Goal: Task Accomplishment & Management: Use online tool/utility

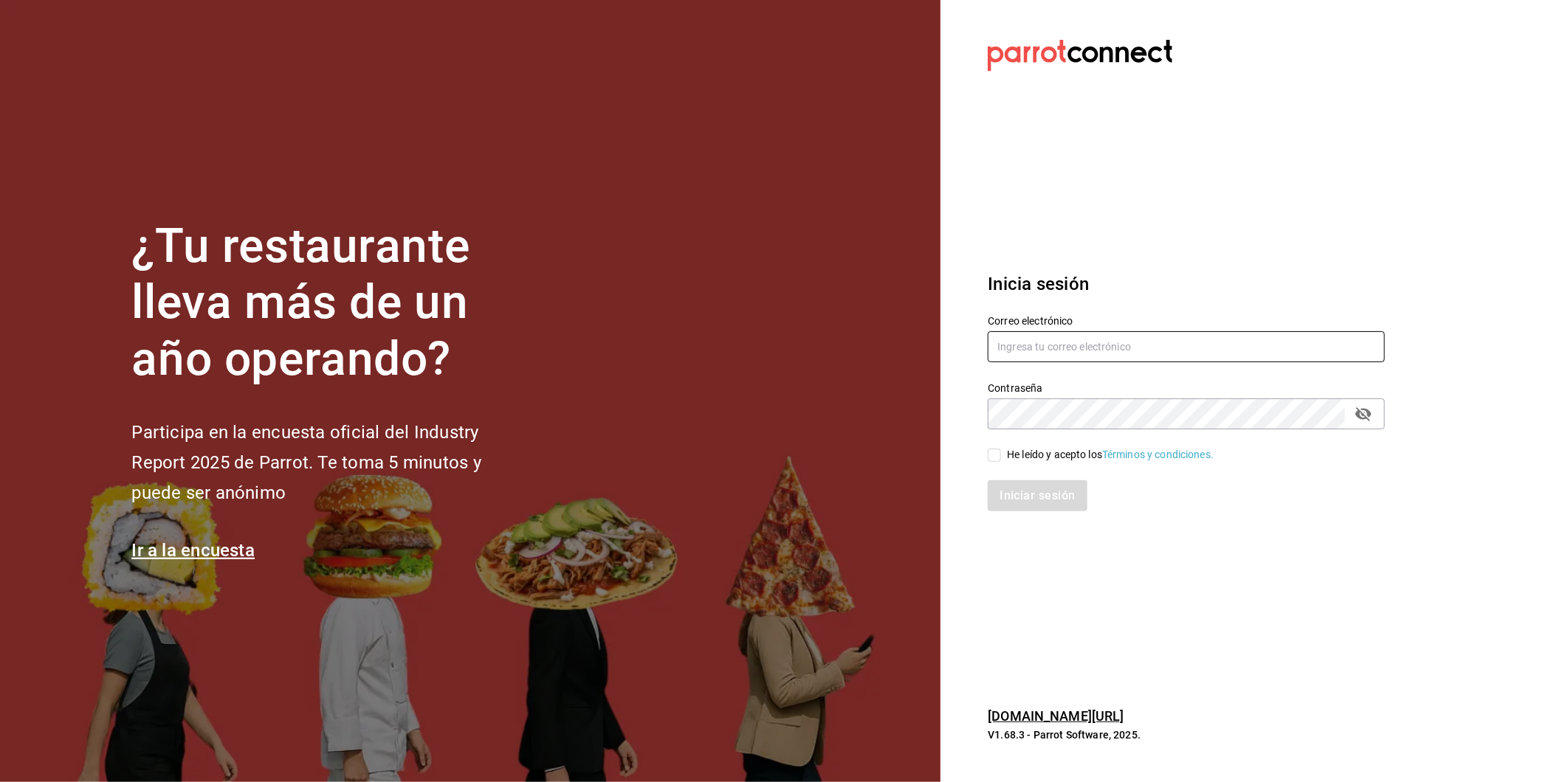
type input "marco.maynez@grupocosteno.com"
click at [994, 453] on input "He leído y acepto los Términos y condiciones." at bounding box center [994, 455] width 13 height 13
checkbox input "true"
click at [1029, 495] on button "Iniciar sesión" at bounding box center [1038, 496] width 101 height 31
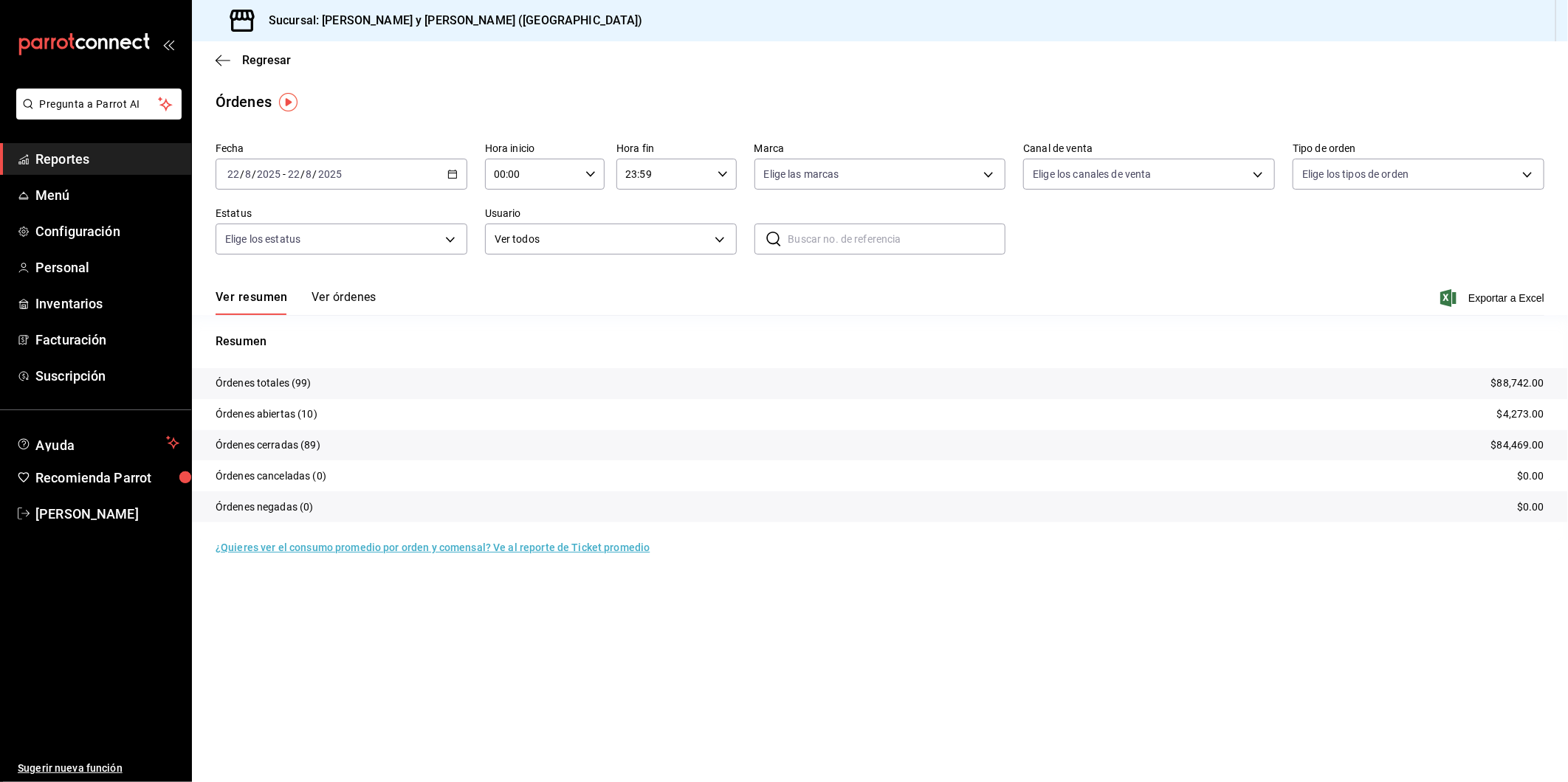
click at [454, 171] on \(Stroke\) "button" at bounding box center [453, 174] width 9 height 8
click at [263, 385] on span "Rango de fechas" at bounding box center [286, 385] width 115 height 15
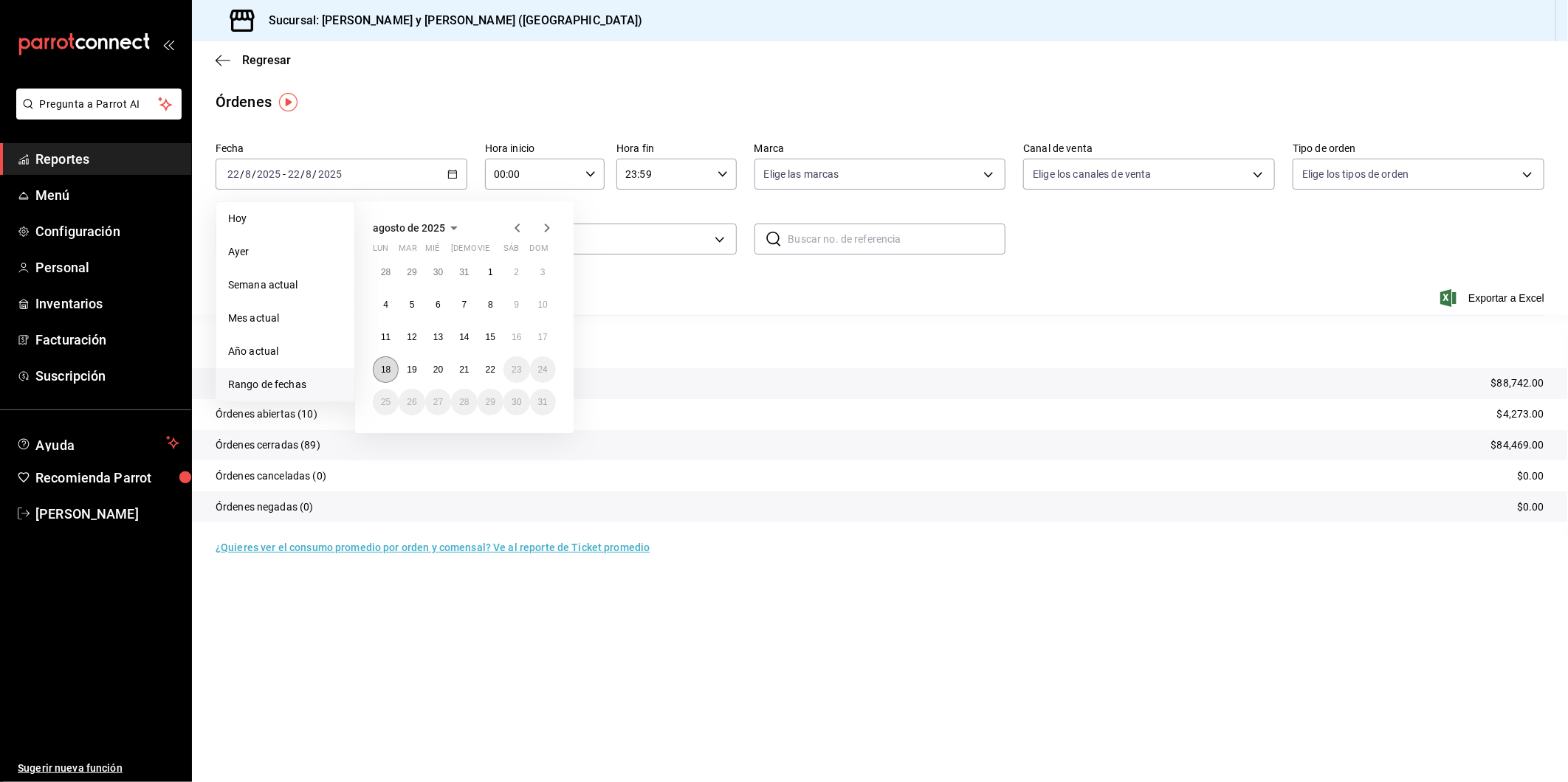
click at [390, 363] on button "18" at bounding box center [386, 369] width 26 height 27
click at [473, 370] on button "21" at bounding box center [464, 369] width 26 height 27
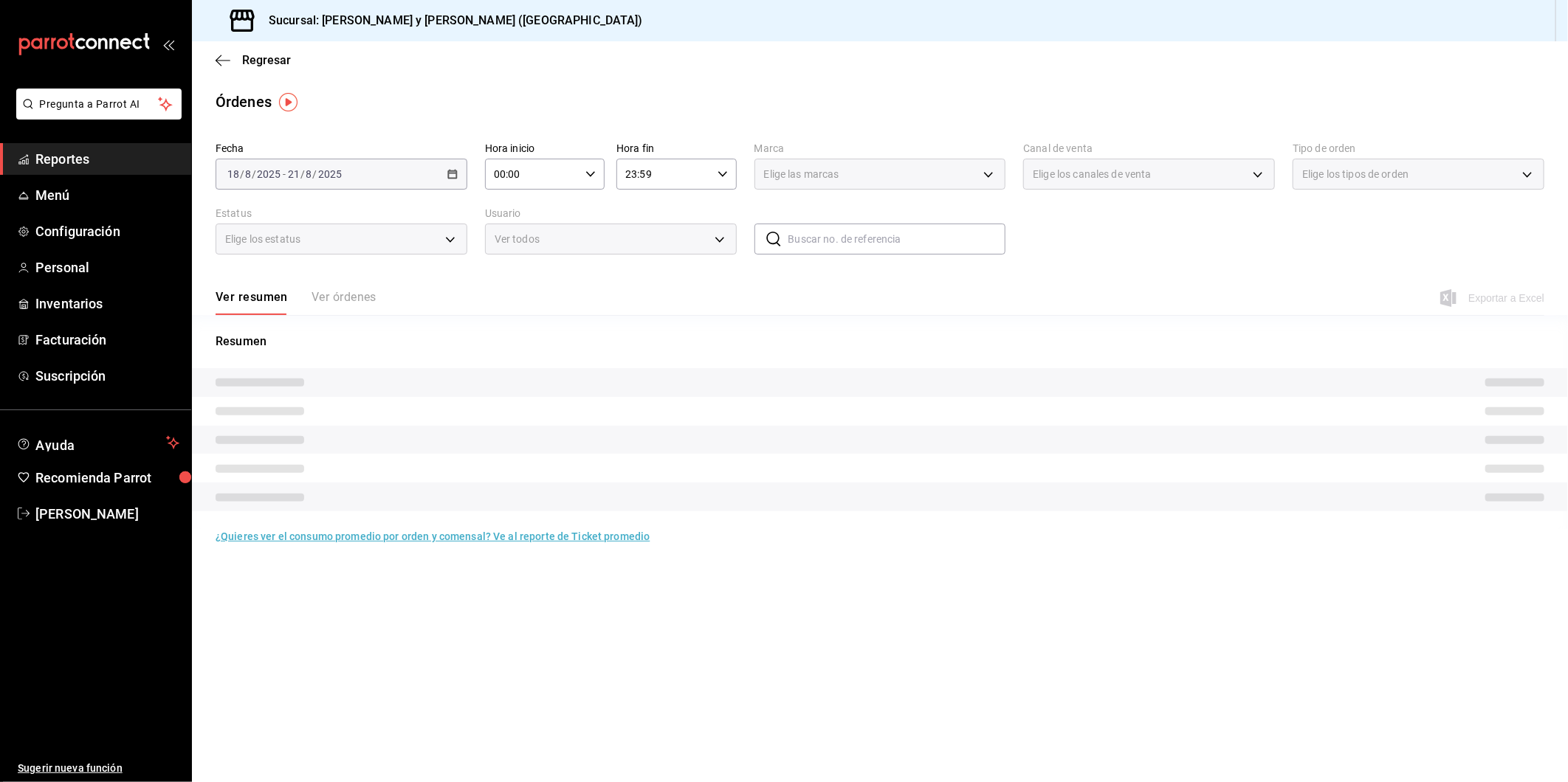
click at [593, 173] on \(Stroke\) "button" at bounding box center [591, 173] width 9 height 5
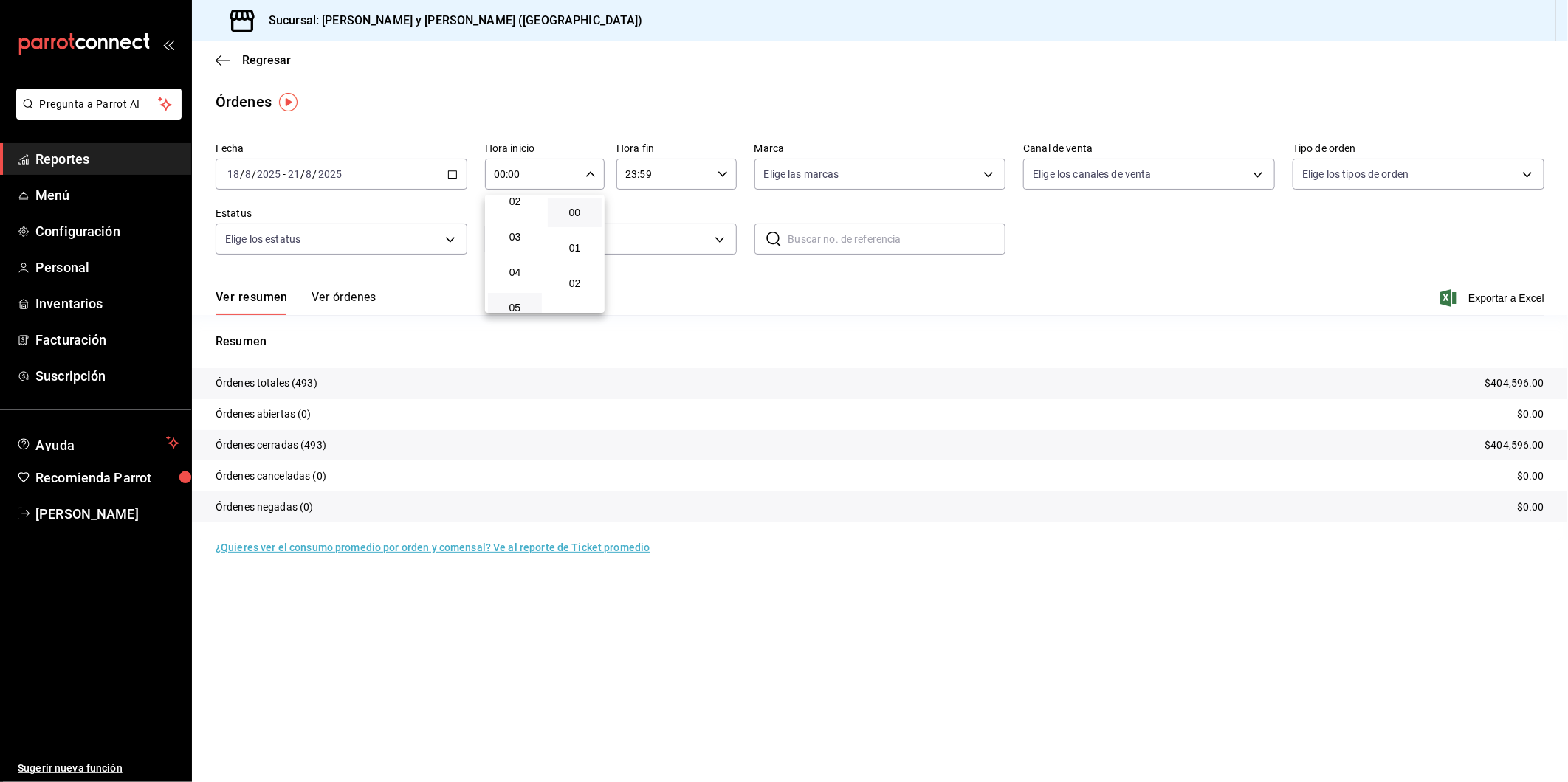
click at [518, 297] on button "05" at bounding box center [515, 307] width 54 height 30
type input "05:00"
click at [988, 175] on div at bounding box center [784, 391] width 1568 height 782
click at [988, 175] on body "Pregunta a Parrot AI Reportes Menú Configuración Personal Inventarios Facturaci…" at bounding box center [784, 391] width 1568 height 782
click at [773, 279] on input "checkbox" at bounding box center [770, 282] width 13 height 13
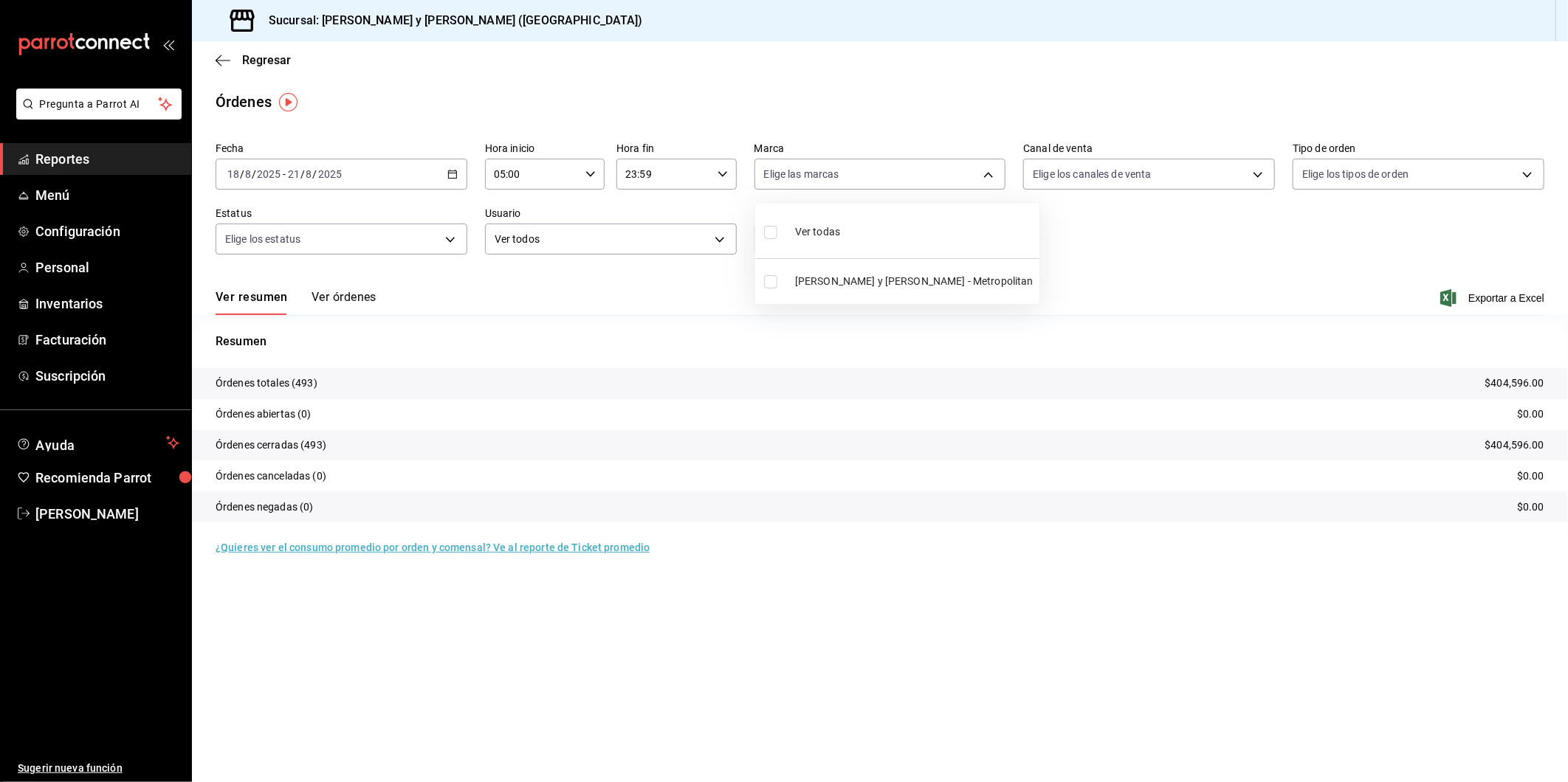
checkbox input "true"
type input "5c4b5436-b9cd-4a1a-b4e8-85329c7394cf"
checkbox input "true"
click at [1260, 175] on div at bounding box center [784, 391] width 1568 height 782
click at [1260, 175] on body "Pregunta a Parrot AI Reportes Menú Configuración Personal Inventarios Facturaci…" at bounding box center [784, 391] width 1568 height 782
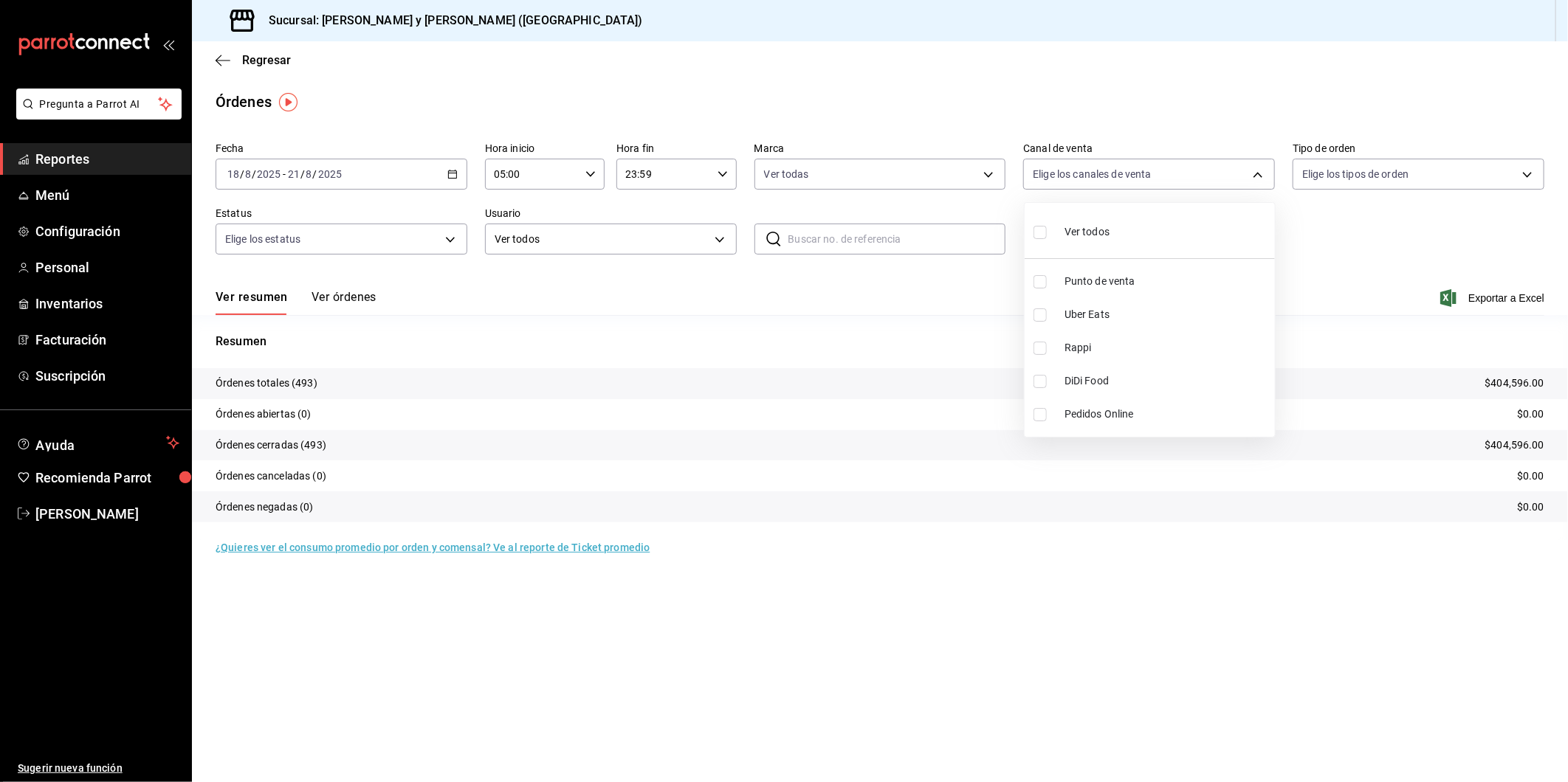
click at [1034, 275] on input "checkbox" at bounding box center [1040, 282] width 13 height 13
checkbox input "true"
type input "PARROT"
click at [1530, 175] on div at bounding box center [784, 391] width 1568 height 782
click at [1530, 175] on body "Pregunta a Parrot AI Reportes Menú Configuración Personal Inventarios Facturaci…" at bounding box center [784, 391] width 1568 height 782
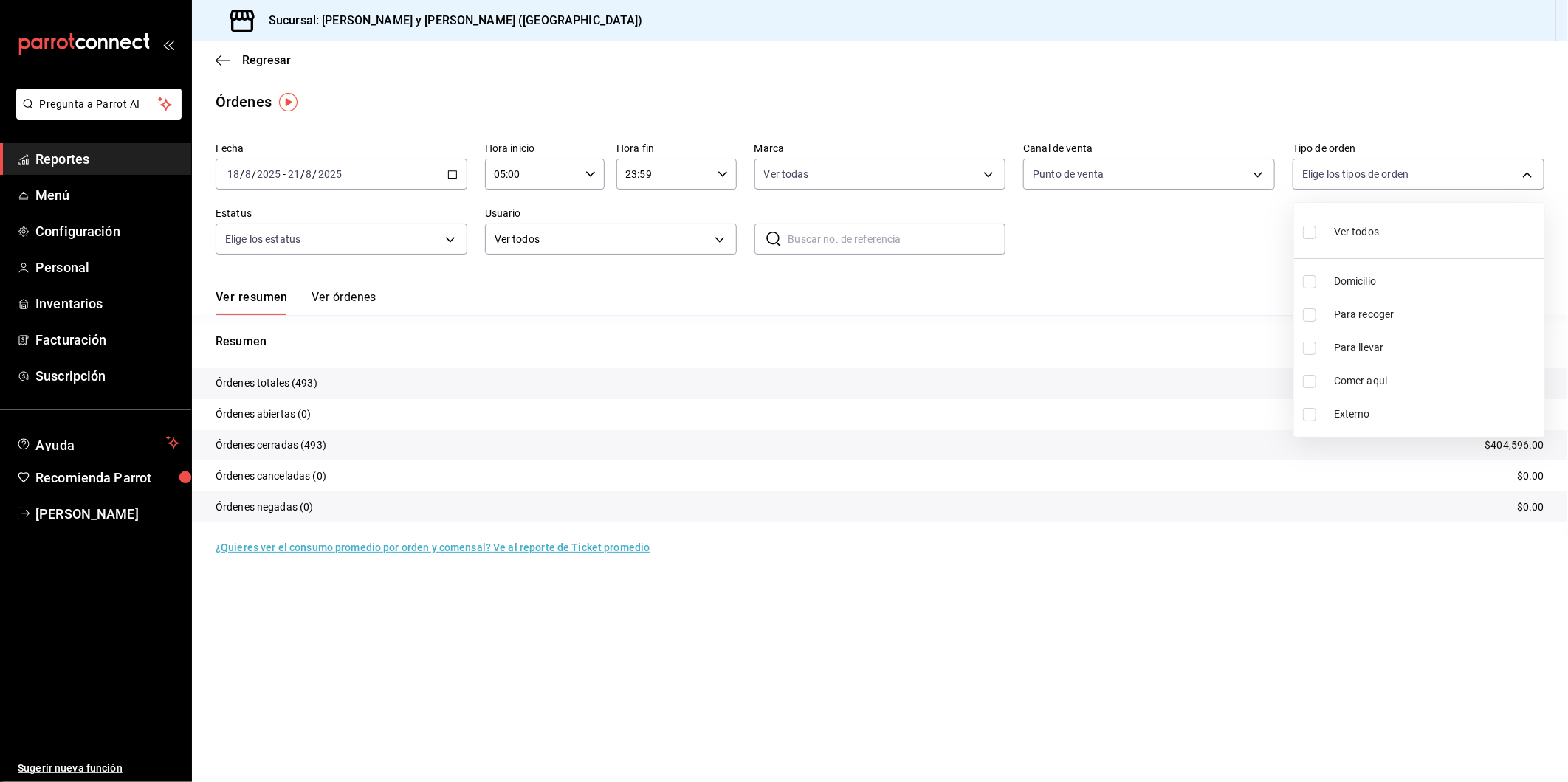
click at [1311, 376] on input "checkbox" at bounding box center [1309, 381] width 13 height 13
checkbox input "true"
type input "4ffca59b-4c2c-40e7-90fe-fdf72e946522"
drag, startPoint x: 1168, startPoint y: 278, endPoint x: 815, endPoint y: 276, distance: 353.0
click at [1168, 278] on div at bounding box center [784, 391] width 1568 height 782
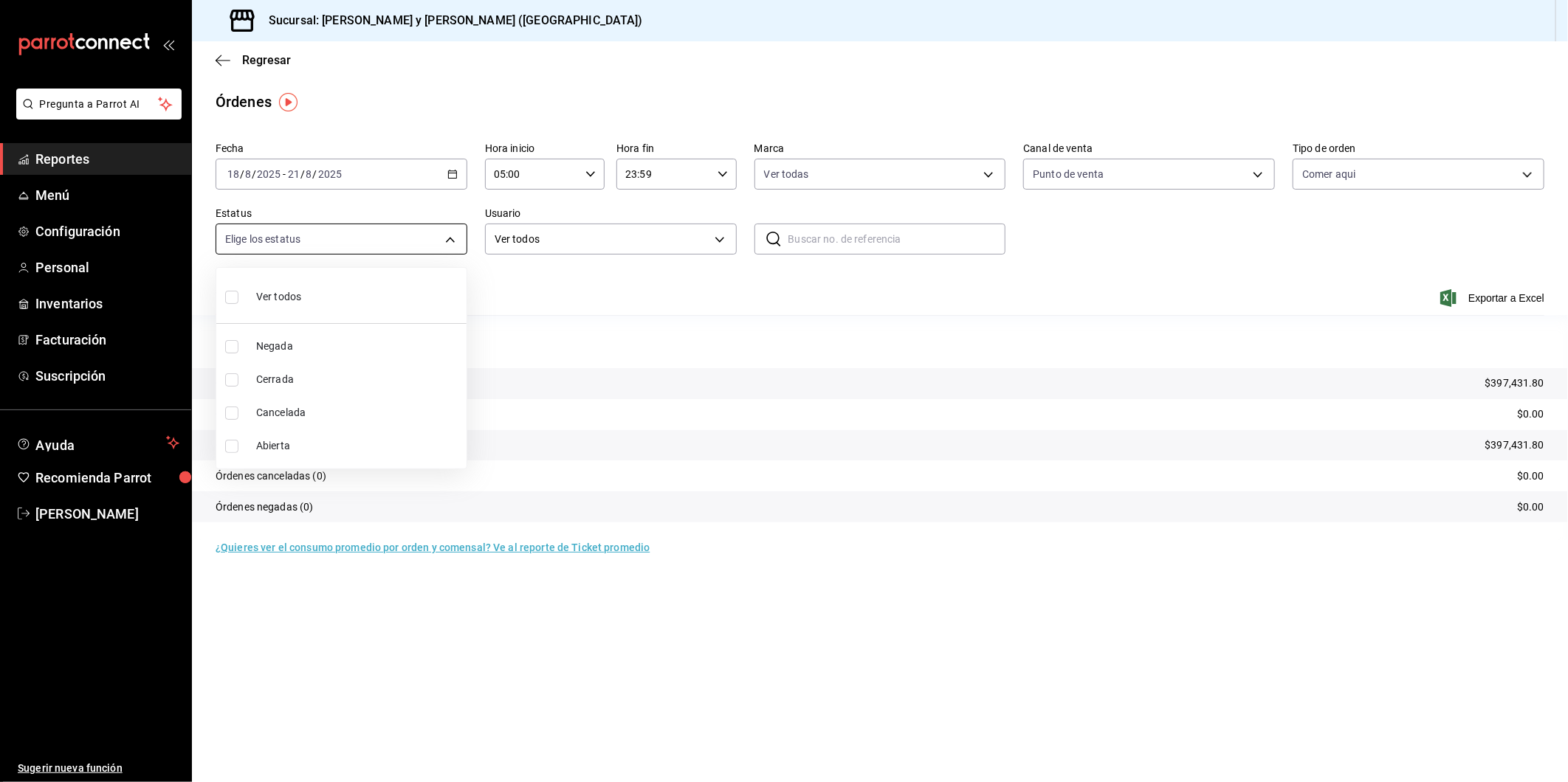
click at [447, 237] on body "Pregunta a Parrot AI Reportes Menú Configuración Personal Inventarios Facturaci…" at bounding box center [784, 391] width 1568 height 782
click at [227, 296] on input "checkbox" at bounding box center [231, 297] width 13 height 13
checkbox input "true"
type input "DENIED,FINISHED,CANCELED,OPEN"
checkbox input "true"
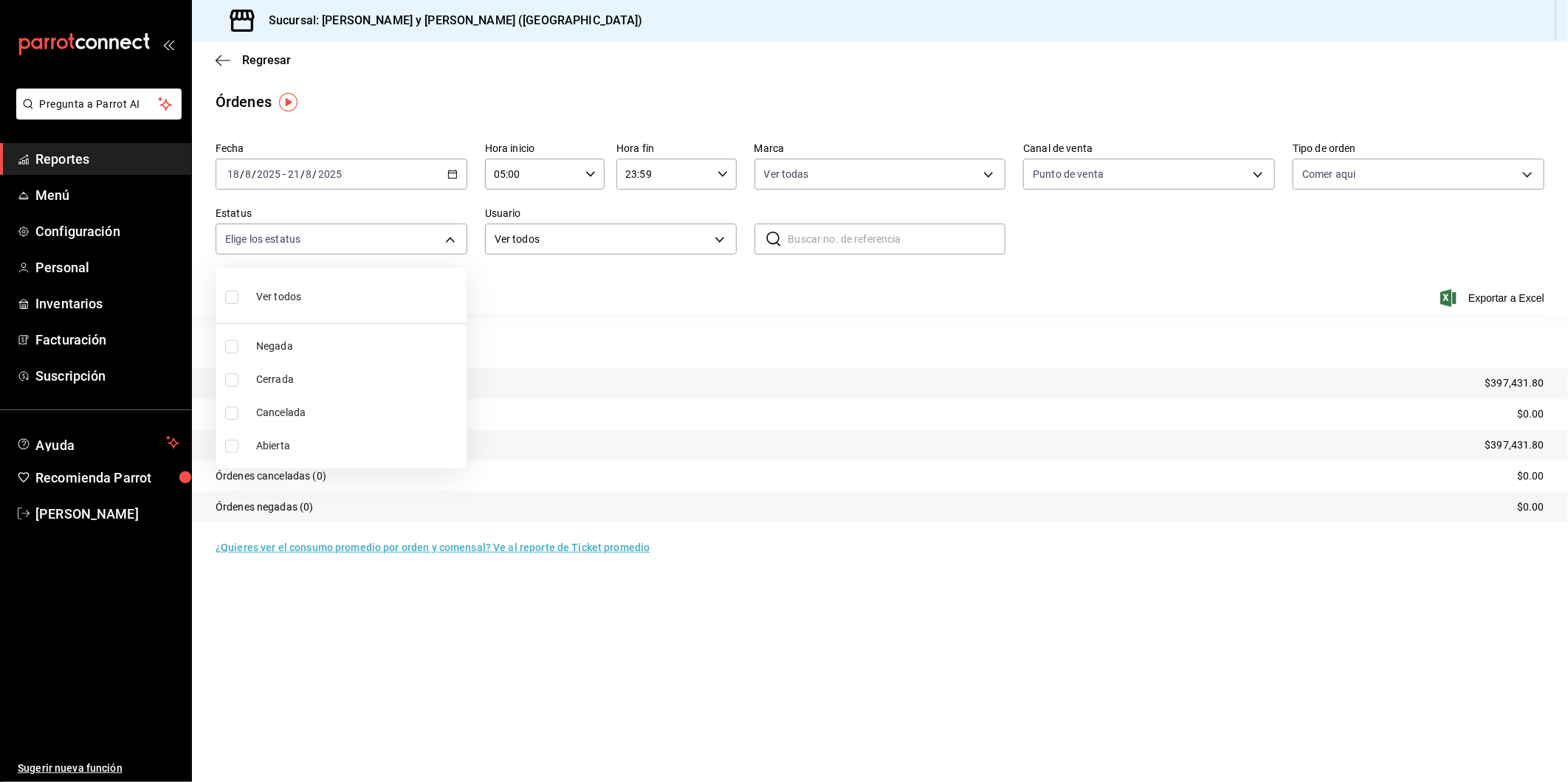
checkbox input "true"
click at [720, 240] on div at bounding box center [784, 391] width 1568 height 782
click at [720, 240] on body "Pregunta a Parrot AI Reportes Menú Configuración Personal Inventarios Facturaci…" at bounding box center [784, 391] width 1568 height 782
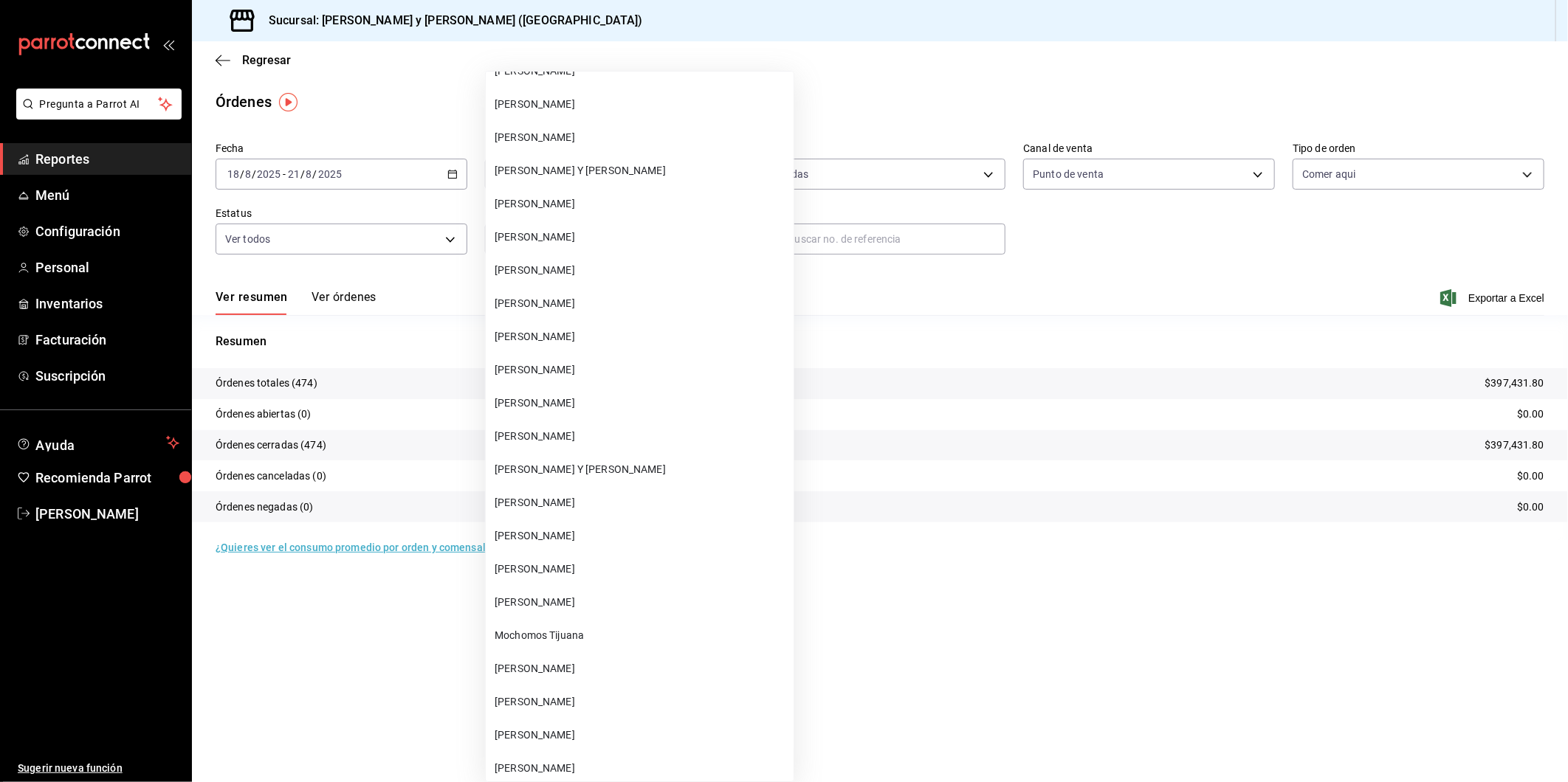
scroll to position [5903, 0]
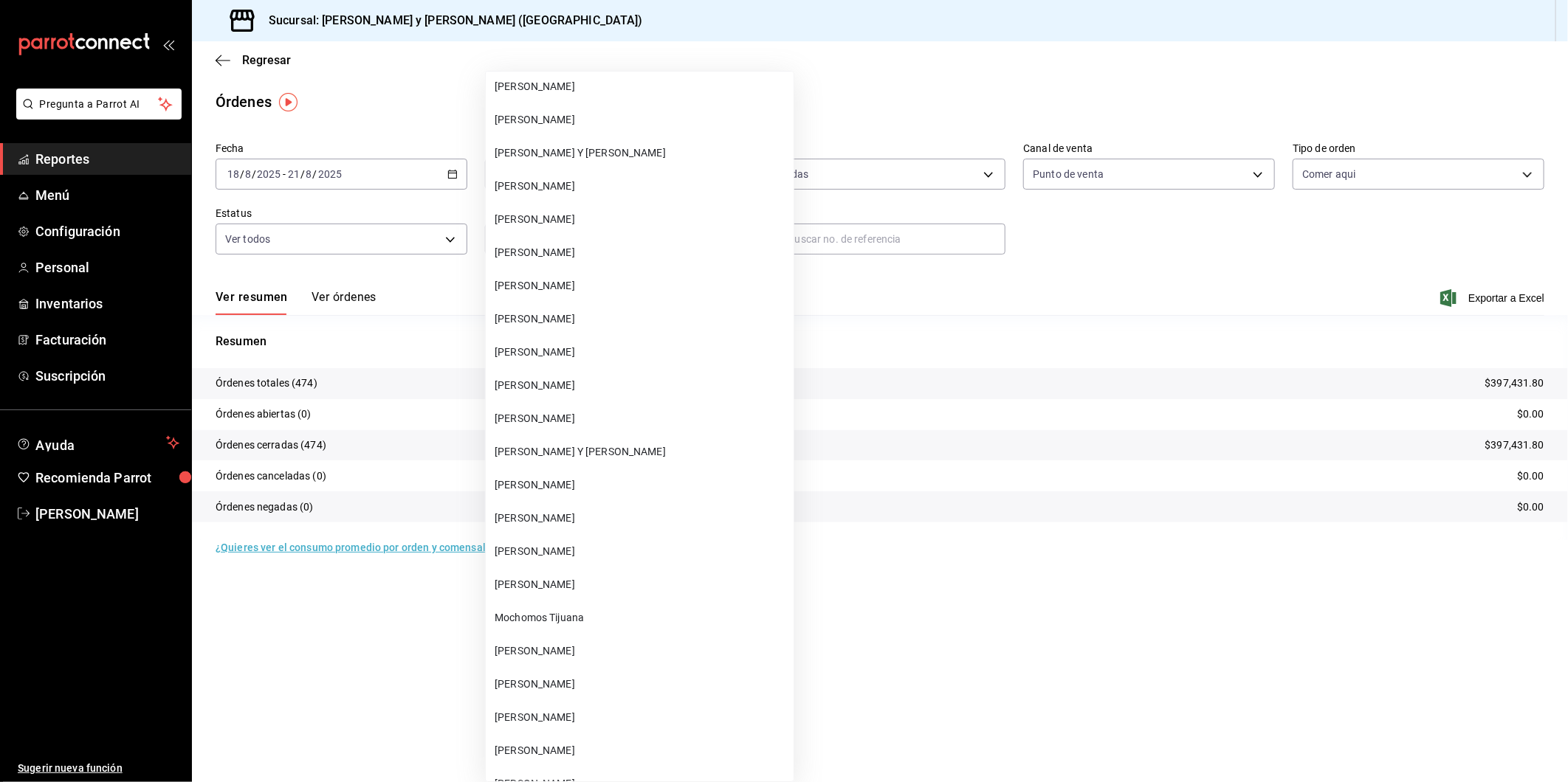
click at [570, 148] on span "[PERSON_NAME] Y [PERSON_NAME]" at bounding box center [641, 153] width 293 height 15
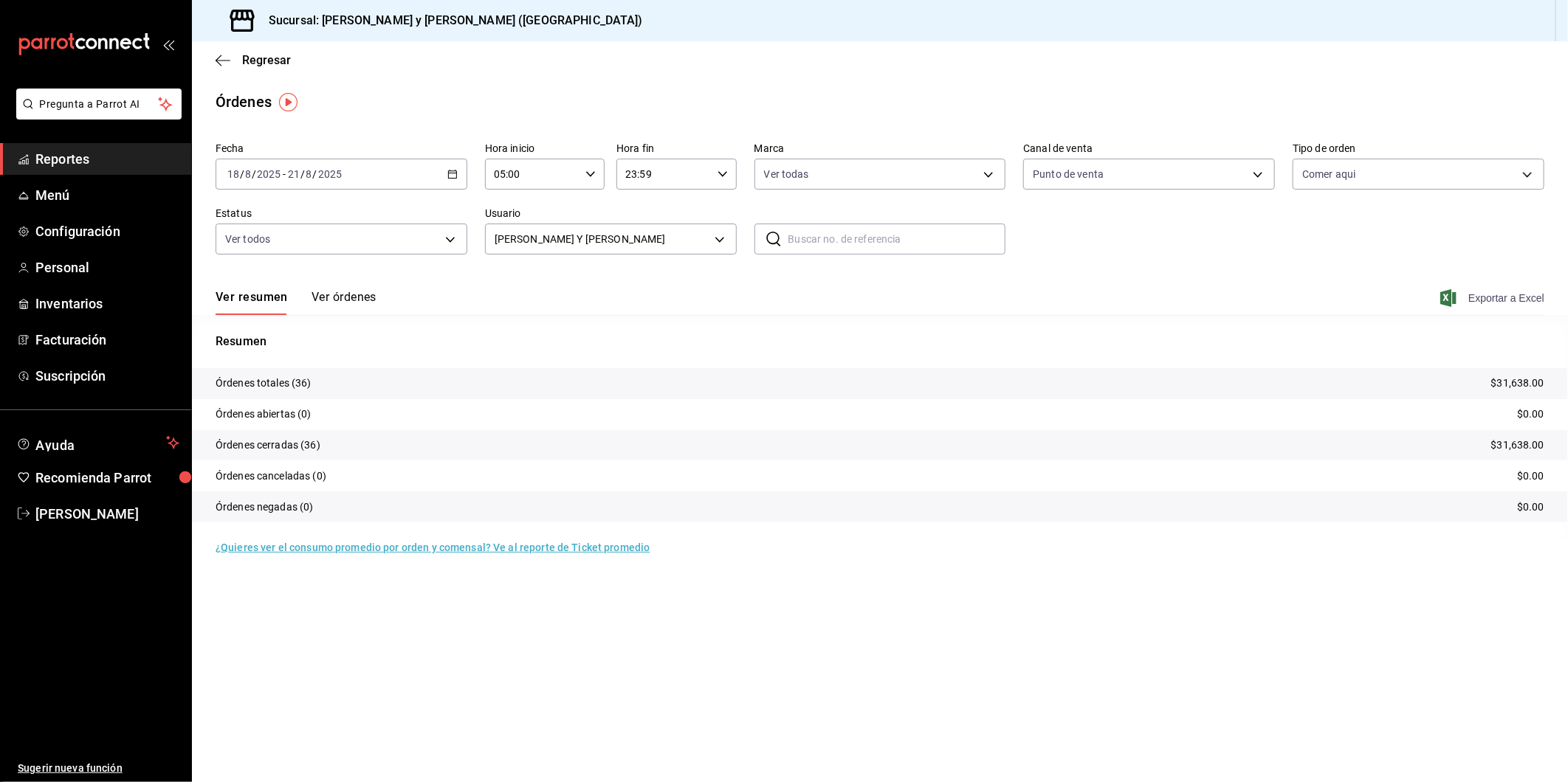
click at [1462, 298] on span "Exportar a Excel" at bounding box center [1494, 298] width 101 height 18
click at [724, 244] on body "Pregunta a Parrot AI Reportes Menú Configuración Personal Inventarios Facturaci…" at bounding box center [784, 391] width 1568 height 782
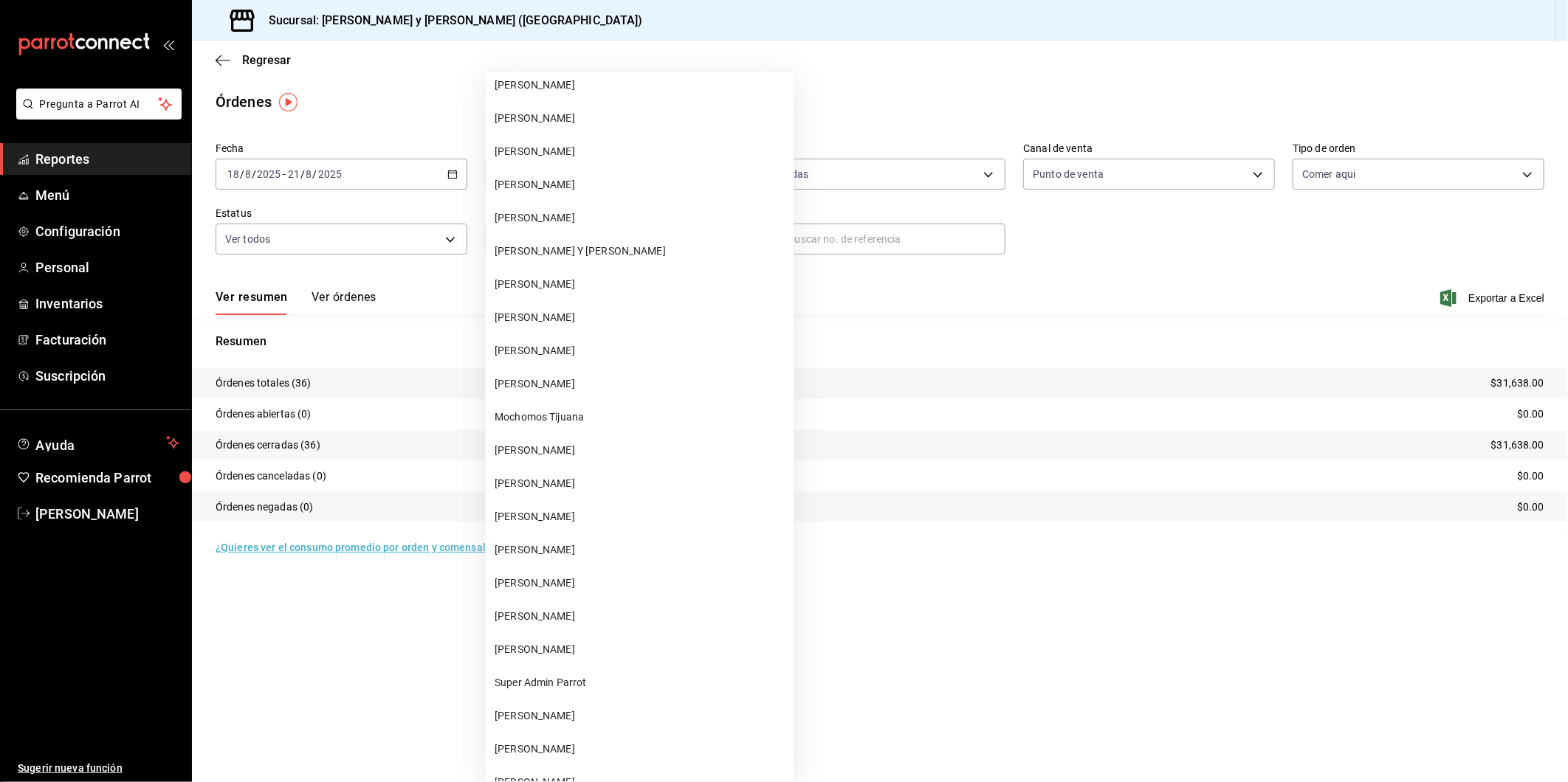
scroll to position [6114, 0]
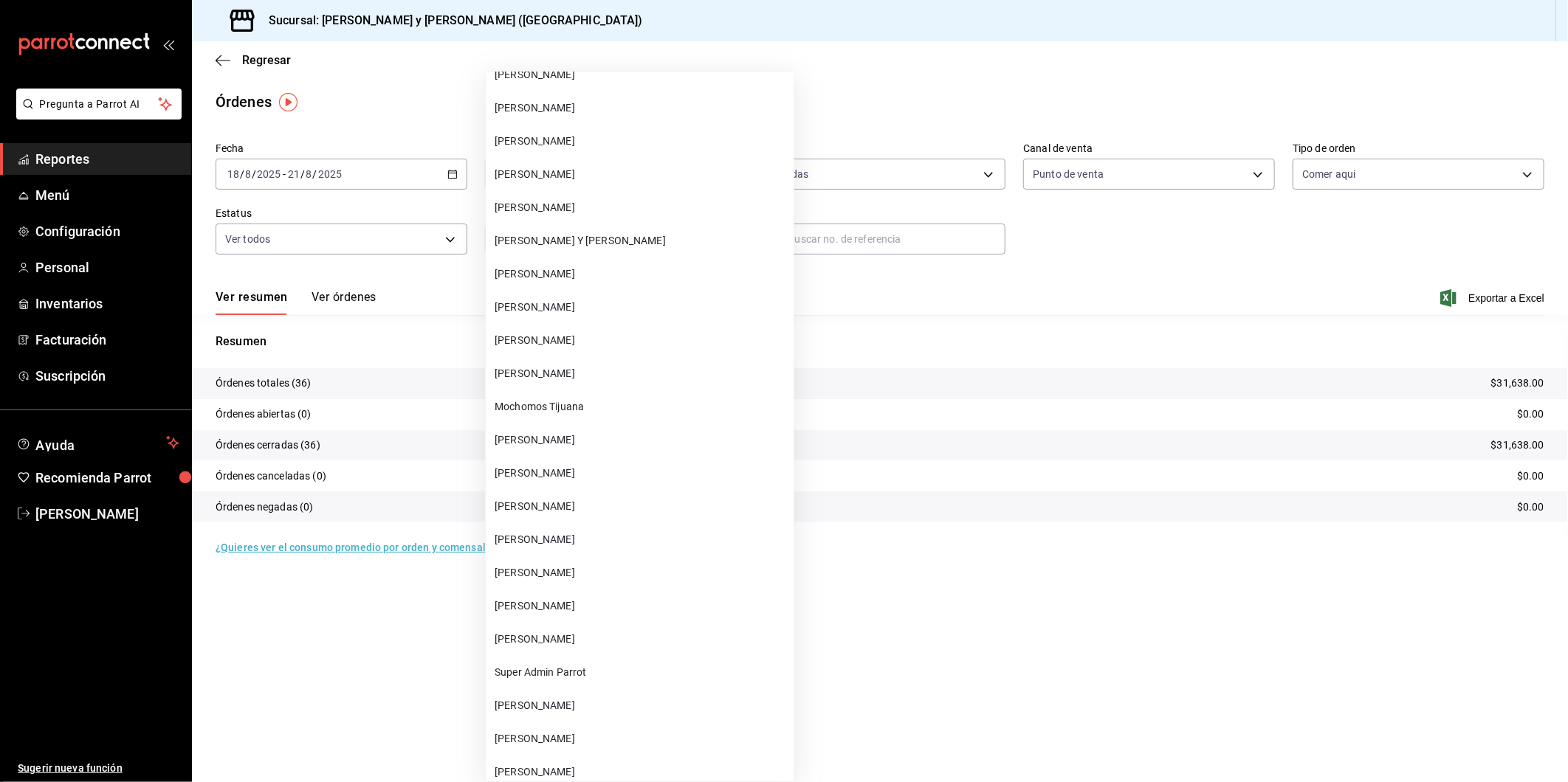
click at [586, 233] on span "[PERSON_NAME] Y [PERSON_NAME]" at bounding box center [641, 241] width 293 height 15
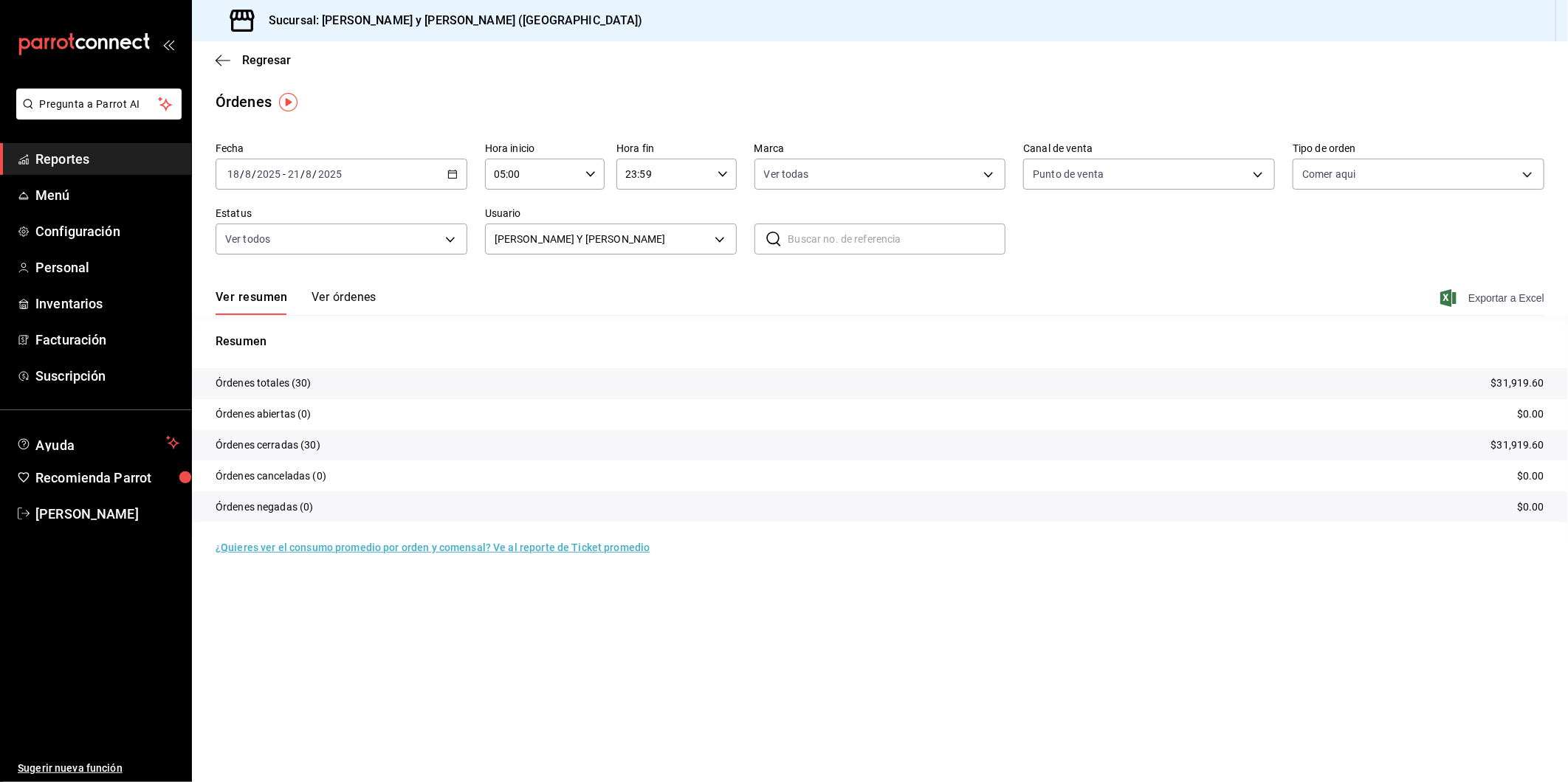
click at [1449, 299] on icon "button" at bounding box center [1448, 298] width 16 height 18
click at [719, 235] on body "Pregunta a Parrot AI Reportes Menú Configuración Personal Inventarios Facturaci…" at bounding box center [784, 391] width 1568 height 782
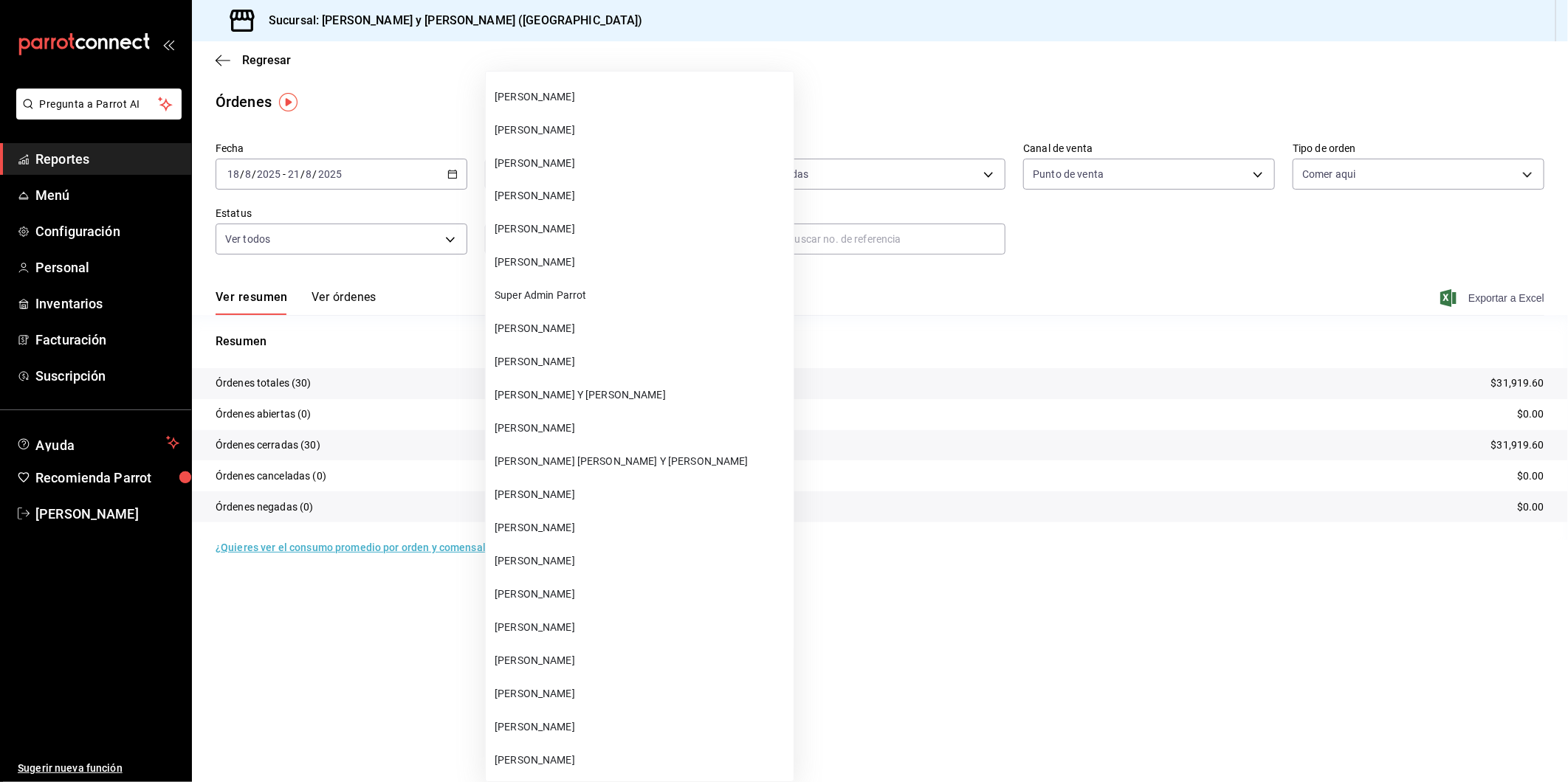
scroll to position [54537, 0]
click at [600, 453] on span "[PERSON_NAME] [PERSON_NAME] Y [PERSON_NAME]" at bounding box center [641, 461] width 293 height 15
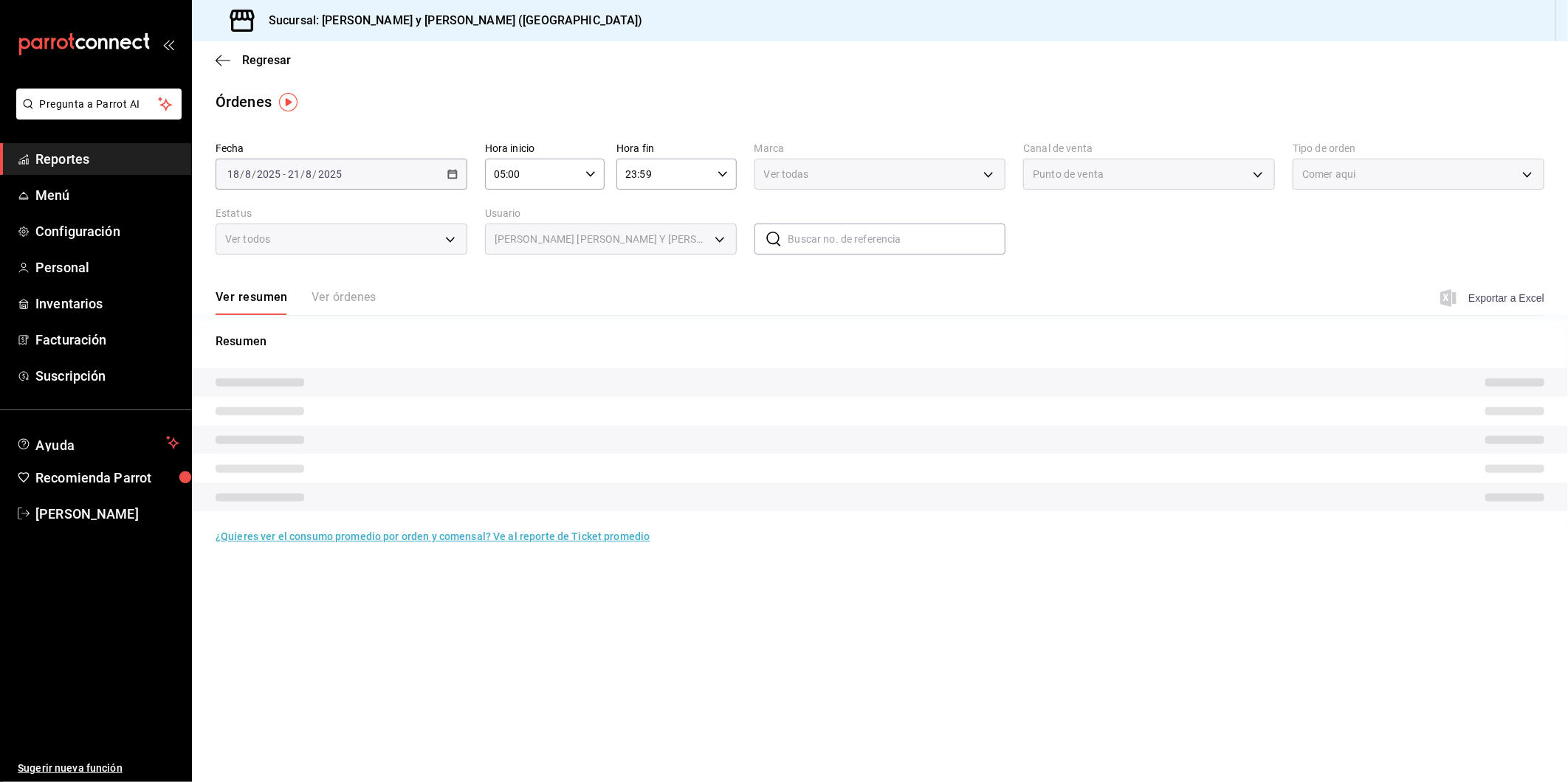
click at [1457, 303] on span "Exportar a Excel" at bounding box center [1494, 298] width 101 height 18
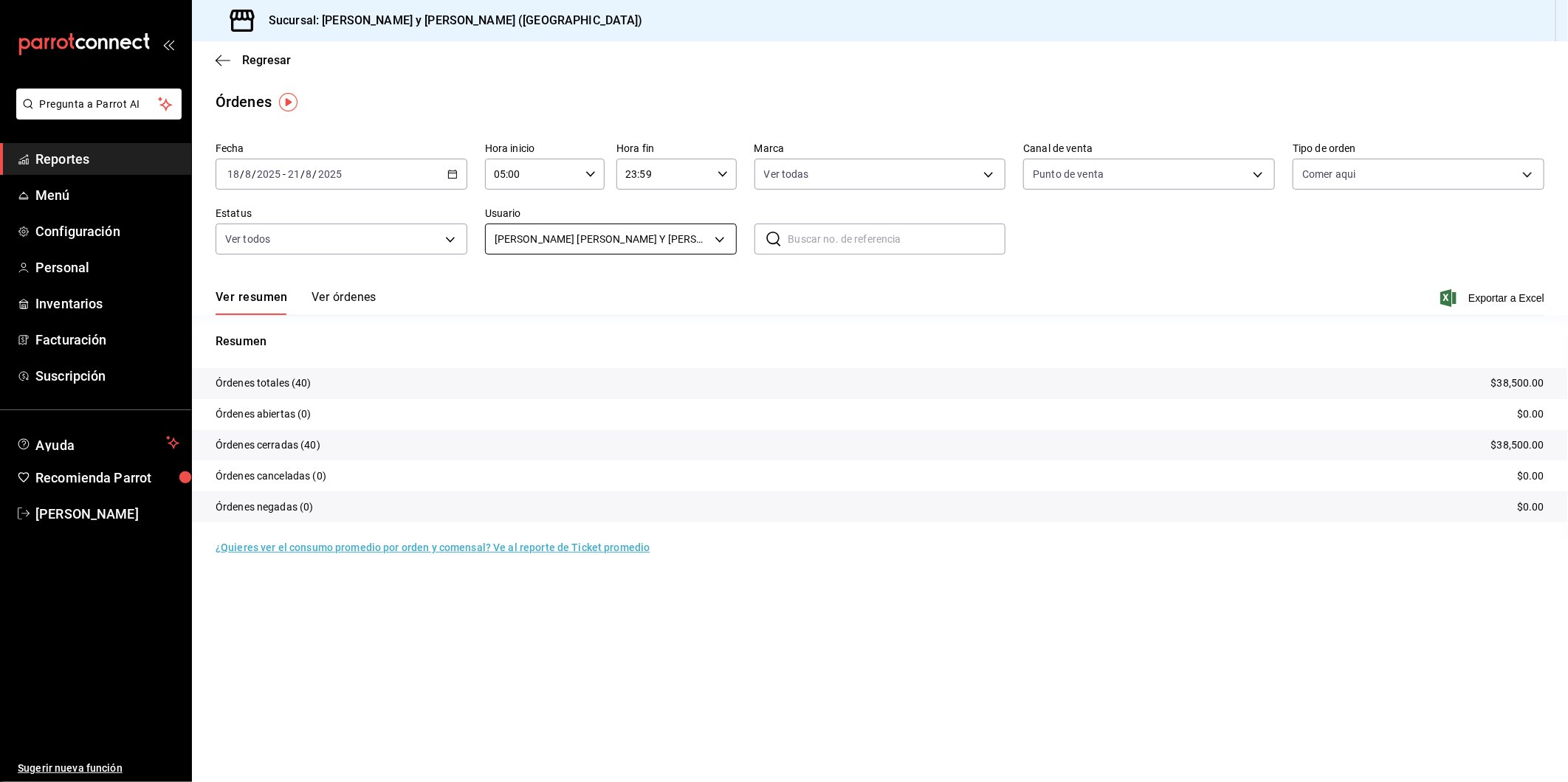
click at [724, 241] on body "Pregunta a Parrot AI Reportes Menú Configuración Personal Inventarios Facturaci…" at bounding box center [784, 391] width 1568 height 782
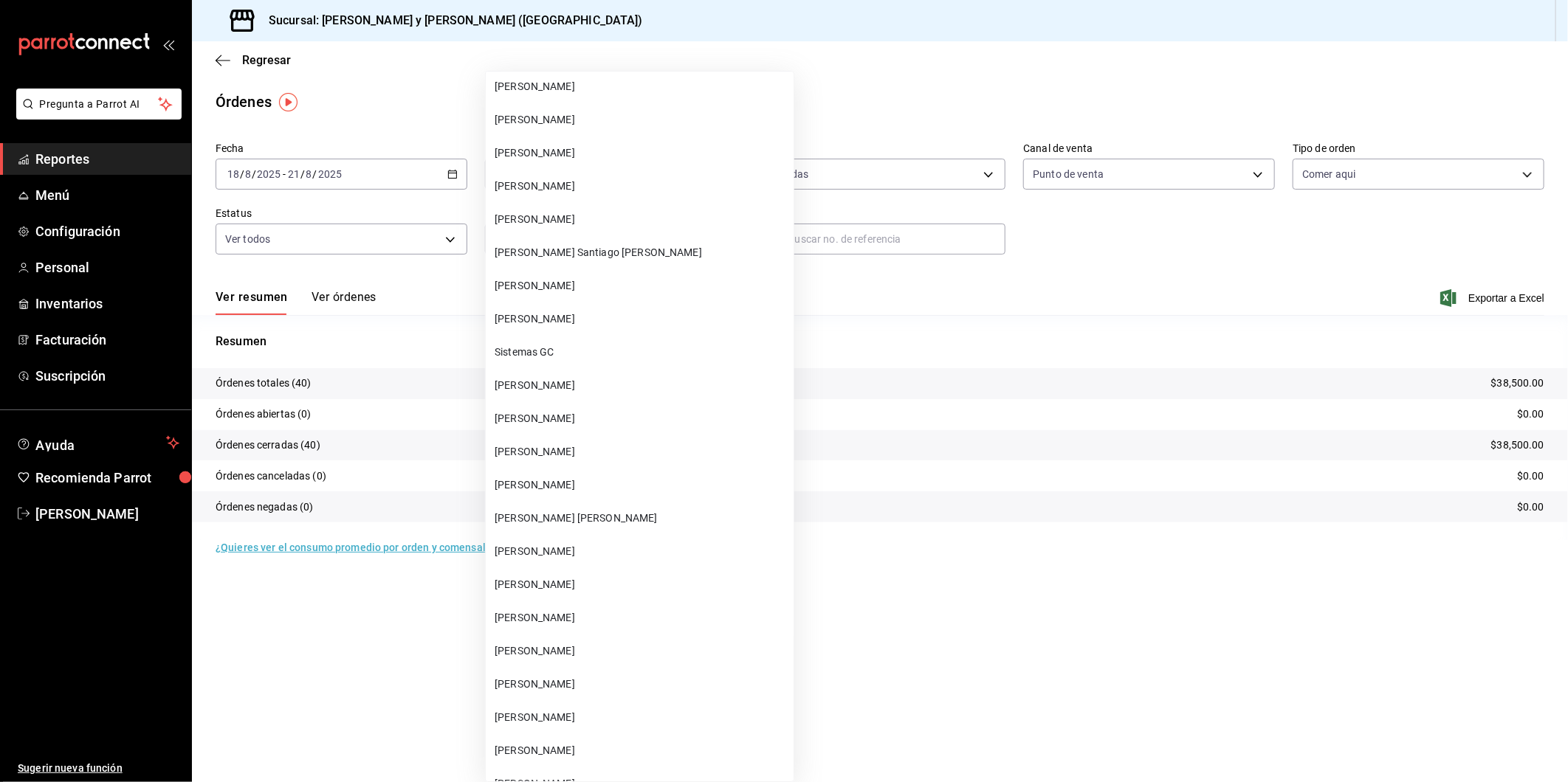
scroll to position [55245, 0]
click at [602, 475] on span "[PERSON_NAME]" at bounding box center [641, 483] width 293 height 15
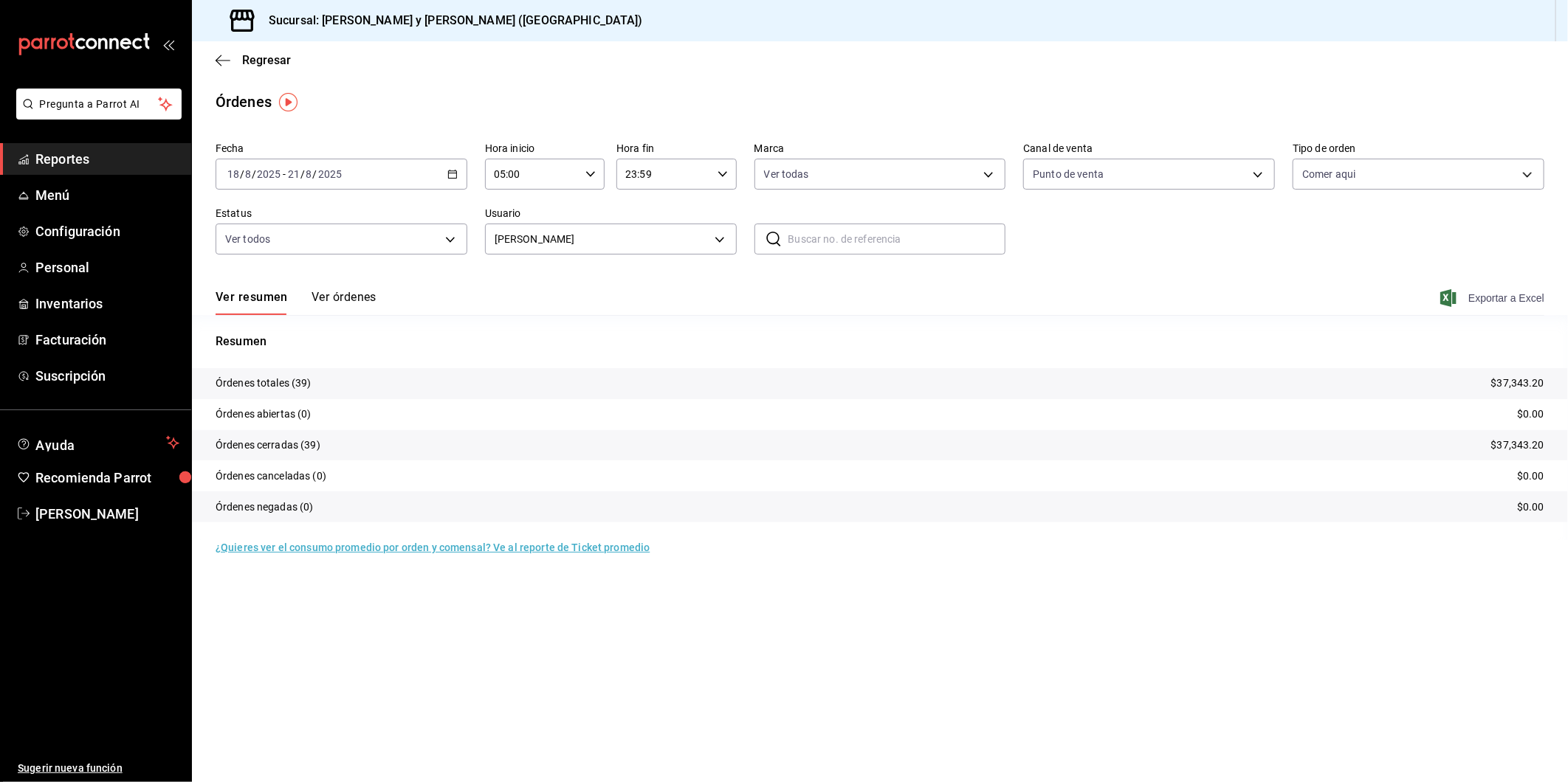
click at [1494, 295] on span "Exportar a Excel" at bounding box center [1494, 298] width 101 height 18
click at [718, 239] on body "Pregunta a Parrot AI Reportes Menú Configuración Personal Inventarios Facturaci…" at bounding box center [784, 391] width 1568 height 782
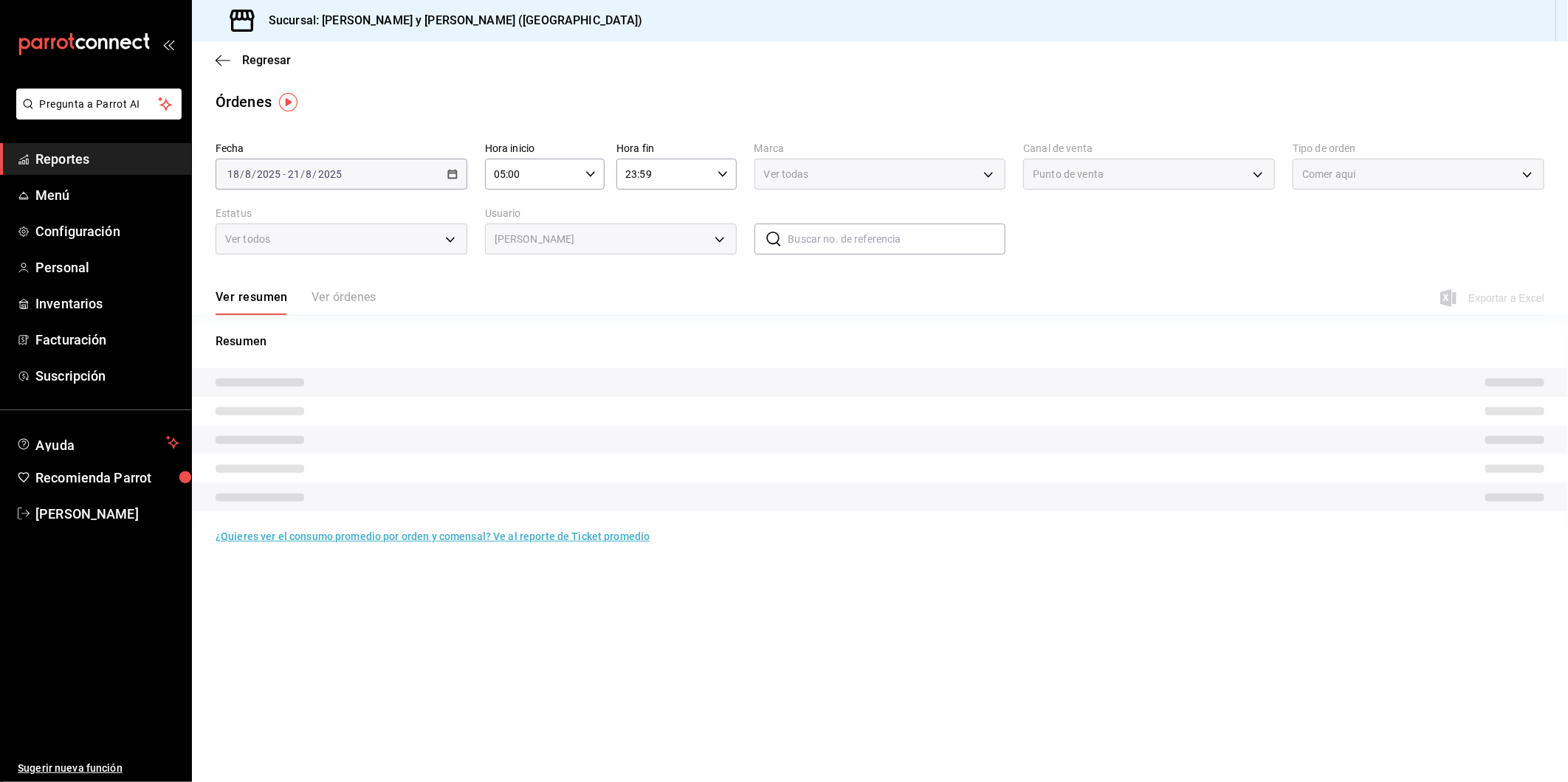
click at [721, 237] on div "[PERSON_NAME]" at bounding box center [611, 239] width 252 height 31
click at [719, 240] on div "[PERSON_NAME]" at bounding box center [611, 239] width 252 height 31
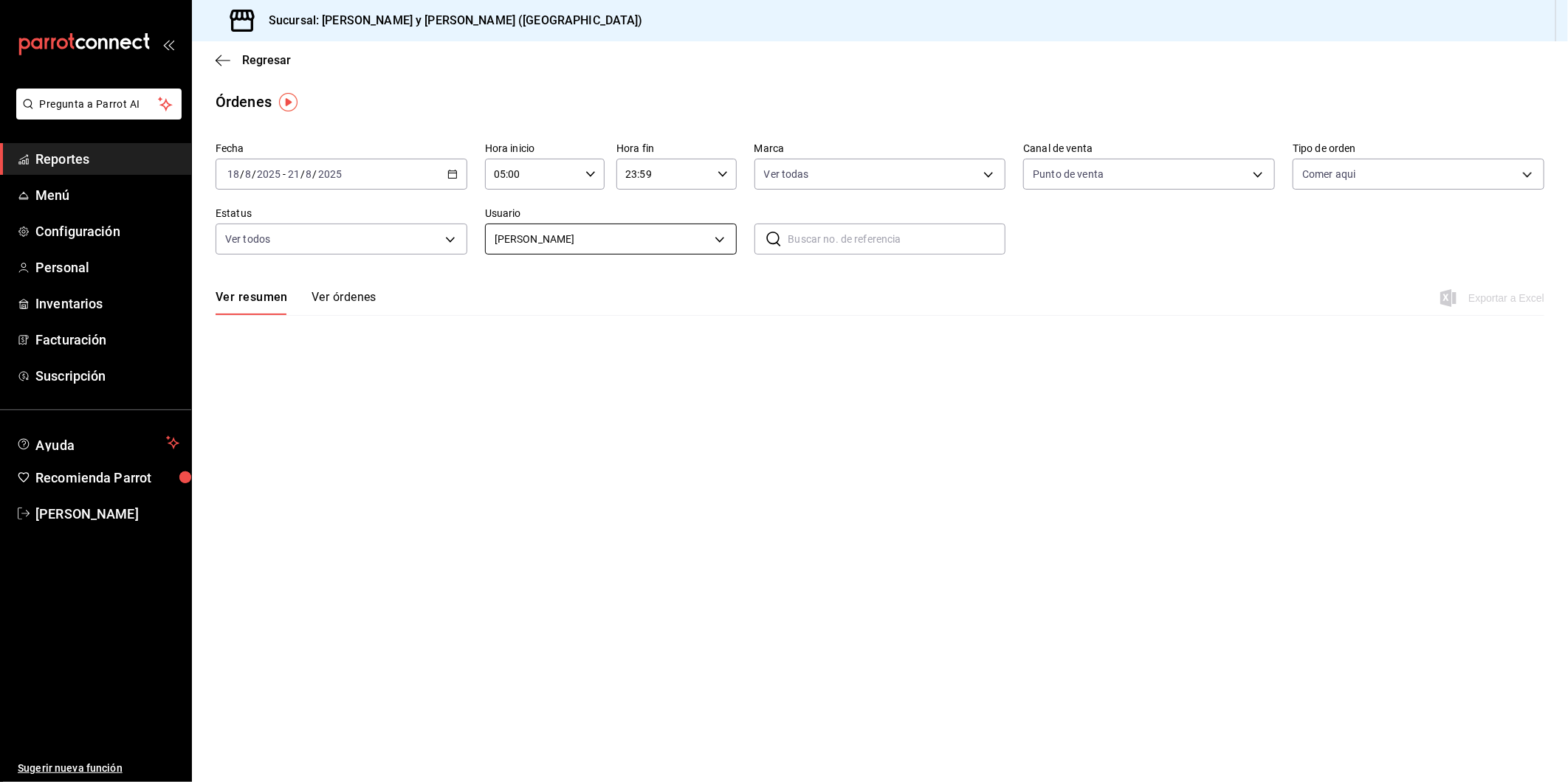
click at [722, 241] on body "Pregunta a Parrot AI Reportes Menú Configuración Personal Inventarios Facturaci…" at bounding box center [784, 391] width 1568 height 782
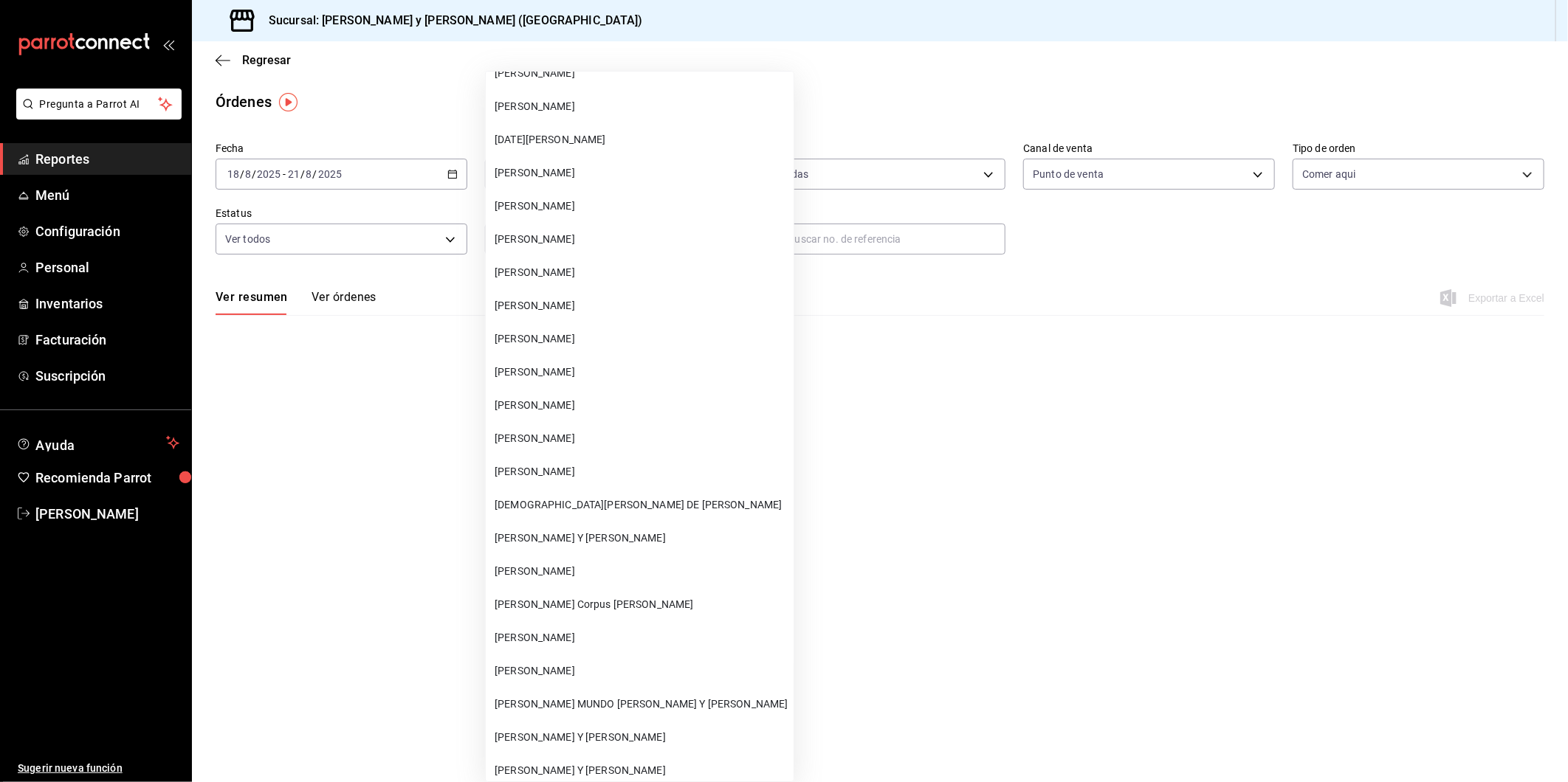
scroll to position [56021, 0]
click at [632, 520] on li "[PERSON_NAME] Y [PERSON_NAME]" at bounding box center [639, 537] width 308 height 34
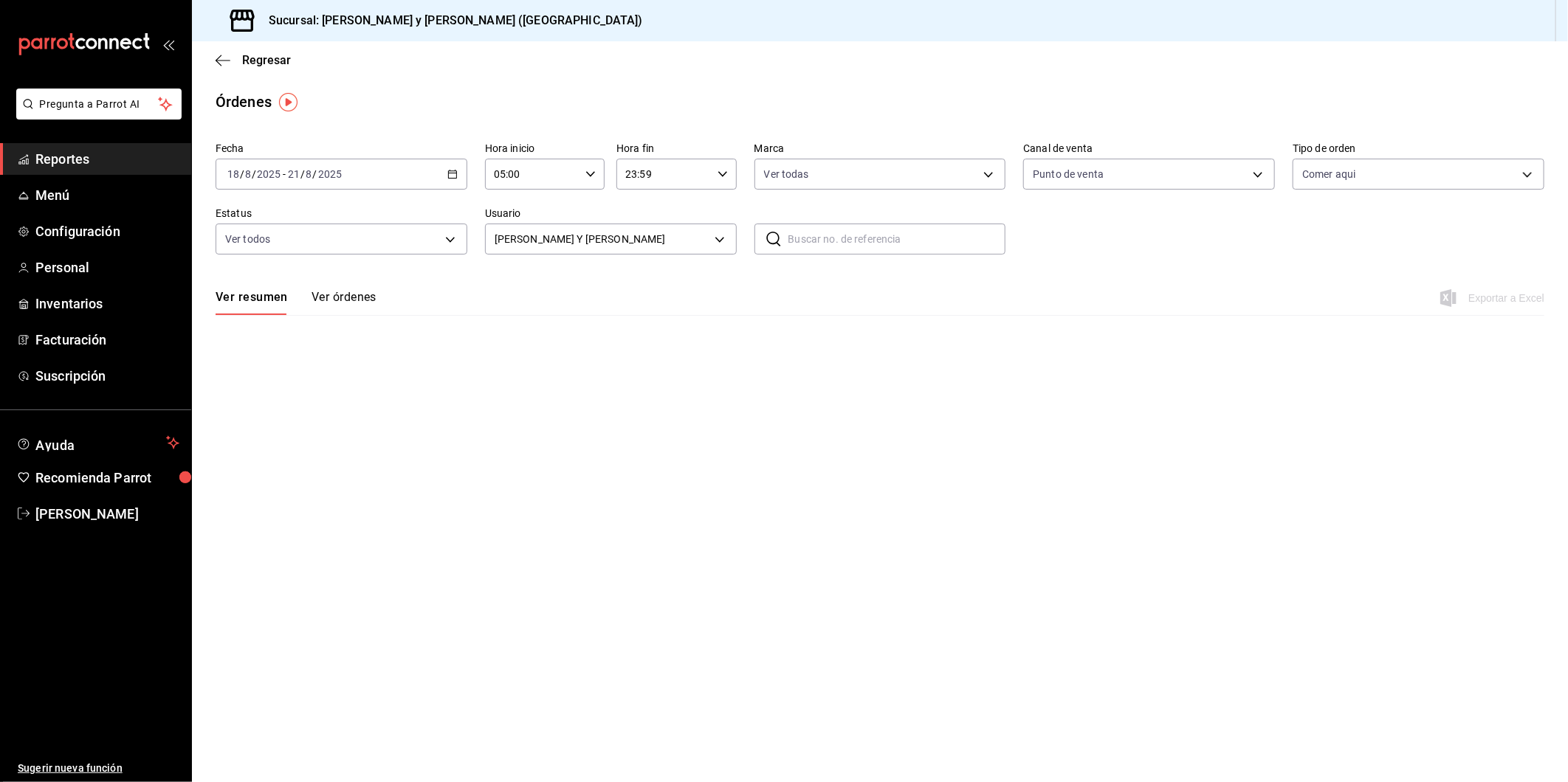
type input "9ca1c872-0035-433c-b522-ded01eb95d00"
drag, startPoint x: 1393, startPoint y: 671, endPoint x: 1418, endPoint y: 710, distance: 46.3
click at [1393, 671] on main "Regresar Órdenes Fecha [DATE] [DATE] - [DATE] [DATE] Hora inicio 05:00 Hora ini…" at bounding box center [879, 411] width 1376 height 741
click at [1165, 726] on main "Regresar Órdenes Fecha [DATE] [DATE] - [DATE] [DATE] Hora inicio 05:00 Hora ini…" at bounding box center [879, 411] width 1376 height 741
click at [1123, 513] on main "Regresar Órdenes Fecha [DATE] [DATE] - [DATE] [DATE] Hora inicio 05:00 Hora ini…" at bounding box center [879, 411] width 1376 height 741
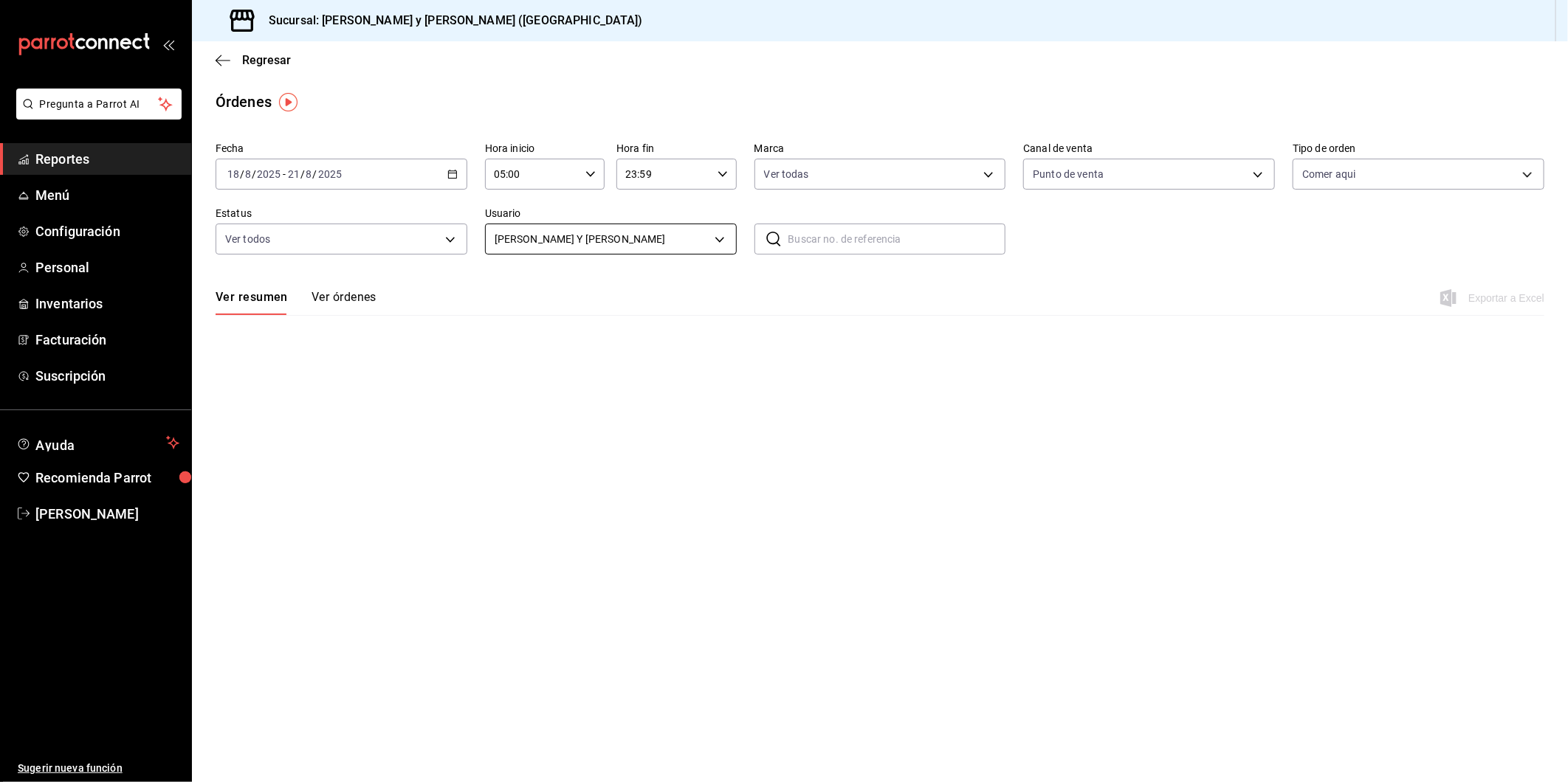
click at [728, 239] on body "Pregunta a Parrot AI Reportes Menú Configuración Personal Inventarios Facturaci…" at bounding box center [784, 391] width 1568 height 782
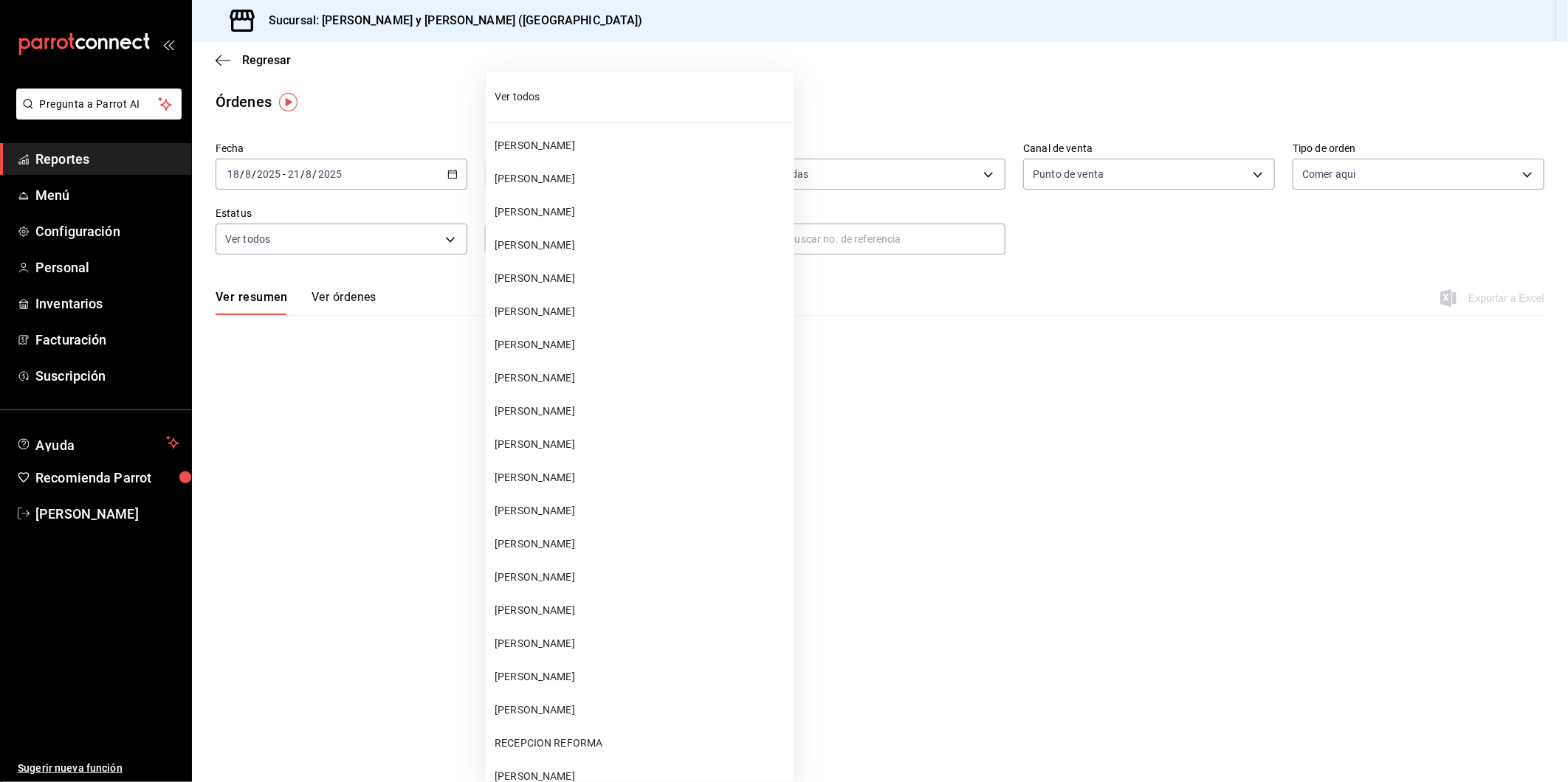
scroll to position [56066, 0]
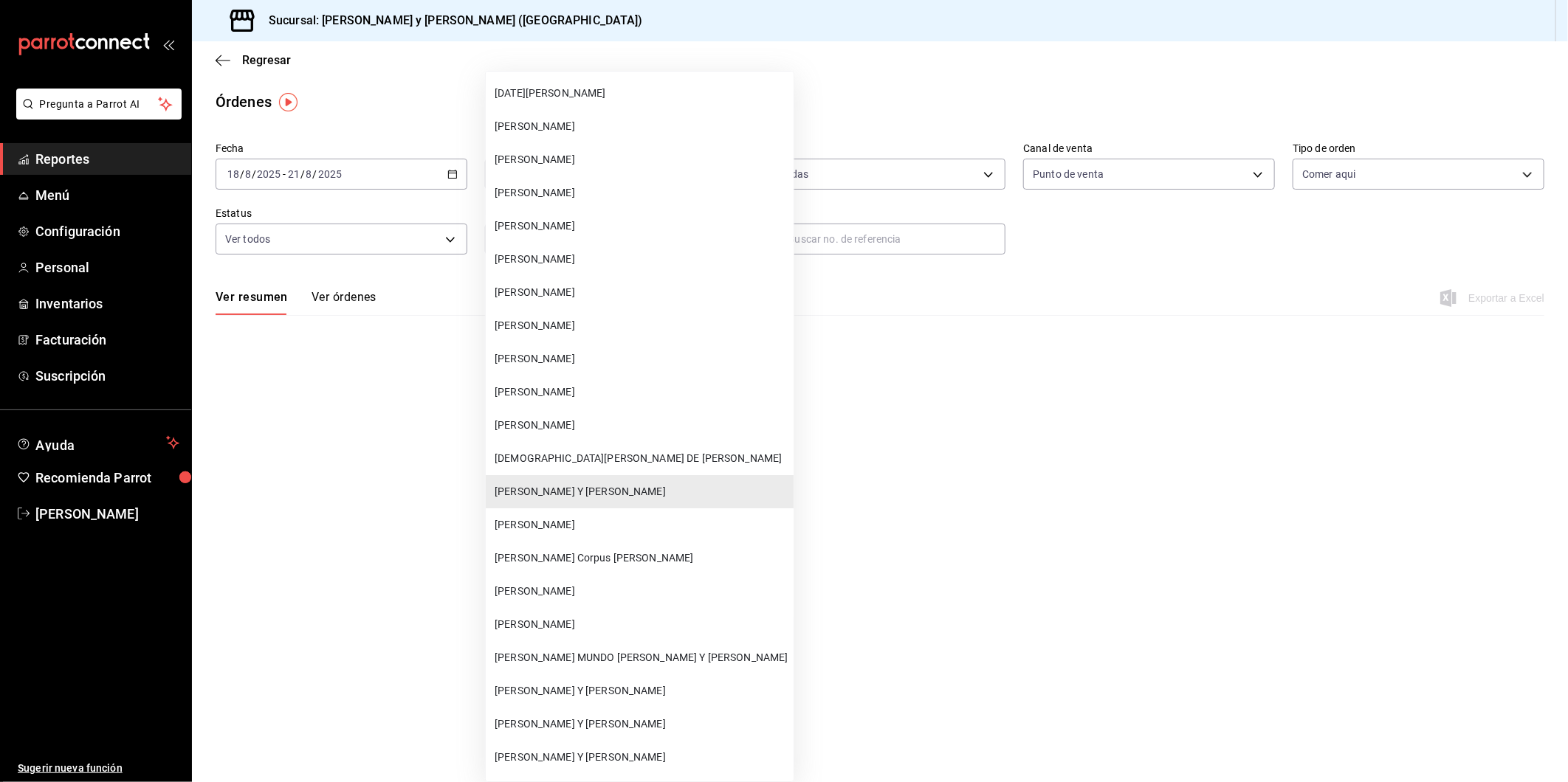
click at [647, 484] on span "[PERSON_NAME] Y [PERSON_NAME]" at bounding box center [641, 491] width 293 height 15
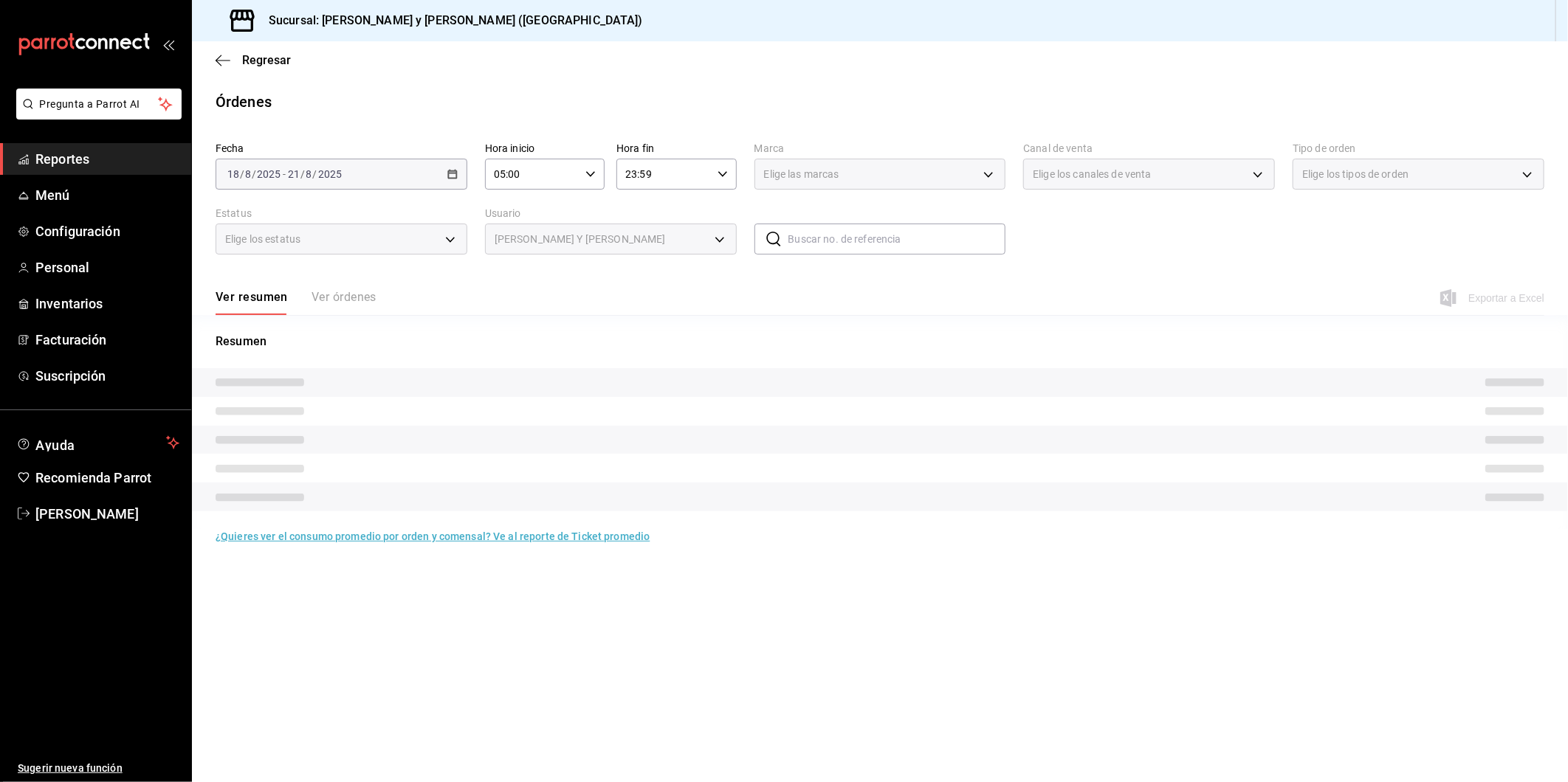
type input "5c4b5436-b9cd-4a1a-b4e8-85329c7394cf"
type input "PARROT"
type input "4ffca59b-4c2c-40e7-90fe-fdf72e946522"
type input "DENIED,FINISHED,CANCELED,OPEN,VOIDED,CREATED,PAID,ACCEPTED"
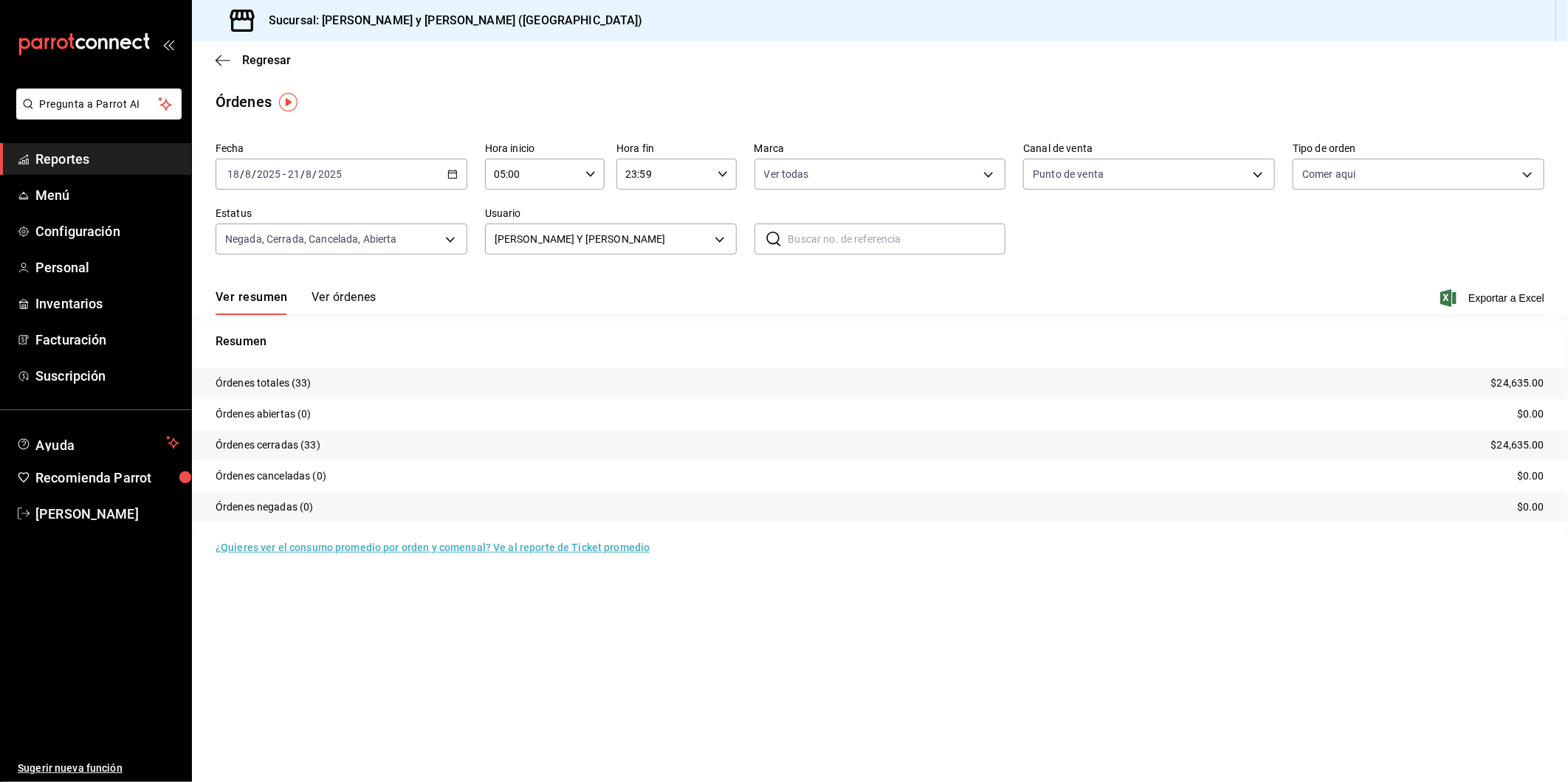
click at [581, 295] on div "Ver resumen Ver órdenes Exportar a Excel" at bounding box center [879, 294] width 1329 height 43
click at [1509, 298] on span "Exportar a Excel" at bounding box center [1494, 298] width 101 height 18
click at [721, 237] on body "Pregunta a Parrot AI Reportes Menú Configuración Personal Inventarios Facturaci…" at bounding box center [784, 391] width 1568 height 782
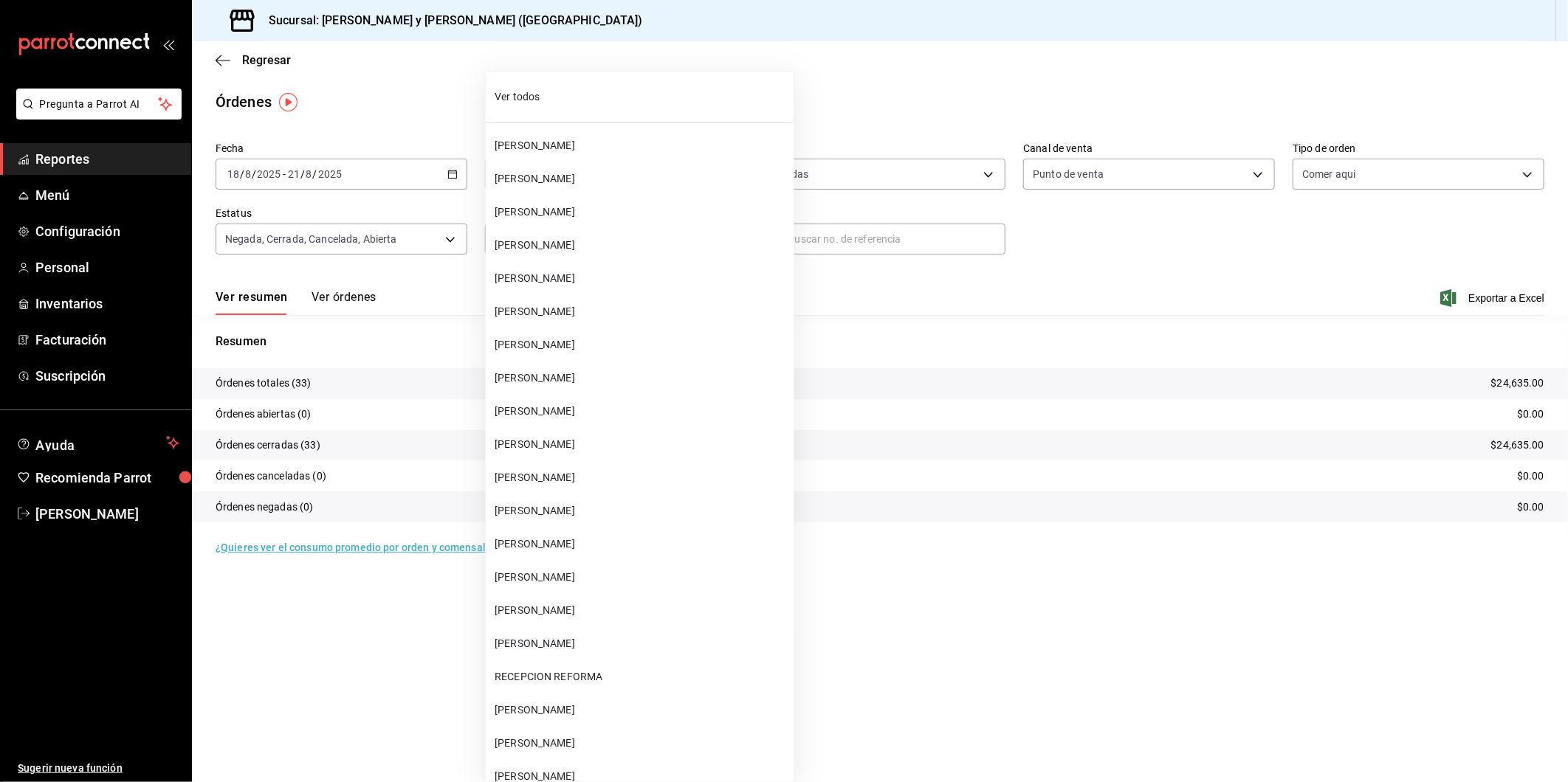
scroll to position [56000, 0]
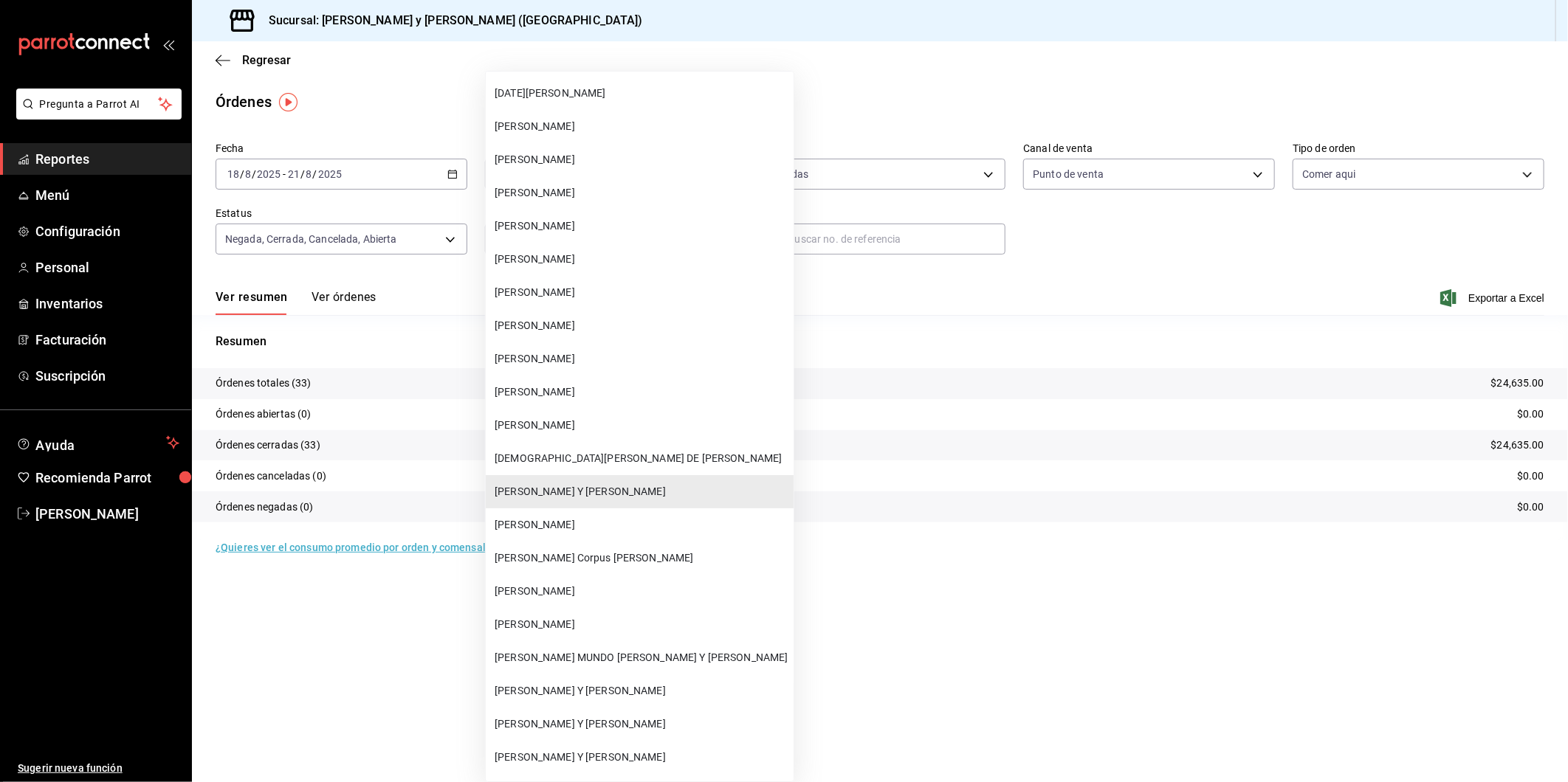
click at [562, 650] on span "[PERSON_NAME] MUNDO [PERSON_NAME] Y [PERSON_NAME]" at bounding box center [641, 658] width 293 height 15
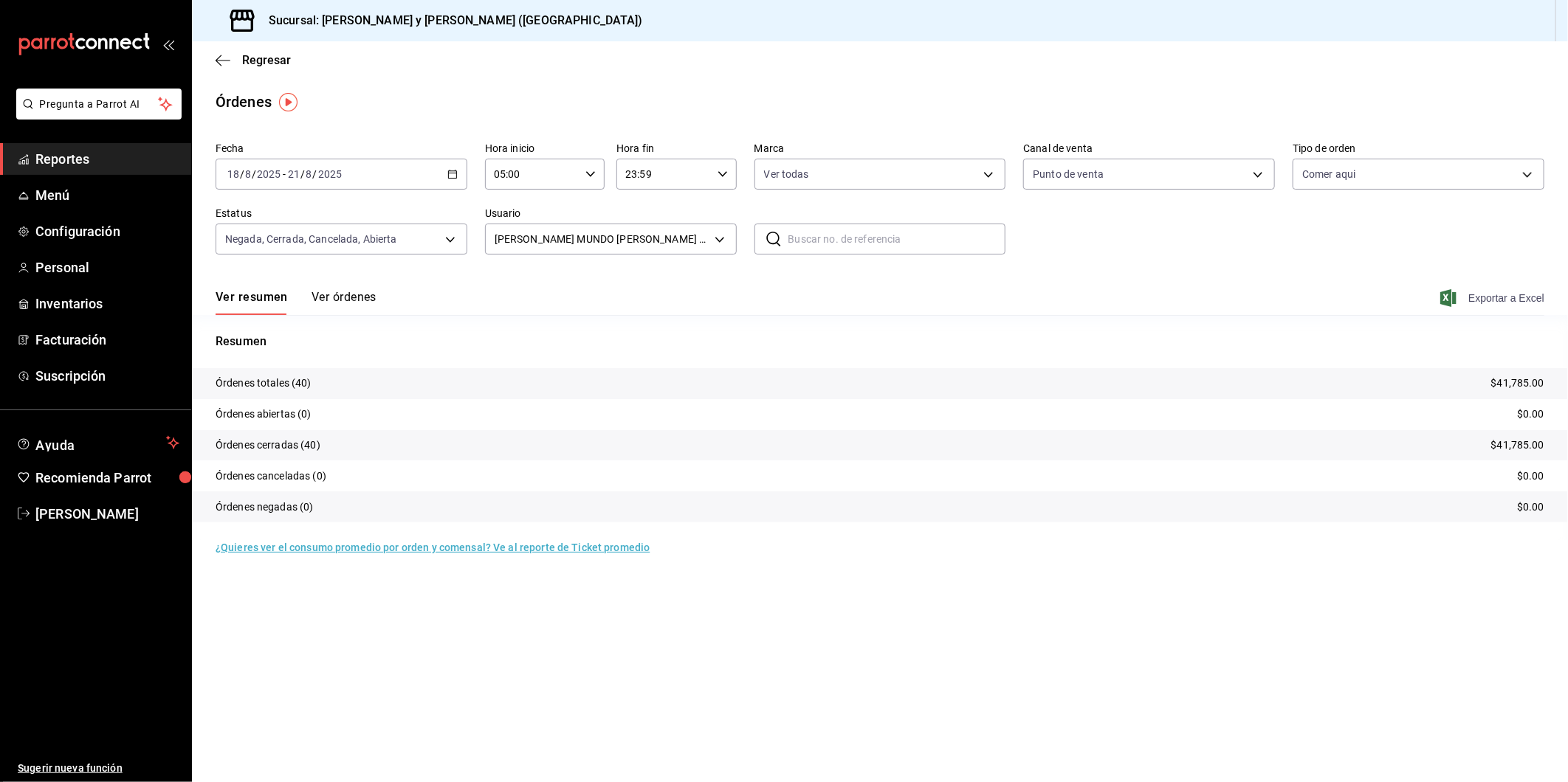
click at [1466, 298] on span "Exportar a Excel" at bounding box center [1494, 298] width 101 height 18
click at [724, 240] on body "Pregunta a Parrot AI Reportes Menú Configuración Personal Inventarios Facturaci…" at bounding box center [784, 391] width 1568 height 782
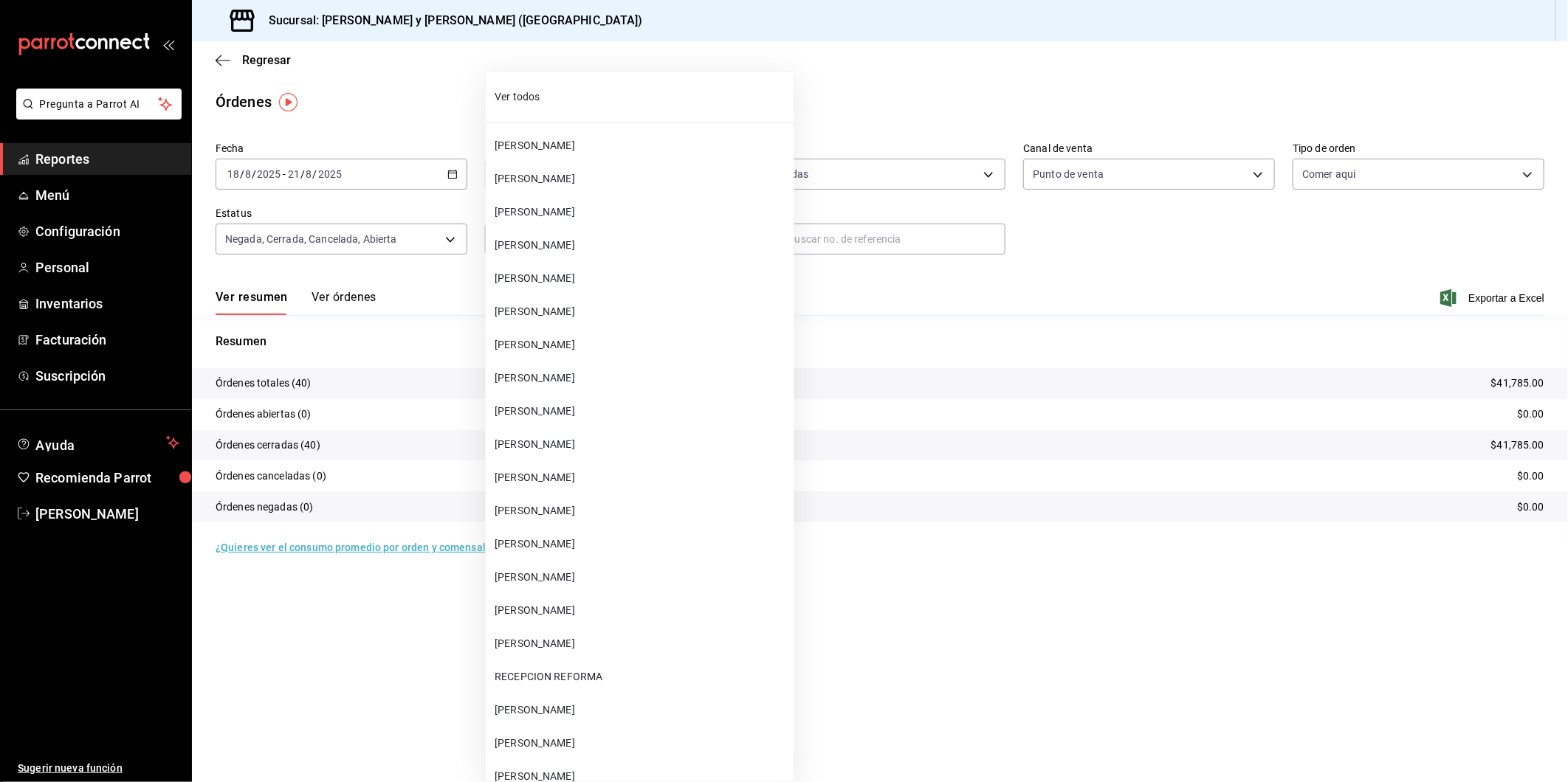
scroll to position [56166, 0]
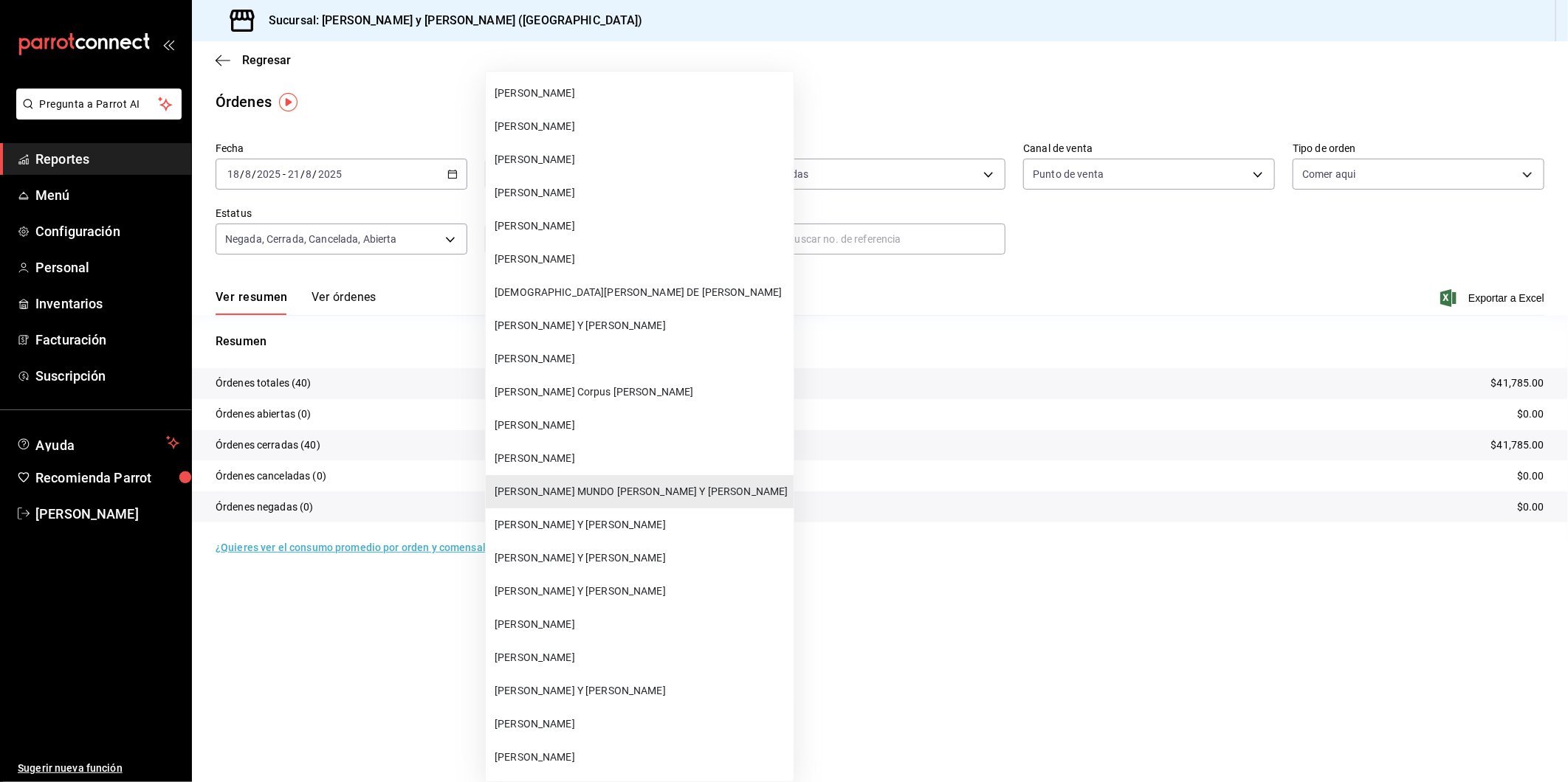
click at [566, 517] on span "[PERSON_NAME] Y [PERSON_NAME]" at bounding box center [641, 525] width 293 height 15
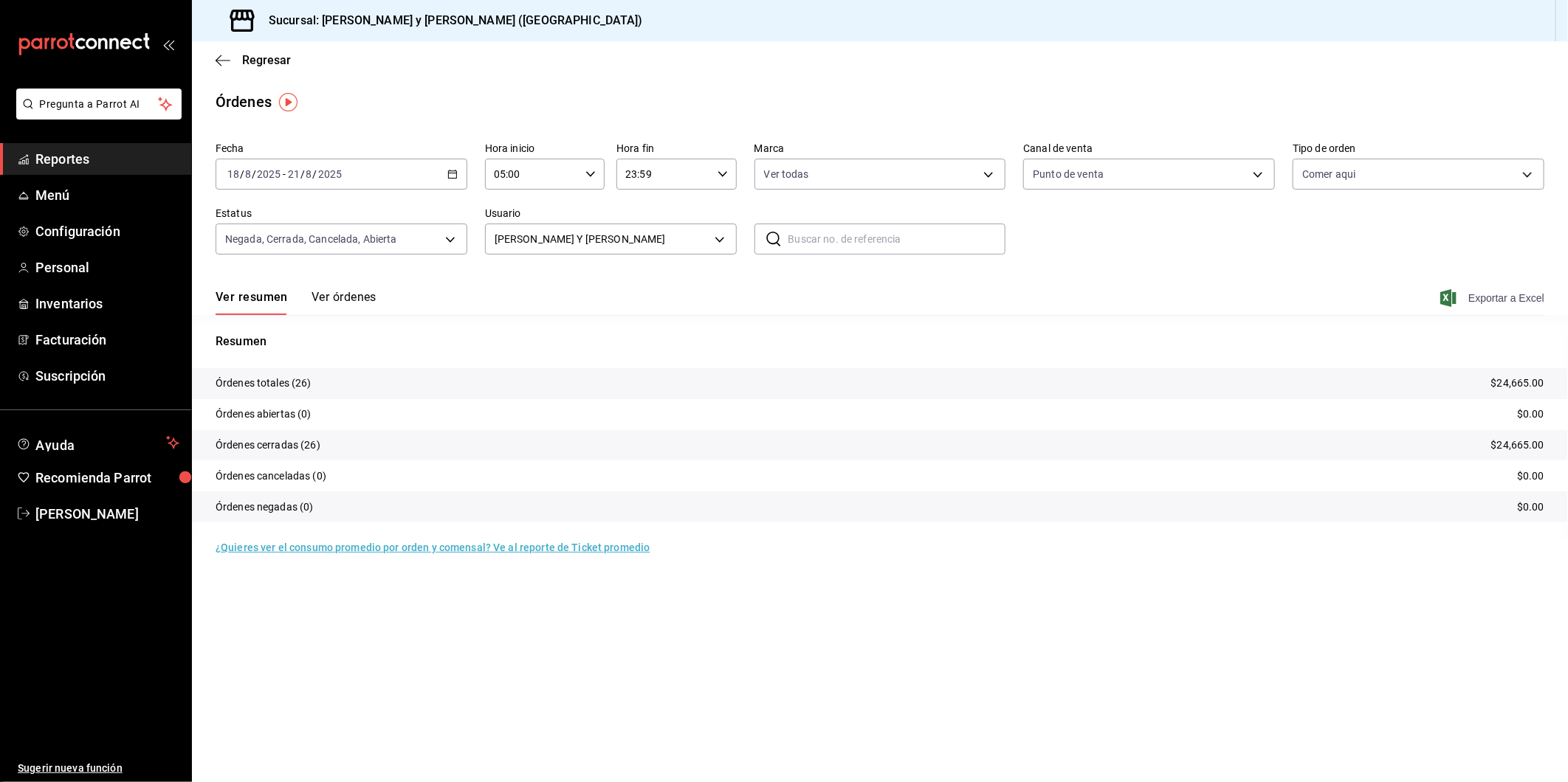
click at [1490, 291] on span "Exportar a Excel" at bounding box center [1494, 298] width 101 height 18
click at [1512, 292] on span "Exportar a Excel" at bounding box center [1494, 298] width 101 height 18
click at [722, 237] on body "Pregunta a Parrot AI Reportes Menú Configuración Personal Inventarios Facturaci…" at bounding box center [784, 391] width 1568 height 782
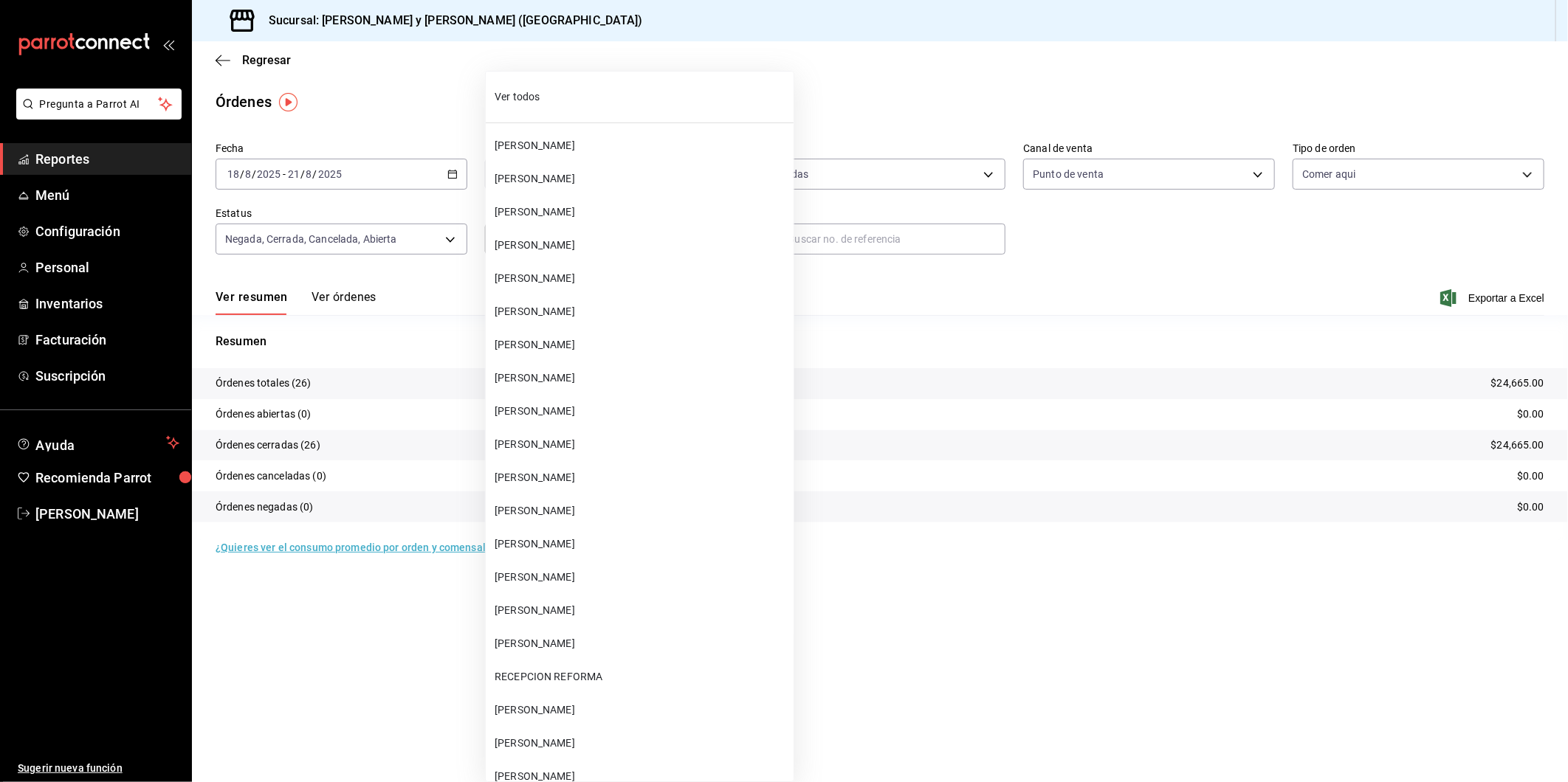
scroll to position [56199, 0]
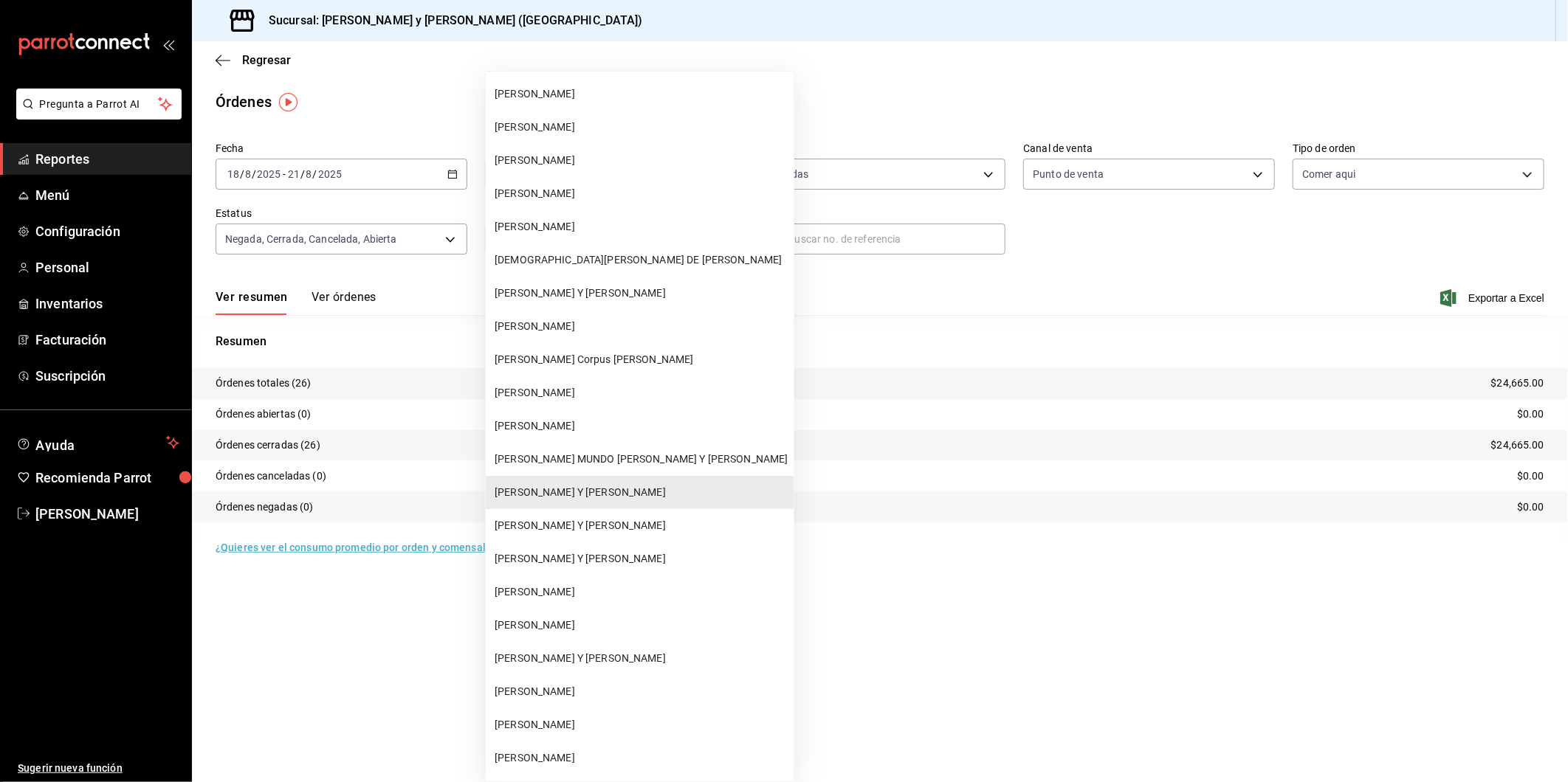
click at [580, 518] on span "[PERSON_NAME] Y [PERSON_NAME]" at bounding box center [641, 526] width 293 height 15
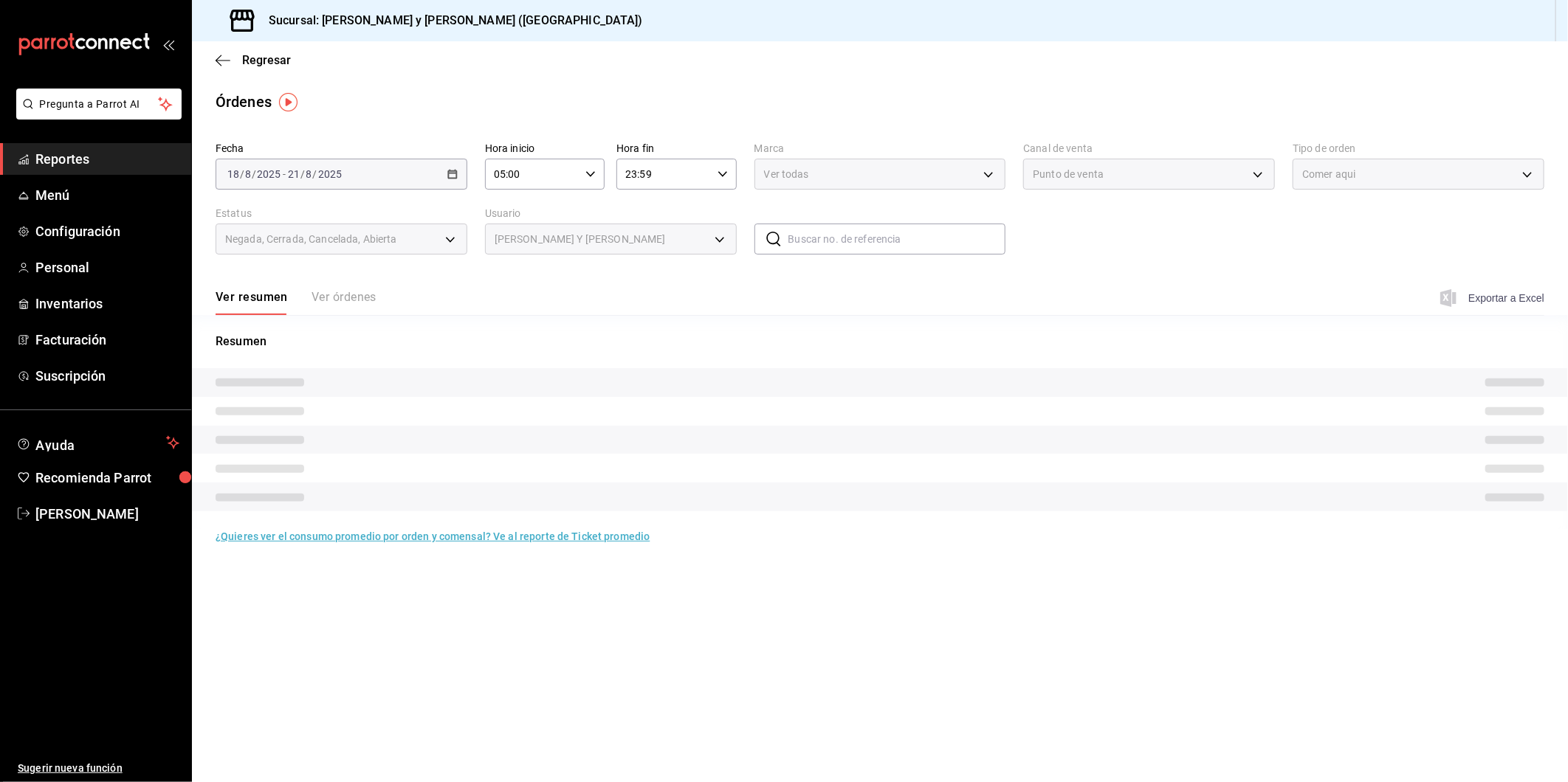
click at [1502, 298] on span "Exportar a Excel" at bounding box center [1494, 298] width 101 height 18
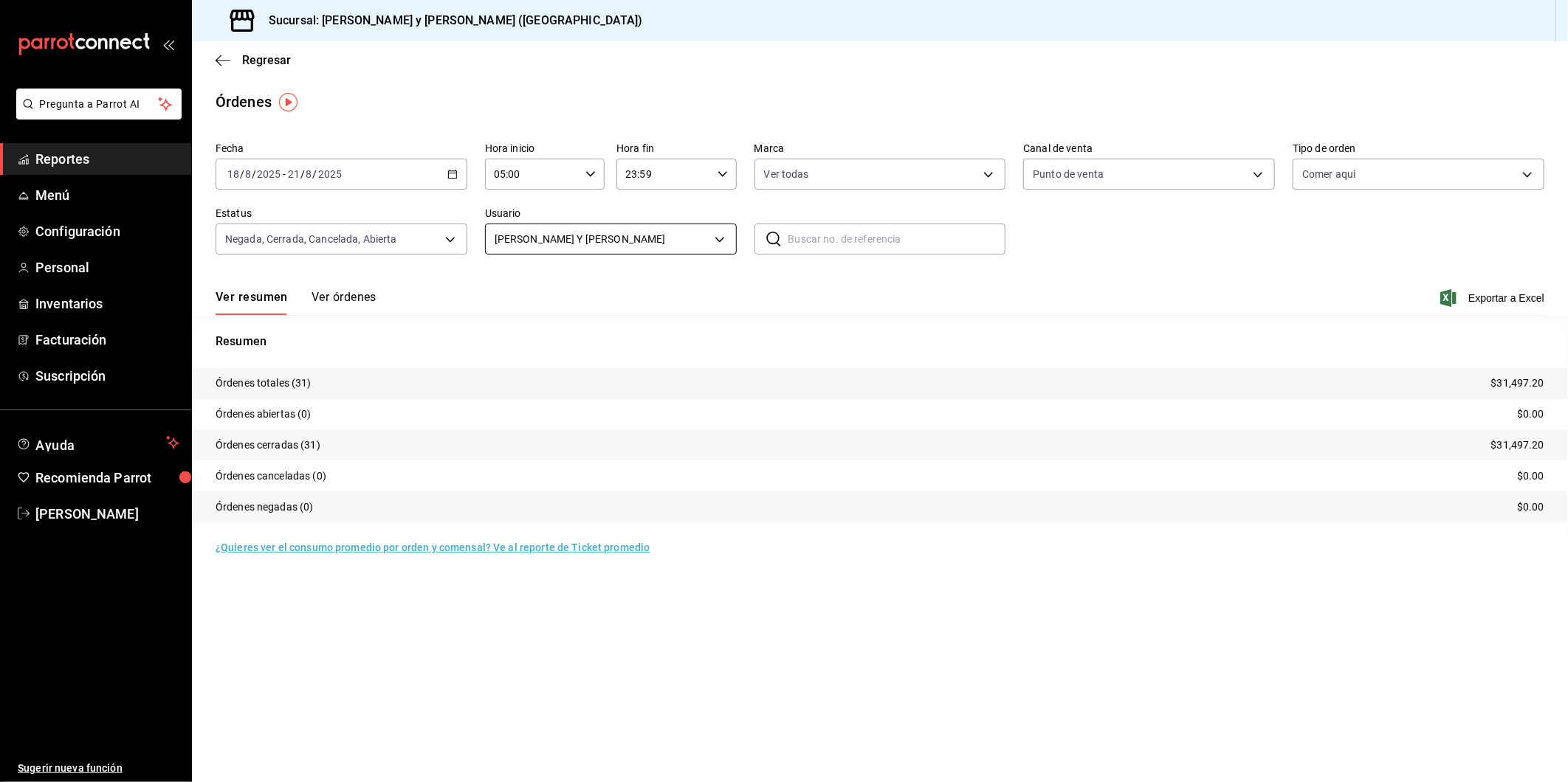
click at [712, 241] on body "Pregunta a Parrot AI Reportes Menú Configuración Personal Inventarios Facturaci…" at bounding box center [784, 391] width 1568 height 782
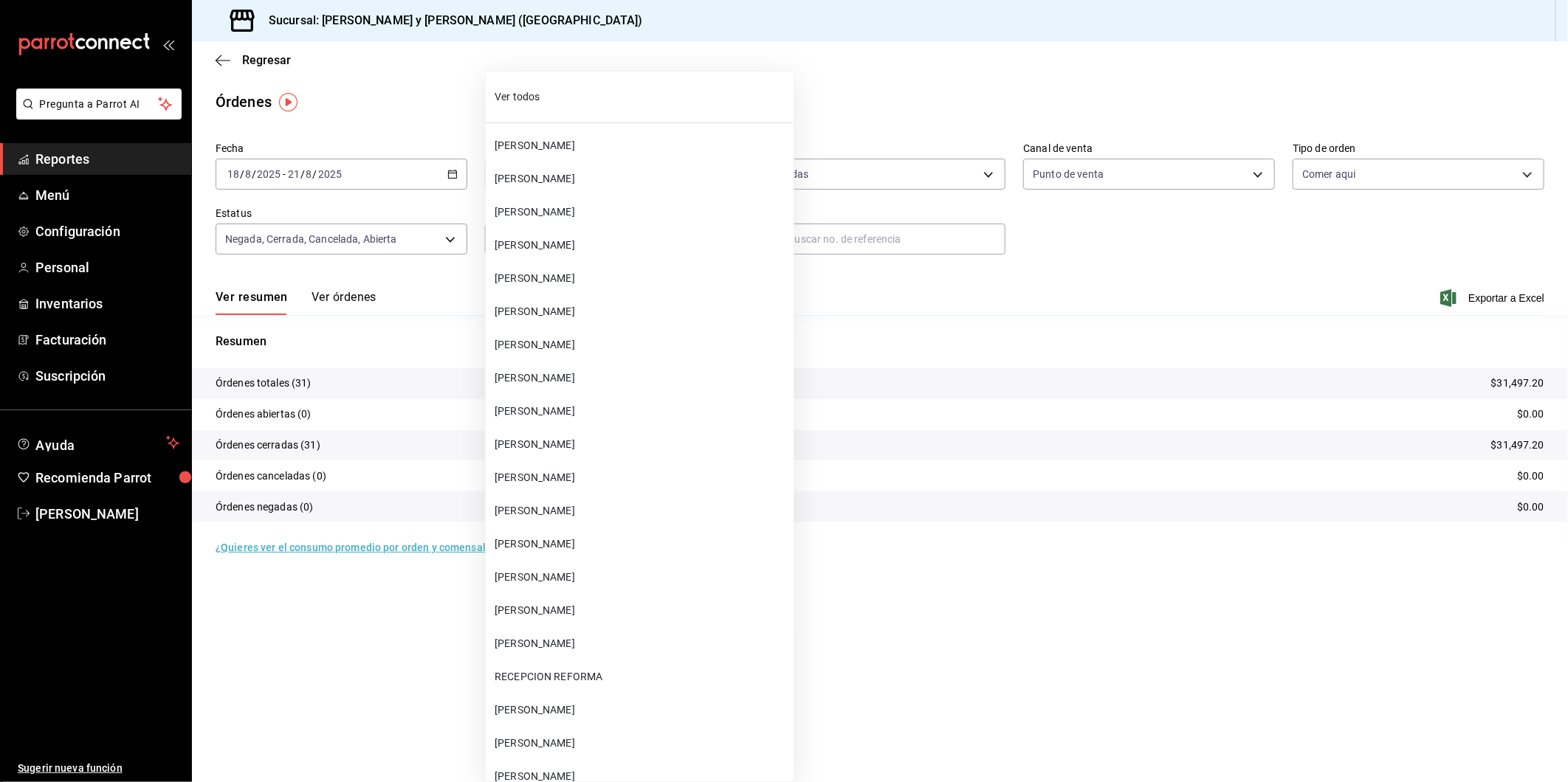
scroll to position [56232, 0]
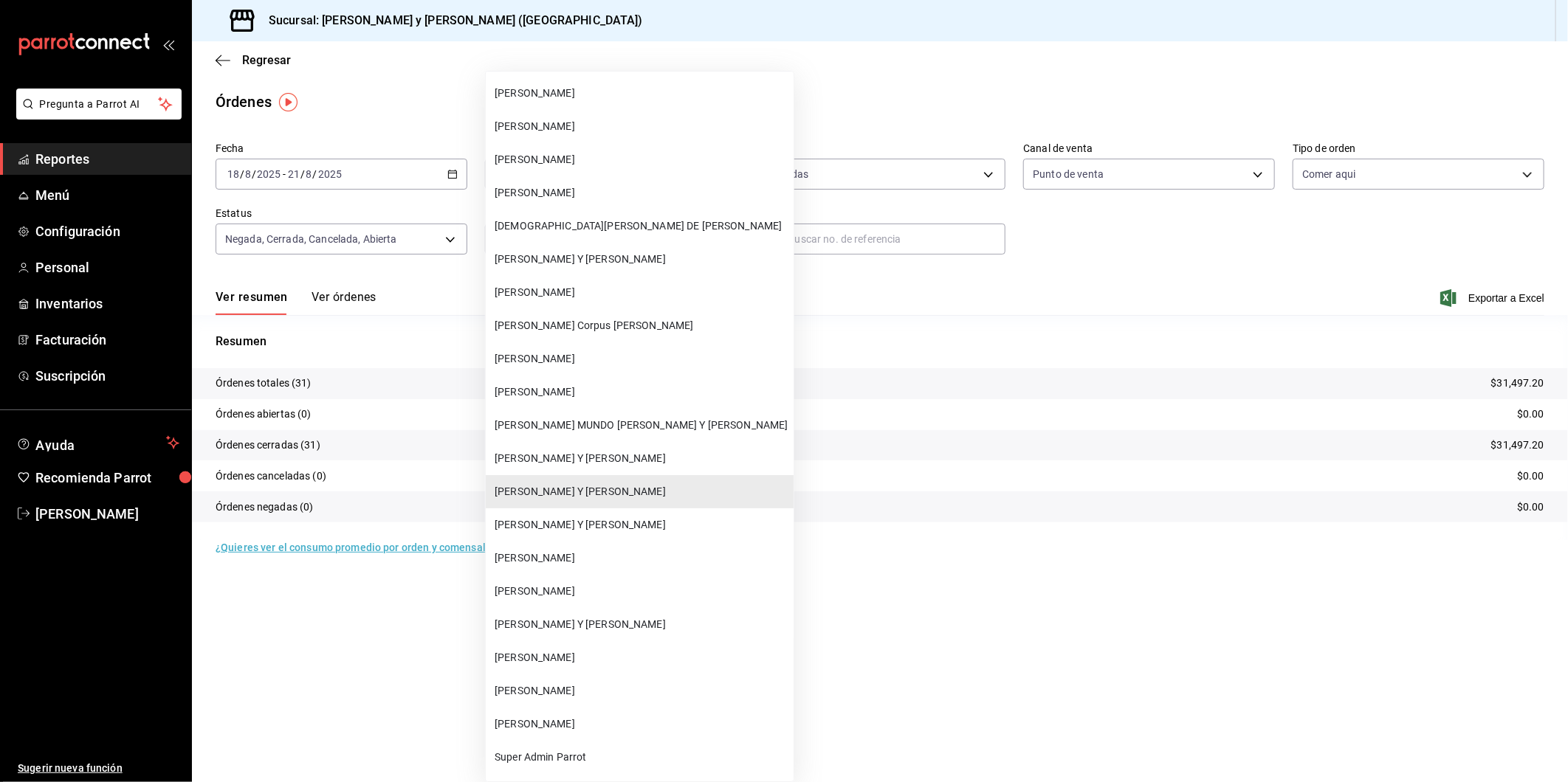
click at [582, 508] on li "[PERSON_NAME] Y [PERSON_NAME]" at bounding box center [639, 525] width 308 height 34
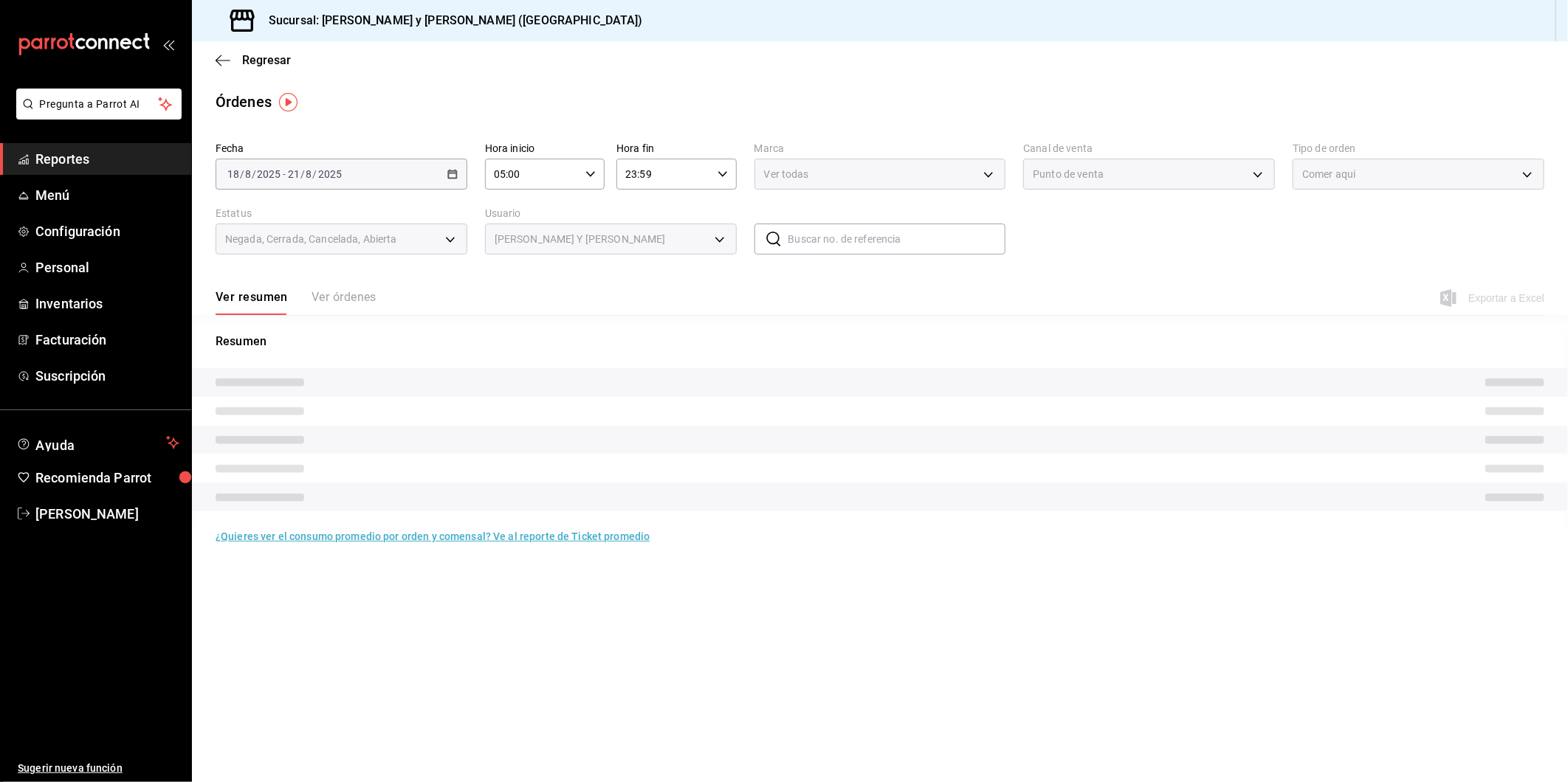
type input "7b31aa5d-2bed-48b7-a4f5-f70454a53bd6"
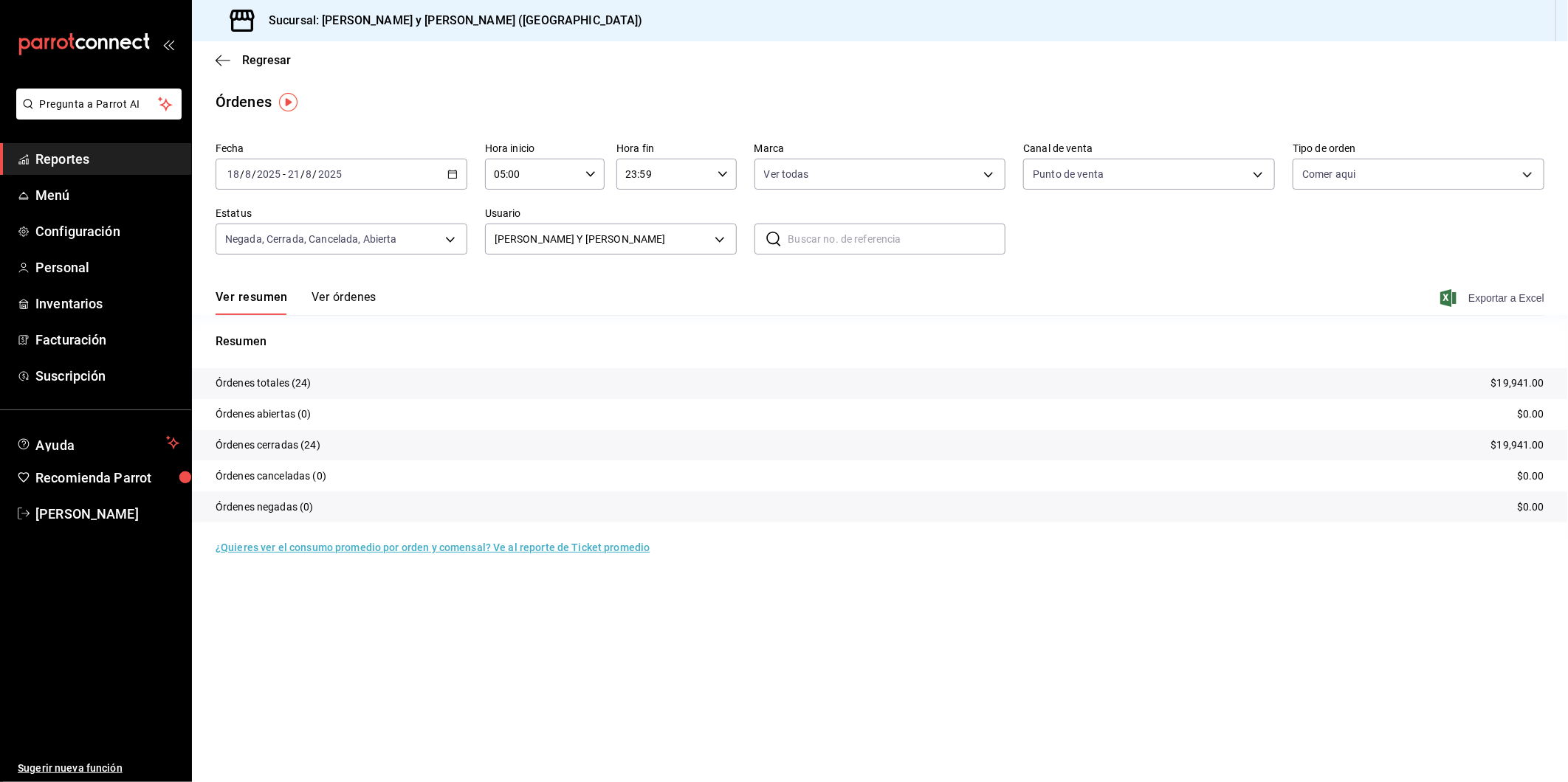
click at [1471, 297] on span "Exportar a Excel" at bounding box center [1494, 298] width 101 height 18
click at [457, 175] on icon "button" at bounding box center [453, 174] width 11 height 11
click at [253, 249] on span "Ayer" at bounding box center [286, 252] width 115 height 15
click at [718, 236] on body "Pregunta a Parrot AI Reportes Menú Configuración Personal Inventarios Facturaci…" at bounding box center [784, 391] width 1568 height 782
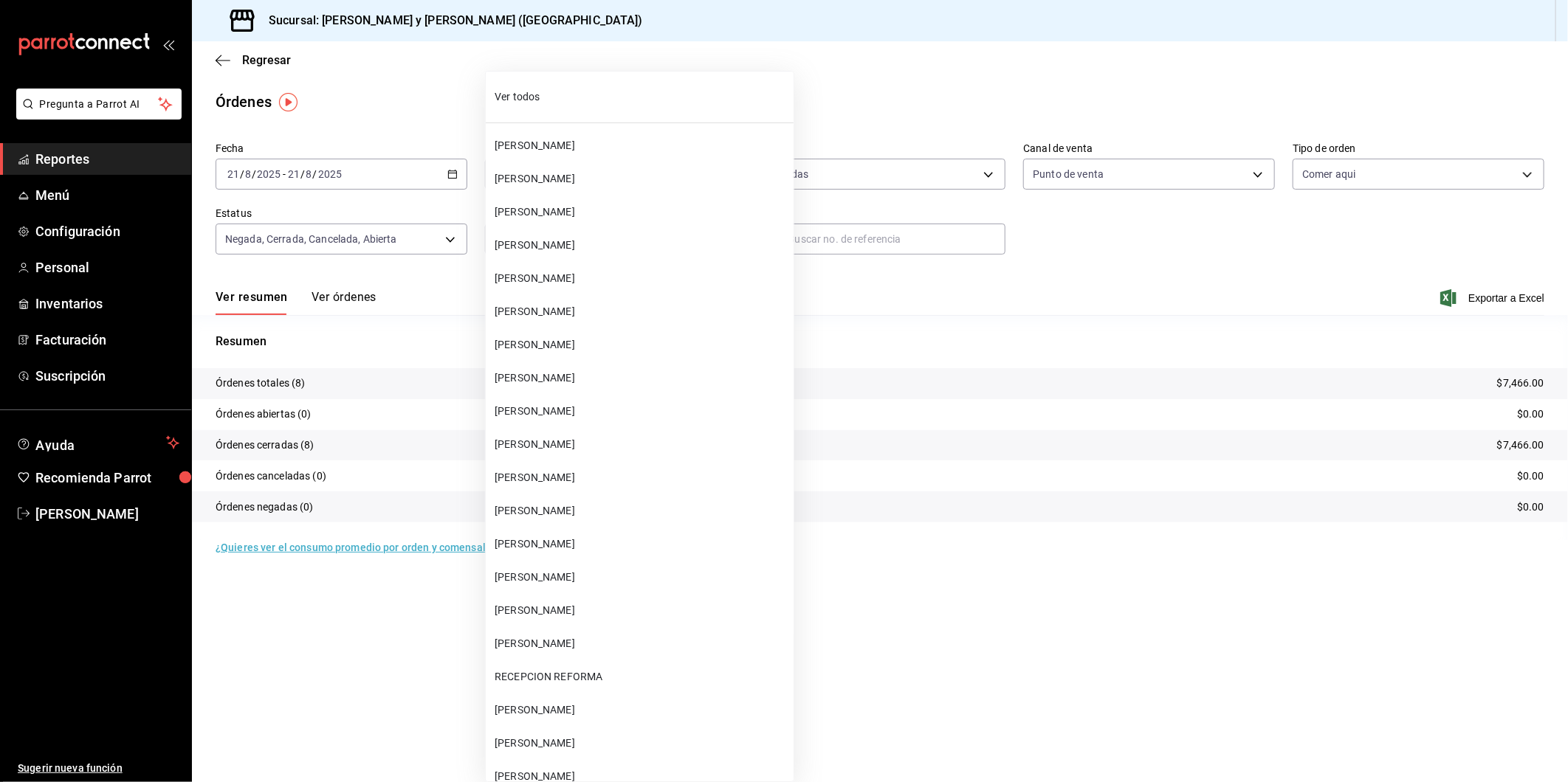
scroll to position [56265, 0]
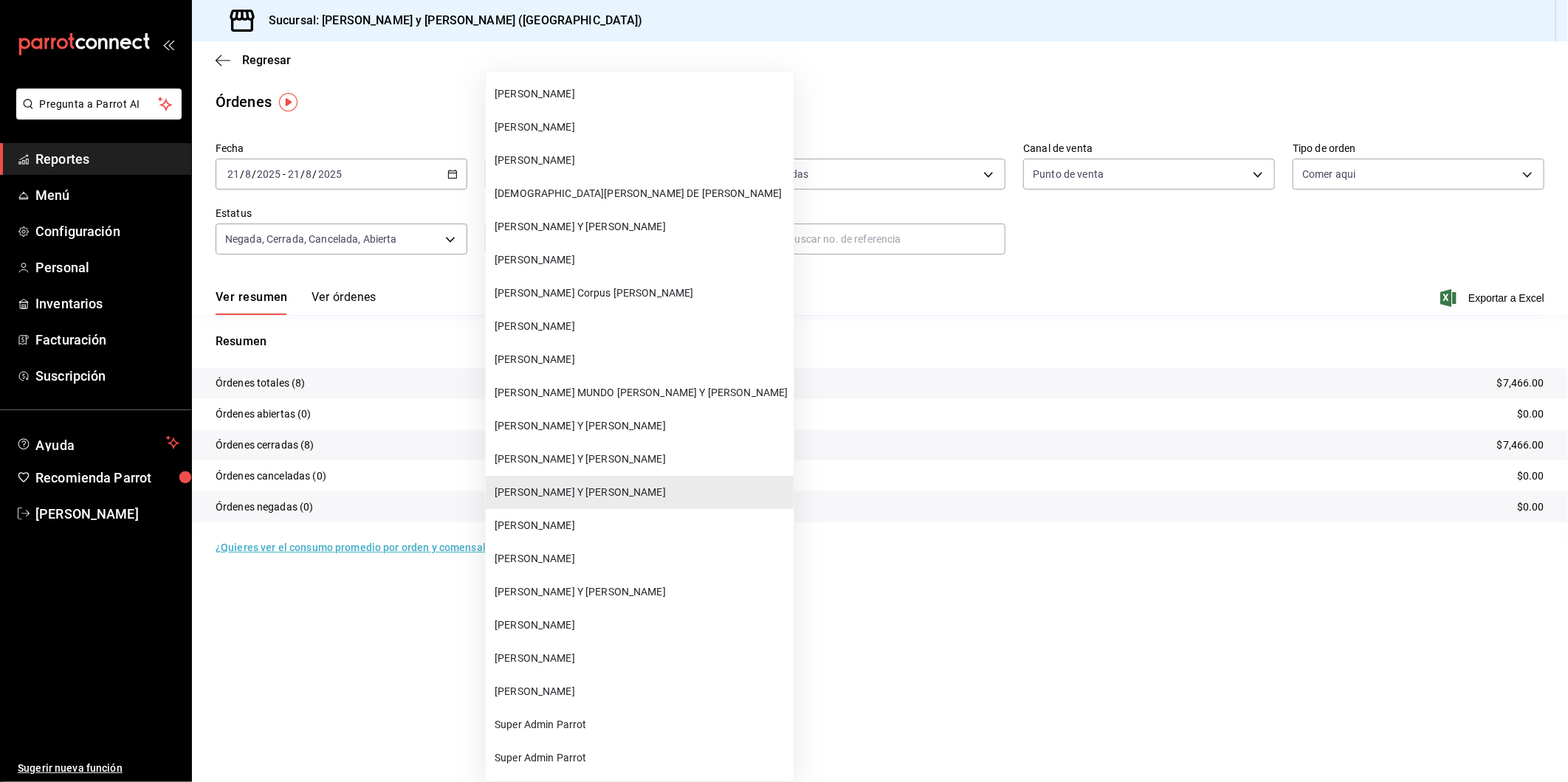
drag, startPoint x: 421, startPoint y: 100, endPoint x: 539, endPoint y: 157, distance: 131.0
click at [421, 99] on div at bounding box center [784, 391] width 1568 height 782
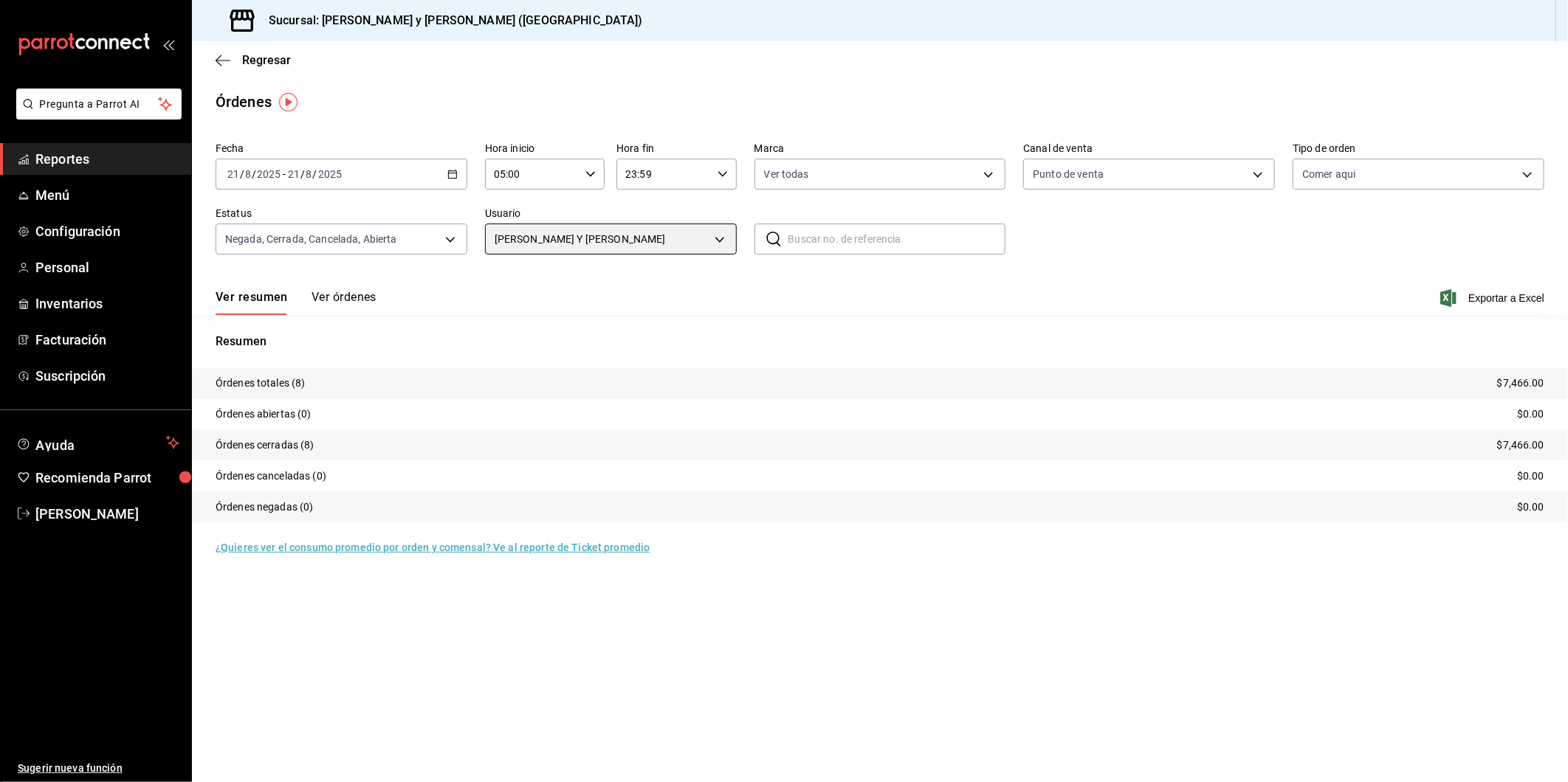
scroll to position [55034, 0]
click at [559, 113] on div "Órdenes" at bounding box center [879, 101] width 1376 height 22
click at [214, 63] on div "Regresar" at bounding box center [879, 60] width 1376 height 37
click at [224, 56] on icon "button" at bounding box center [222, 60] width 15 height 13
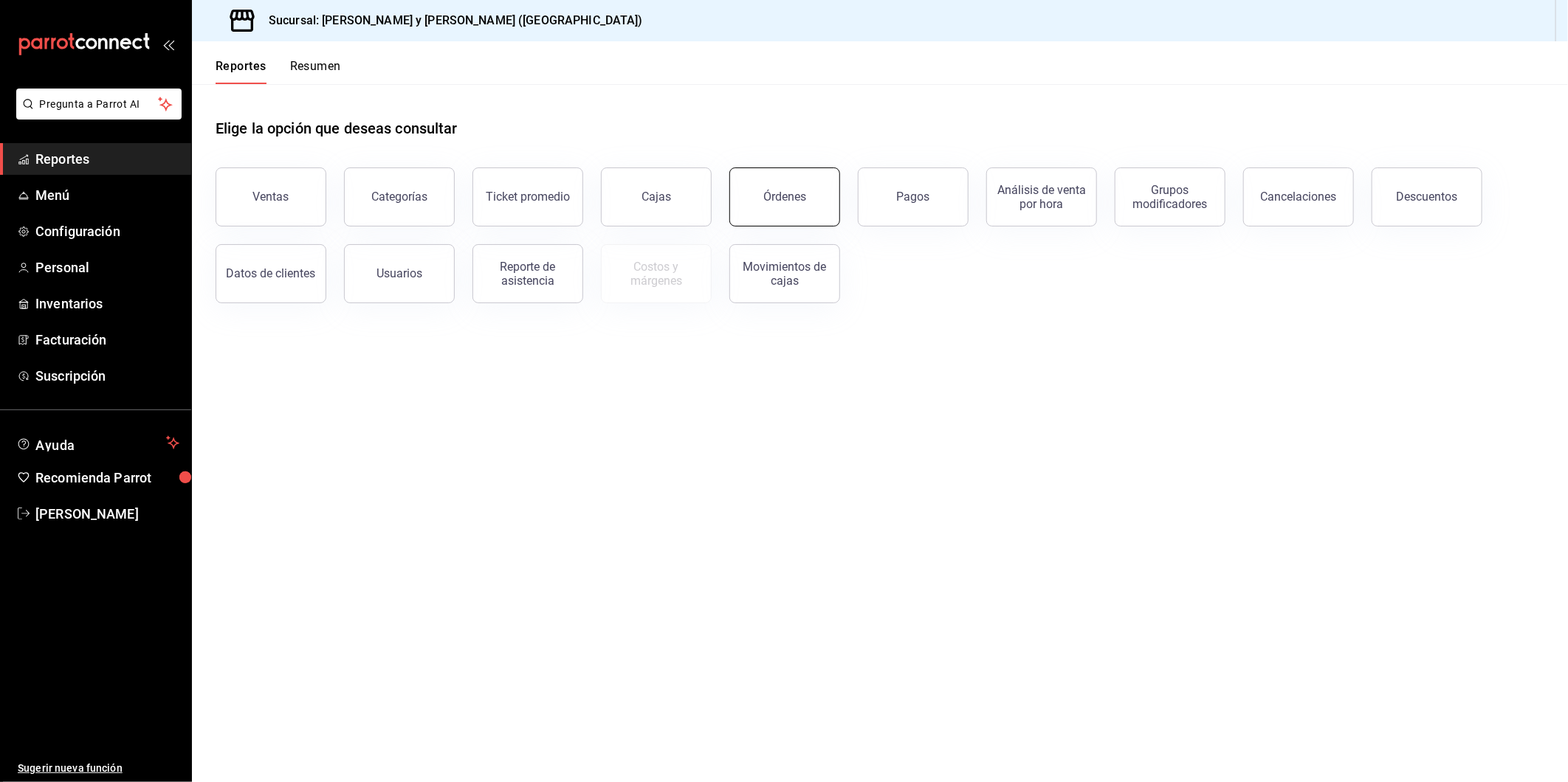
click at [813, 201] on button "Órdenes" at bounding box center [785, 197] width 111 height 59
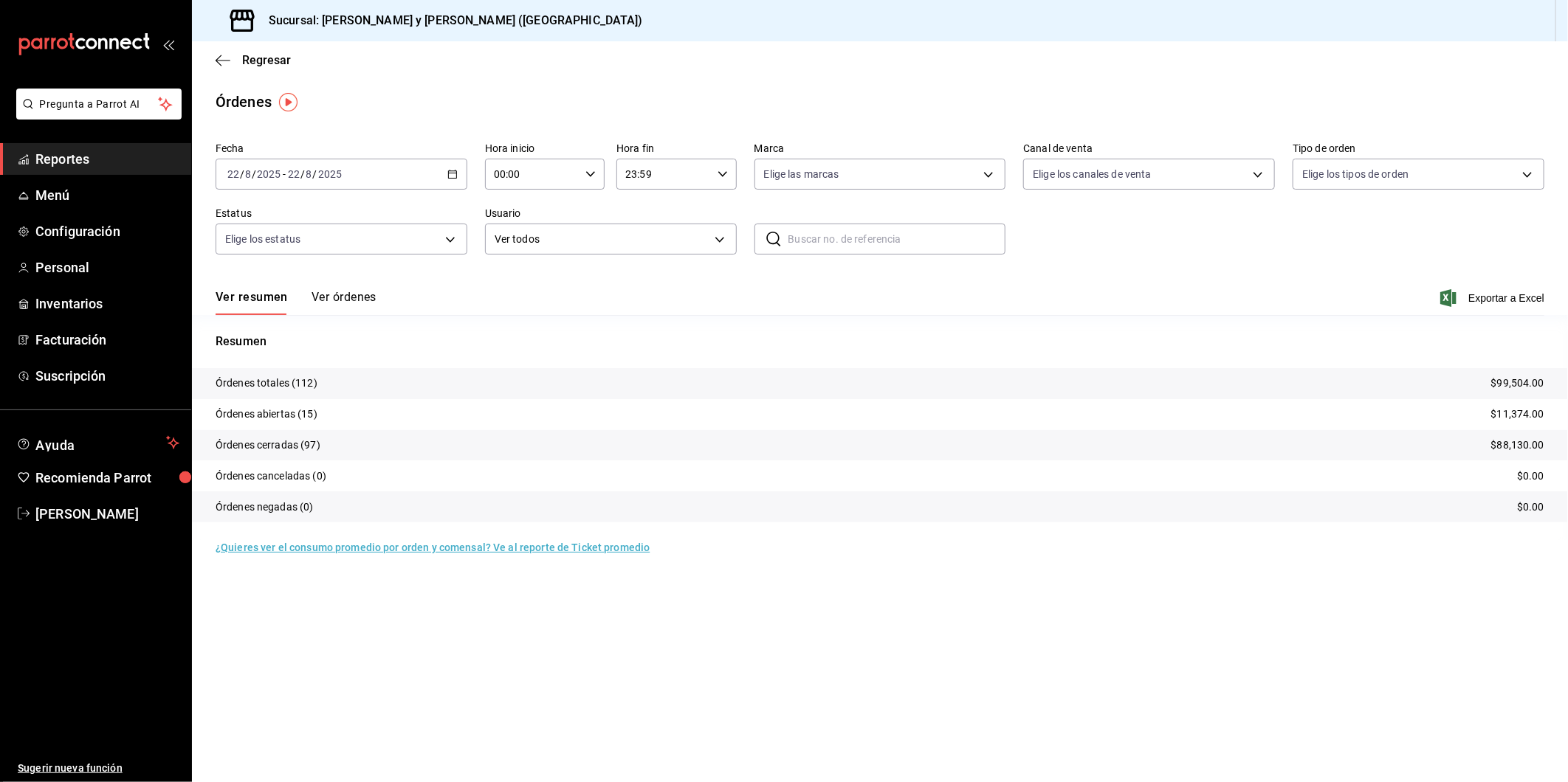
click at [451, 174] on icon "button" at bounding box center [453, 174] width 11 height 11
click at [588, 175] on icon "button" at bounding box center [591, 174] width 11 height 11
click at [449, 175] on div at bounding box center [784, 391] width 1568 height 782
click at [457, 172] on icon "button" at bounding box center [453, 174] width 11 height 11
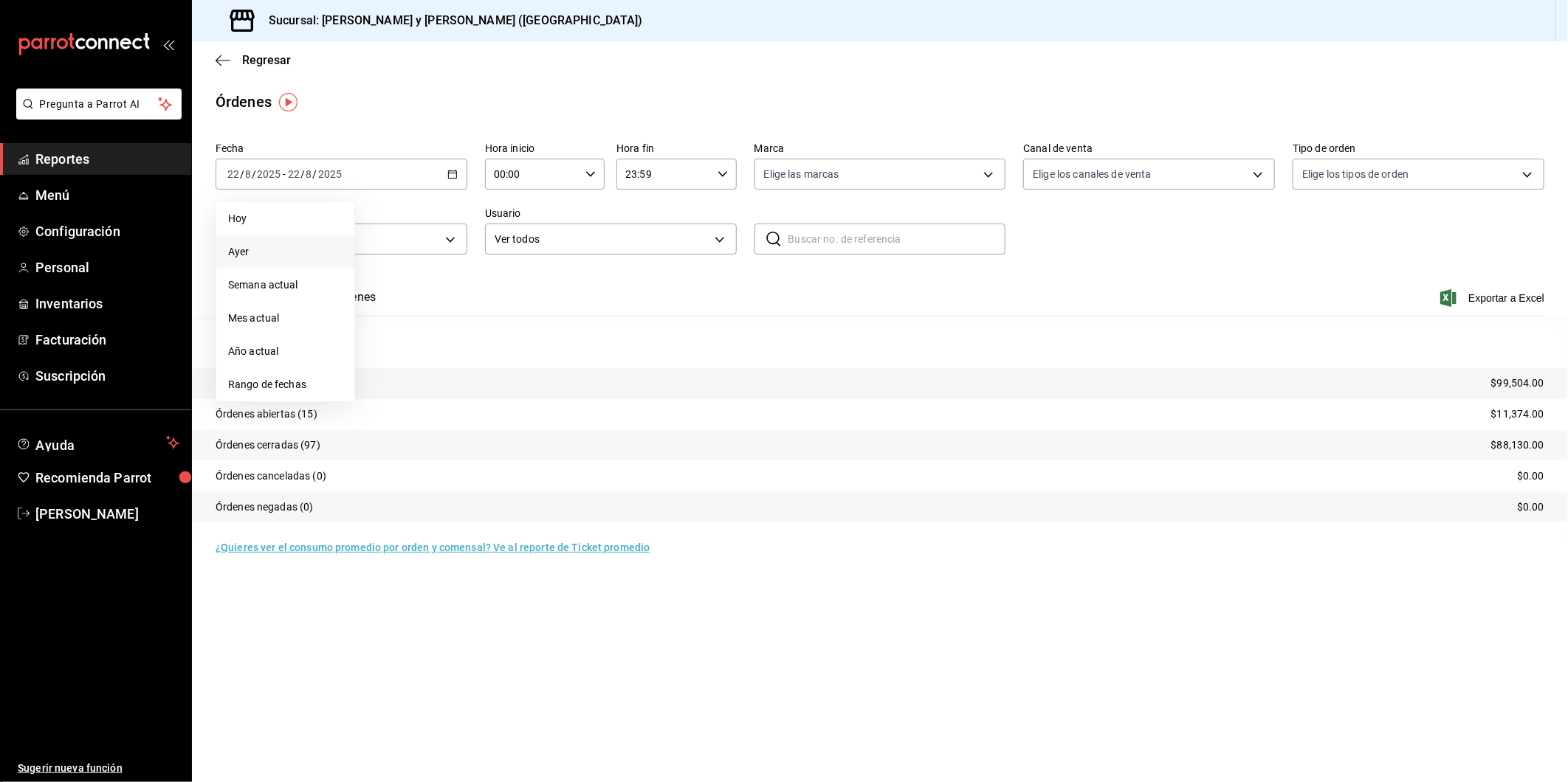
click at [278, 253] on span "Ayer" at bounding box center [286, 252] width 115 height 15
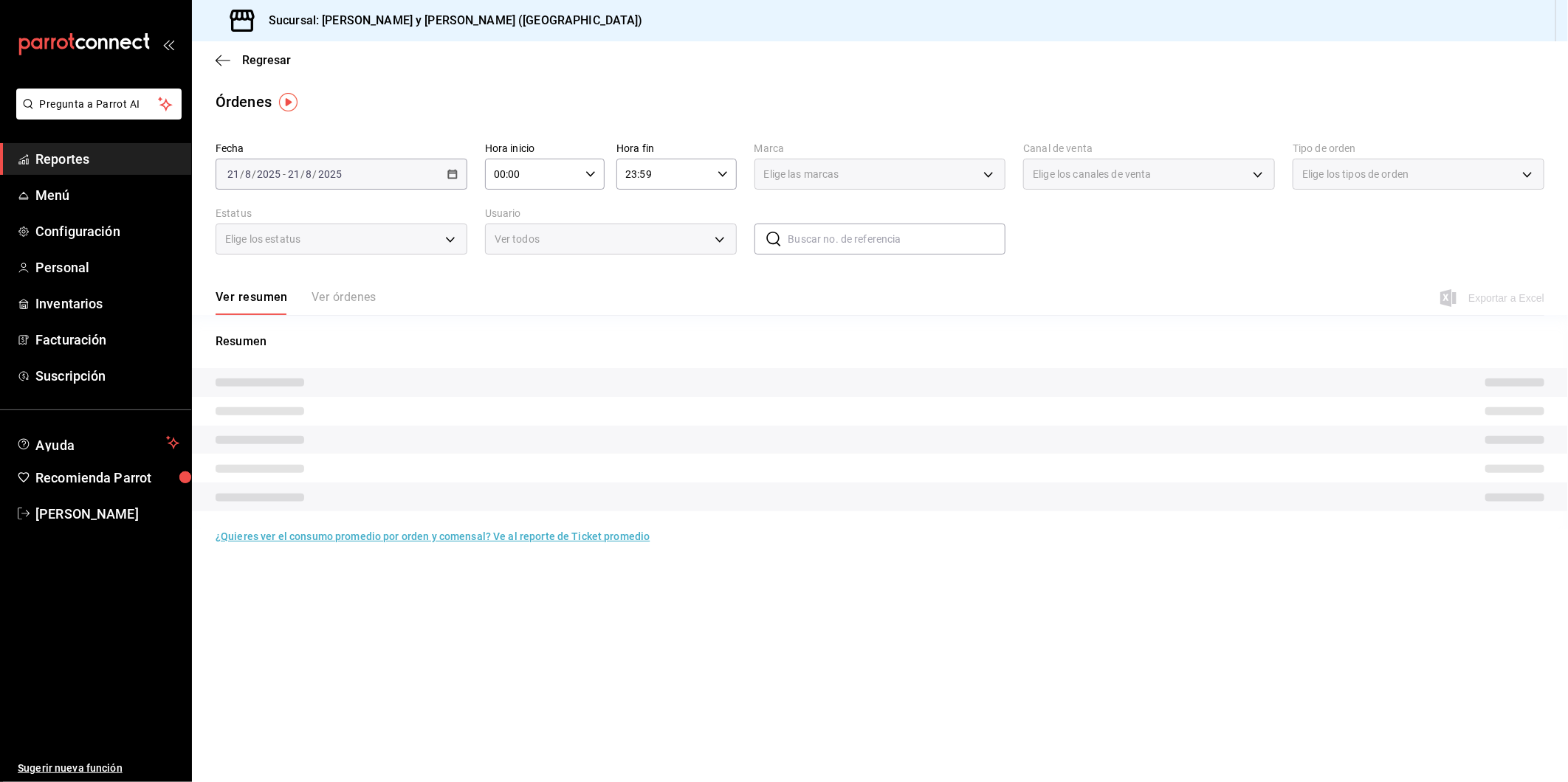
click at [594, 177] on icon "button" at bounding box center [591, 174] width 11 height 11
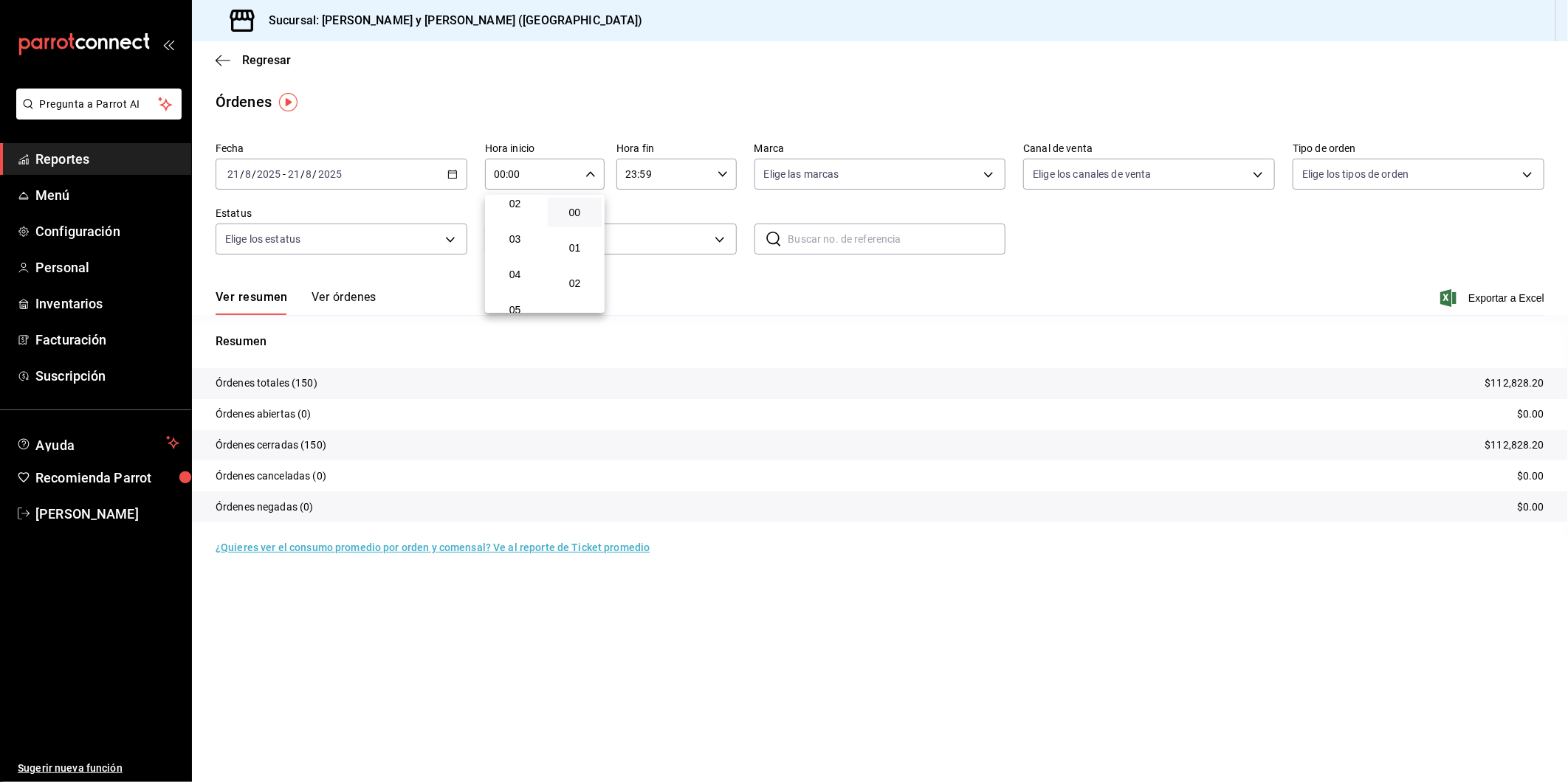
scroll to position [82, 0]
click at [522, 296] on button "05" at bounding box center [515, 307] width 54 height 30
type input "05:00"
click at [990, 175] on div at bounding box center [784, 391] width 1568 height 782
click at [990, 175] on body "Pregunta a Parrot AI Reportes Menú Configuración Personal Inventarios Facturaci…" at bounding box center [784, 391] width 1568 height 782
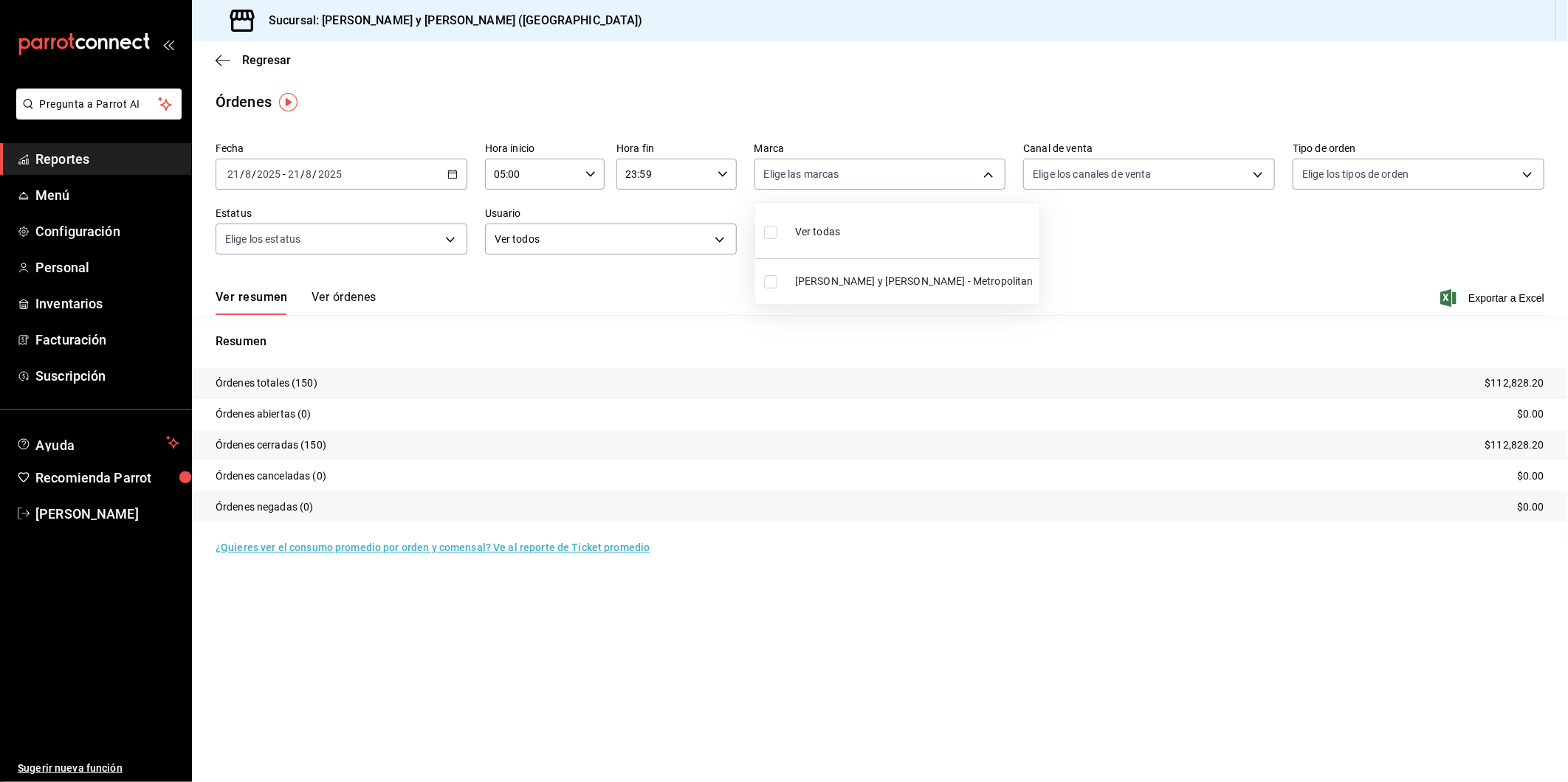
click at [774, 231] on input "checkbox" at bounding box center [770, 232] width 13 height 13
checkbox input "true"
type input "5c4b5436-b9cd-4a1a-b4e8-85329c7394cf"
checkbox input "true"
click at [1260, 175] on div at bounding box center [784, 391] width 1568 height 782
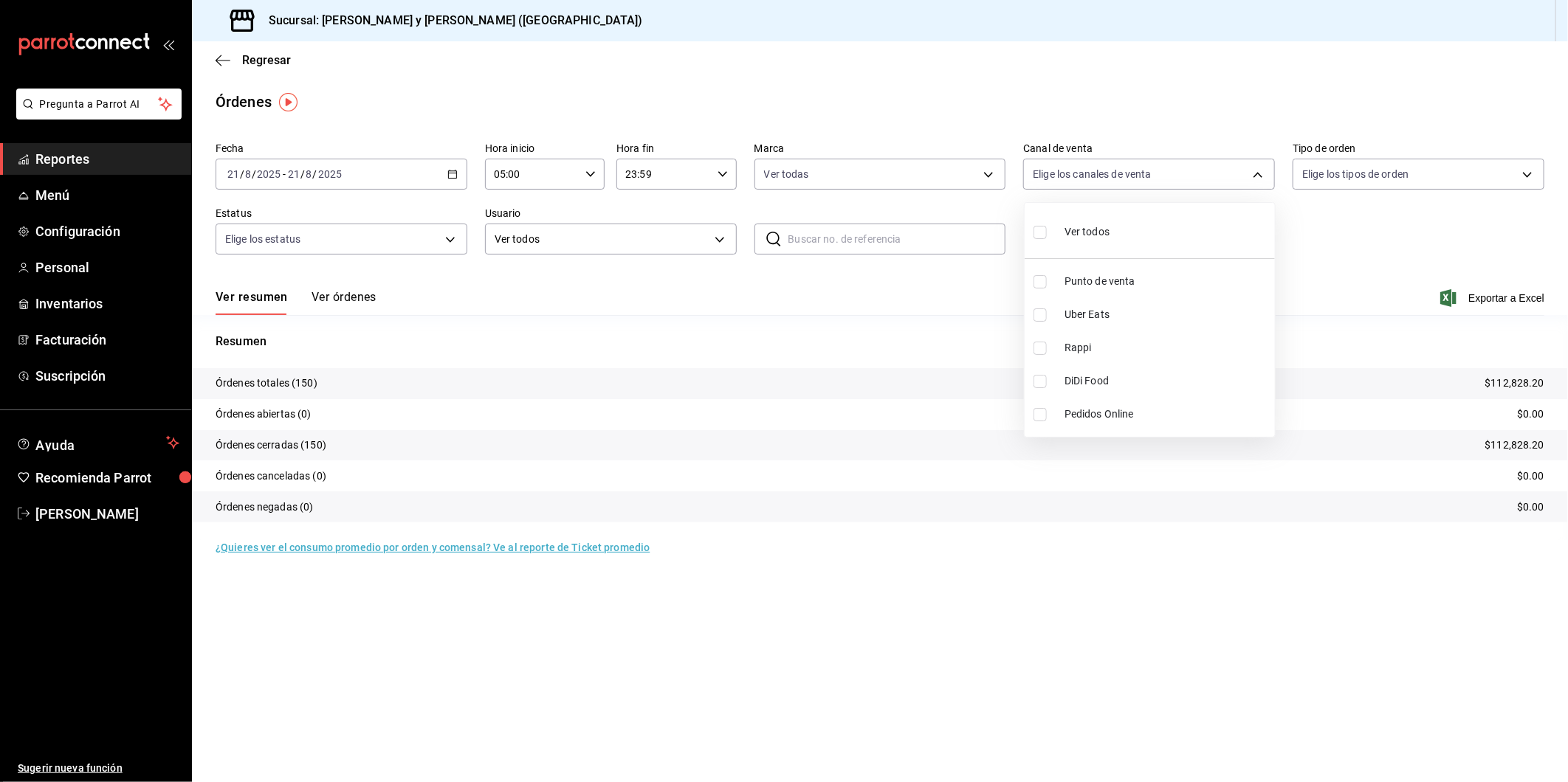
click at [1260, 175] on body "Pregunta a Parrot AI Reportes Menú Configuración Personal Inventarios Facturaci…" at bounding box center [784, 391] width 1568 height 782
click at [1036, 232] on input "checkbox" at bounding box center [1040, 232] width 13 height 13
checkbox input "true"
type input "PARROT,UBER_EATS,RAPPI,DIDI_FOOD,ONLINE"
checkbox input "true"
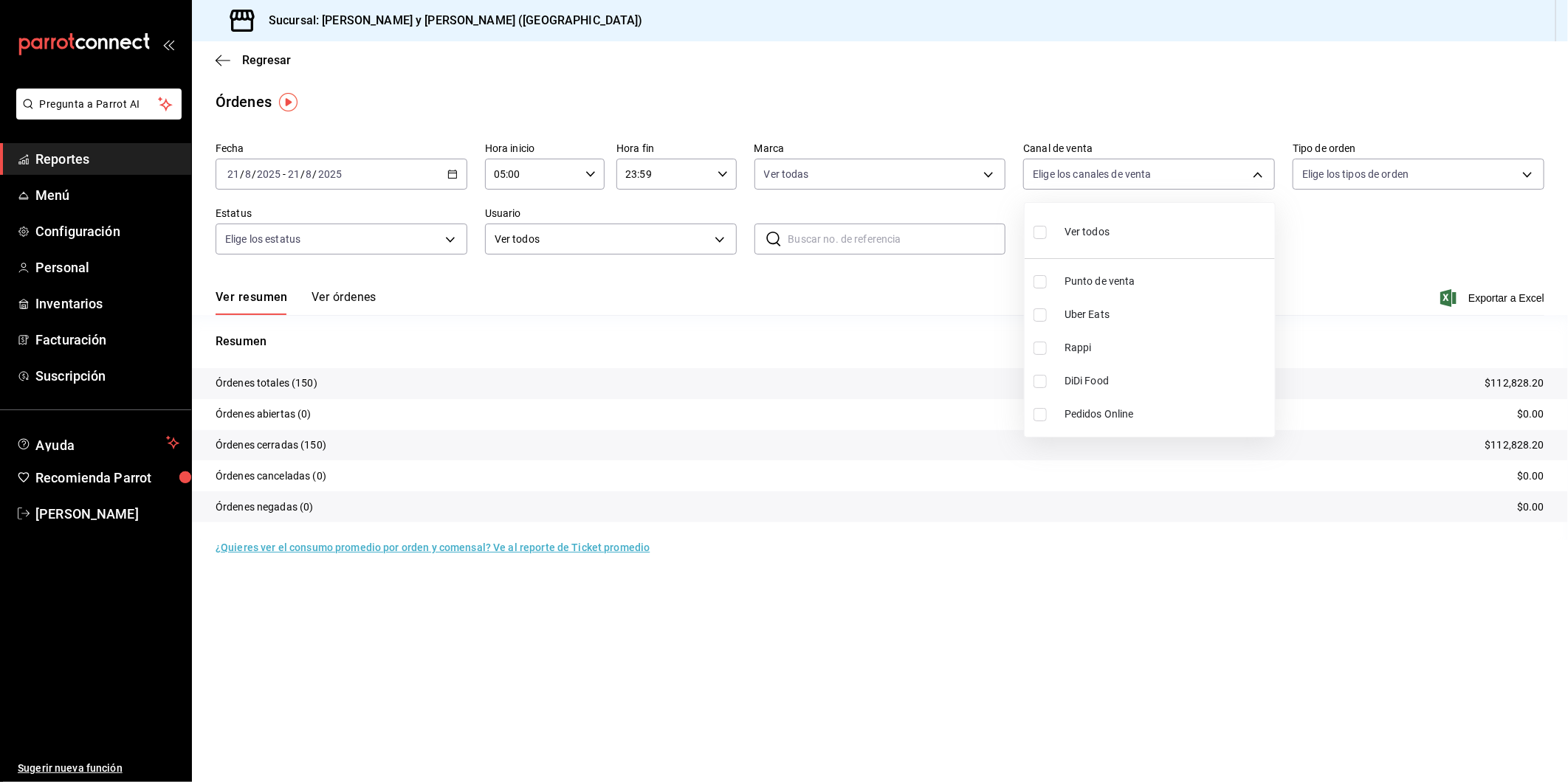
checkbox input "true"
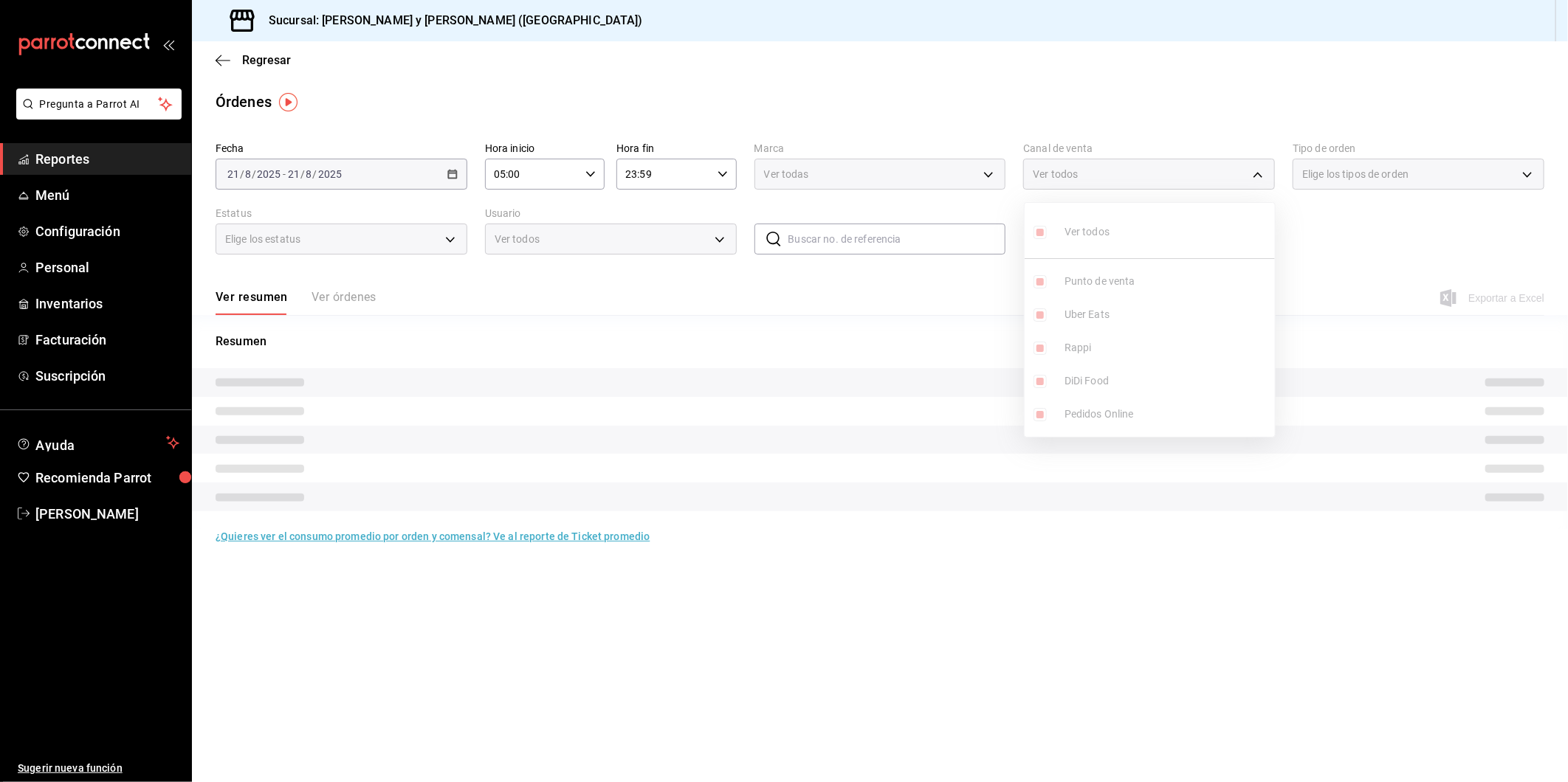
click at [1526, 173] on div at bounding box center [784, 391] width 1568 height 782
click at [1527, 175] on div "Elige los tipos de orden" at bounding box center [1418, 174] width 252 height 31
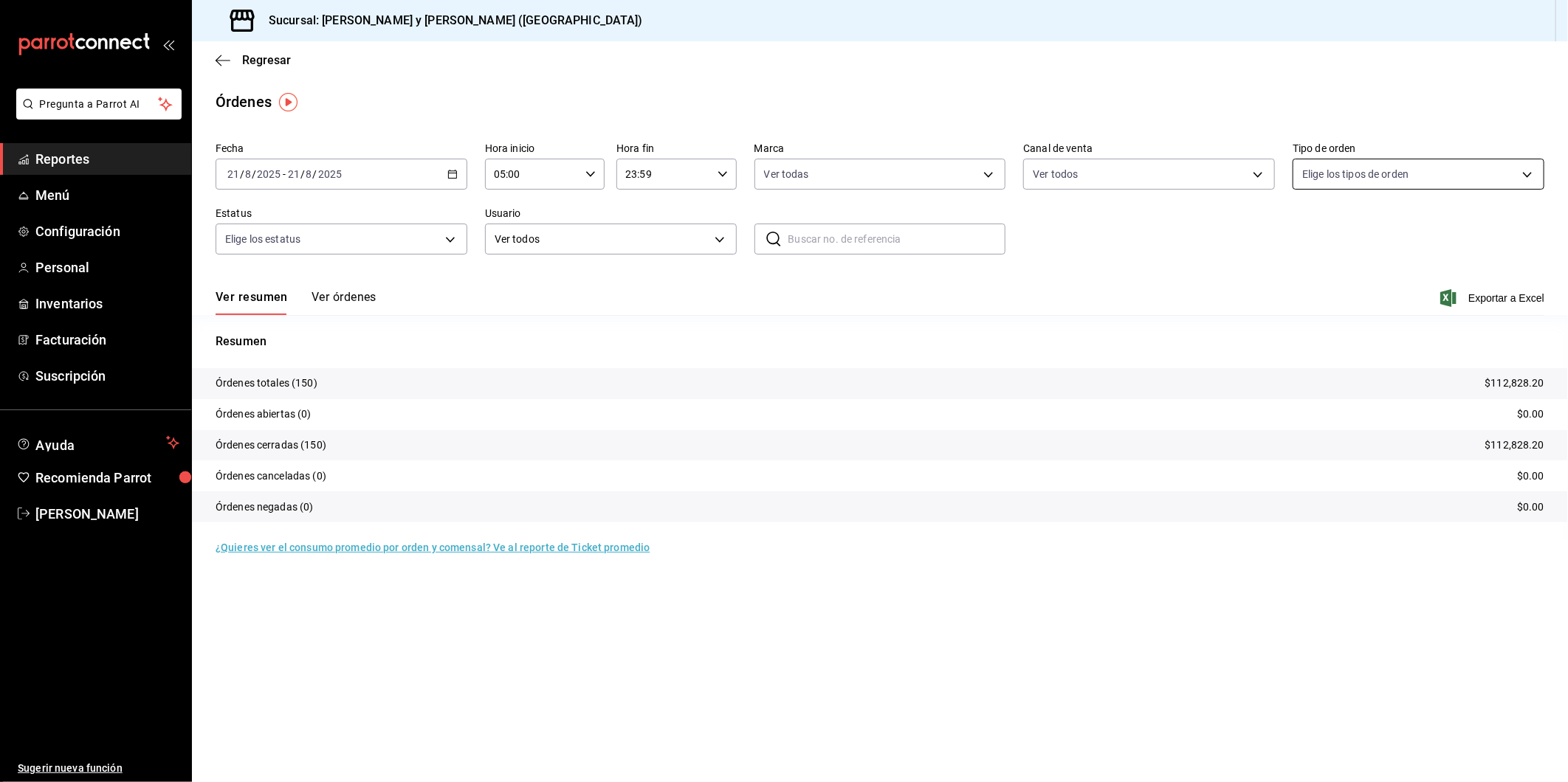
click at [1524, 175] on body "Pregunta a Parrot AI Reportes Menú Configuración Personal Inventarios Facturaci…" at bounding box center [784, 391] width 1568 height 782
click at [1312, 381] on input "checkbox" at bounding box center [1309, 381] width 13 height 13
checkbox input "true"
type input "4ffca59b-4c2c-40e7-90fe-fdf72e946522"
click at [451, 240] on div at bounding box center [784, 391] width 1568 height 782
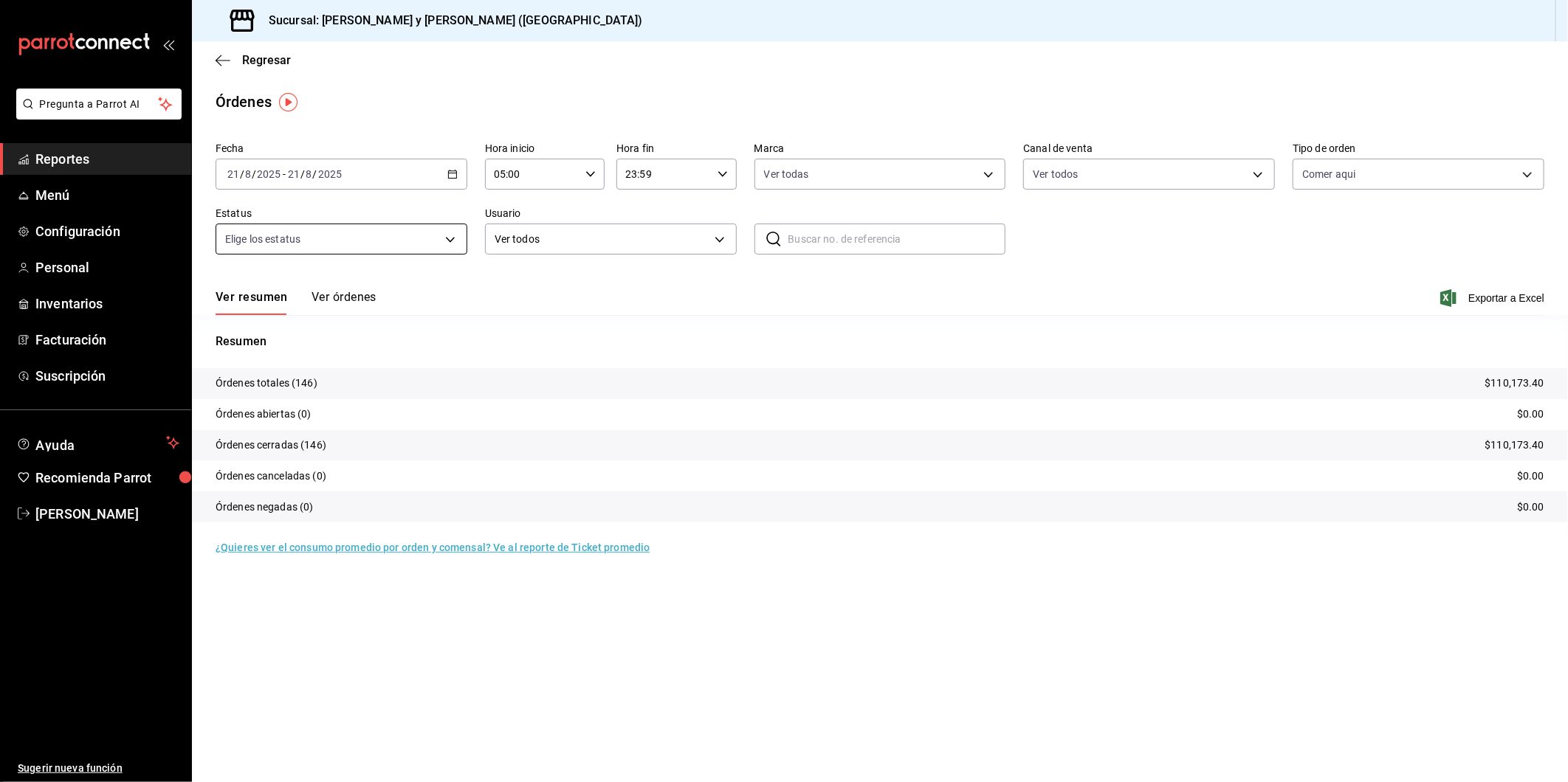
click at [447, 239] on body "Pregunta a Parrot AI Reportes Menú Configuración Personal Inventarios Facturaci…" at bounding box center [784, 391] width 1568 height 782
click at [229, 298] on input "checkbox" at bounding box center [231, 297] width 13 height 13
checkbox input "true"
type input "DENIED,FINISHED,CANCELED,OPEN"
checkbox input "true"
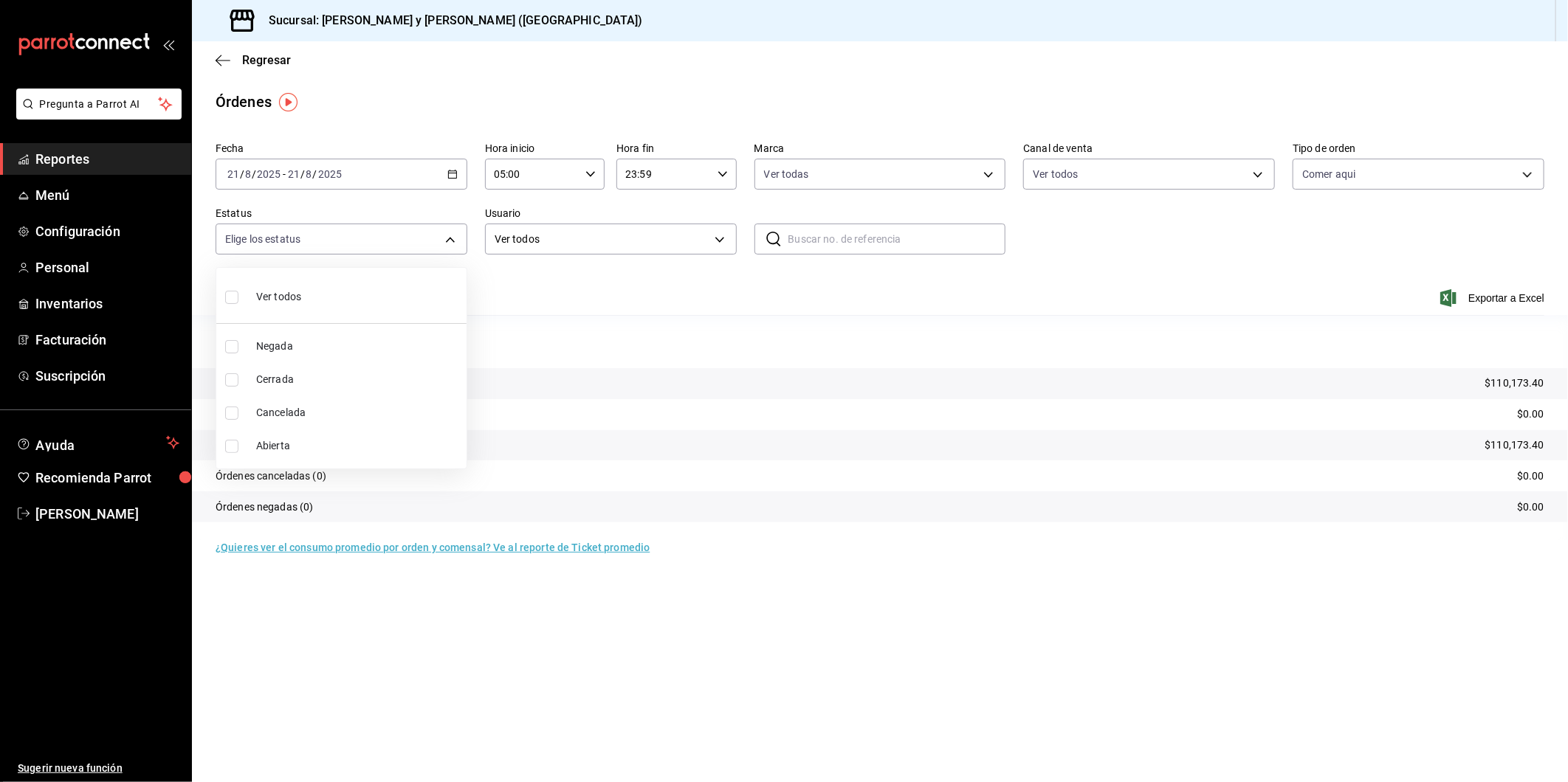
checkbox input "true"
click at [1459, 300] on div at bounding box center [784, 391] width 1568 height 782
click at [1486, 301] on span "Exportar a Excel" at bounding box center [1494, 298] width 101 height 18
